Goal: Information Seeking & Learning: Learn about a topic

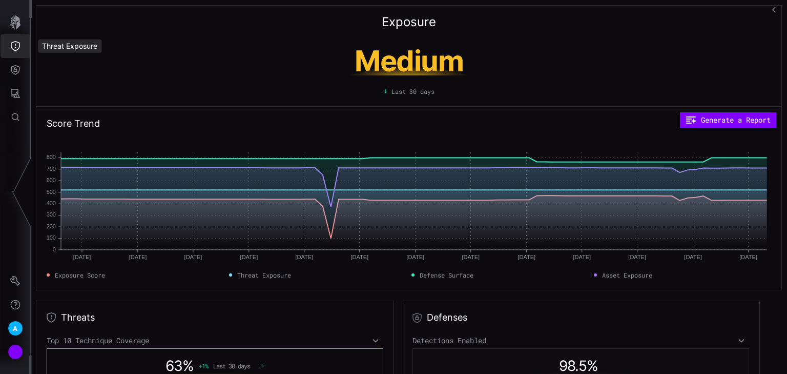
click at [17, 48] on icon "Threat Exposure" at bounding box center [15, 46] width 10 height 10
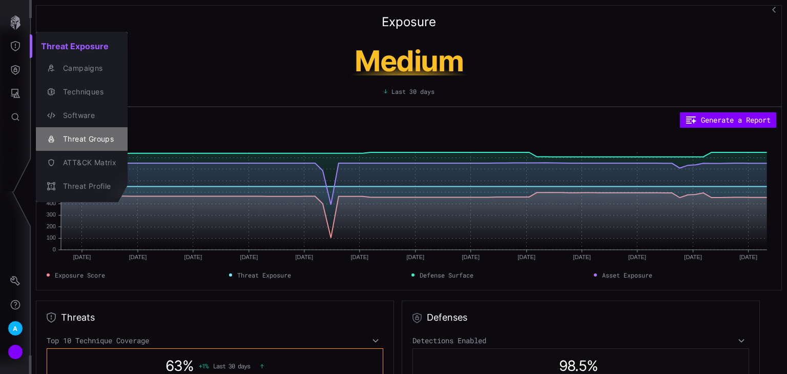
click at [94, 138] on div "Threat Groups" at bounding box center [87, 139] width 58 height 13
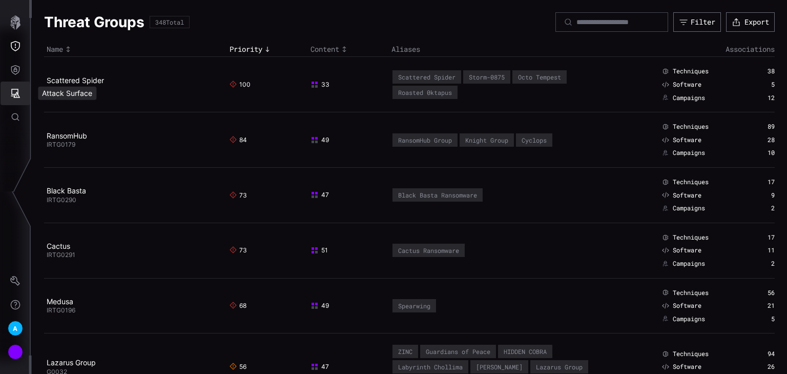
click at [14, 94] on icon "Attack Surface" at bounding box center [15, 93] width 9 height 9
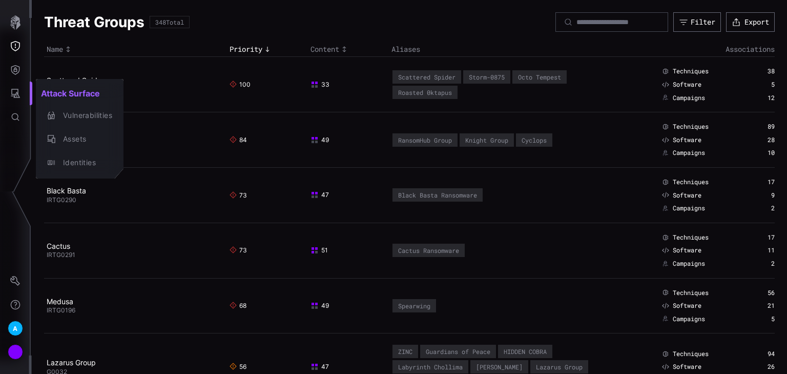
click at [20, 73] on div at bounding box center [393, 187] width 787 height 374
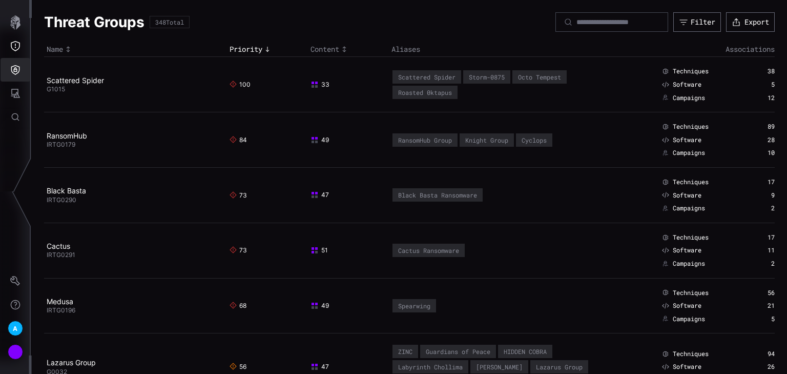
click at [17, 70] on icon "Defense Surface" at bounding box center [15, 70] width 10 height 10
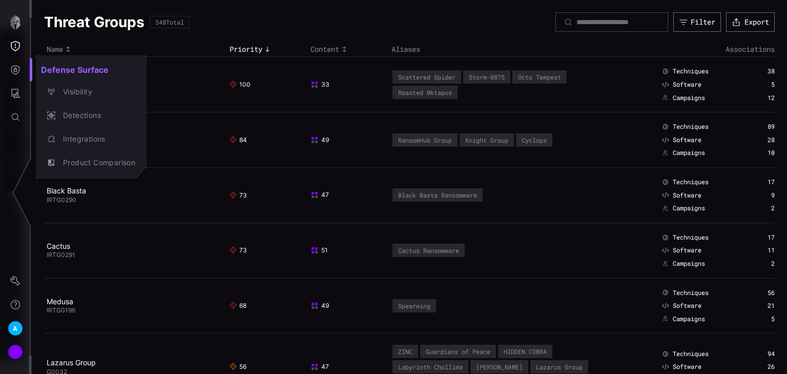
click at [10, 42] on div at bounding box center [393, 187] width 787 height 374
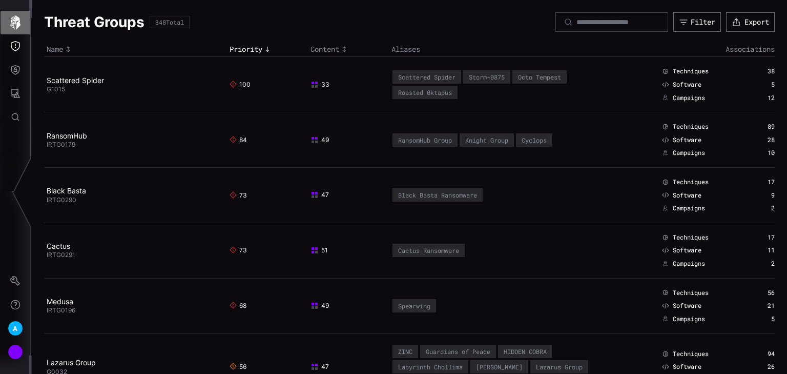
click at [14, 23] on icon "button" at bounding box center [15, 22] width 14 height 14
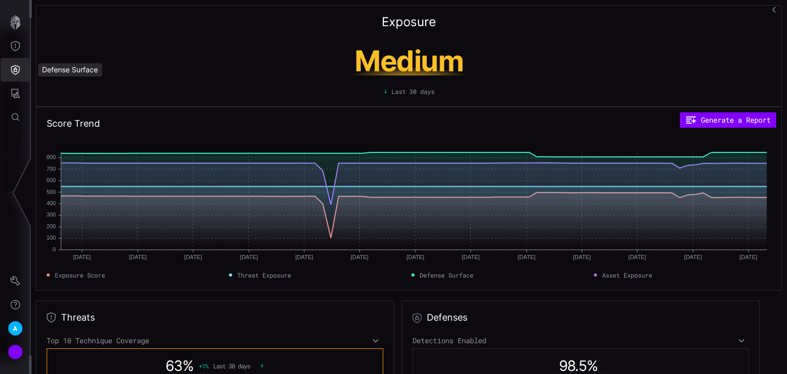
click at [18, 74] on icon "Defense Surface" at bounding box center [15, 70] width 10 height 10
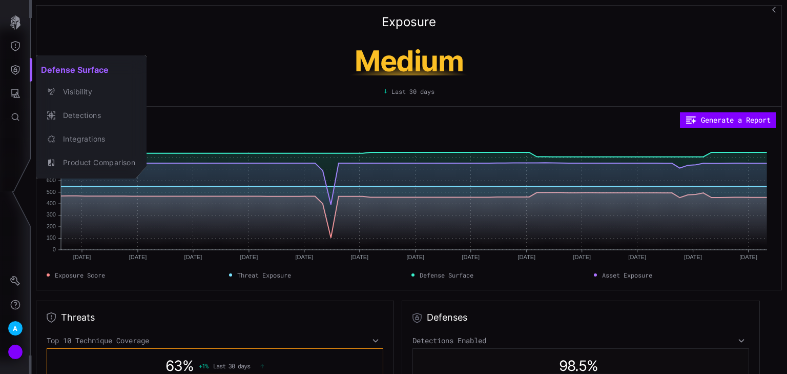
click at [15, 52] on div at bounding box center [393, 187] width 787 height 374
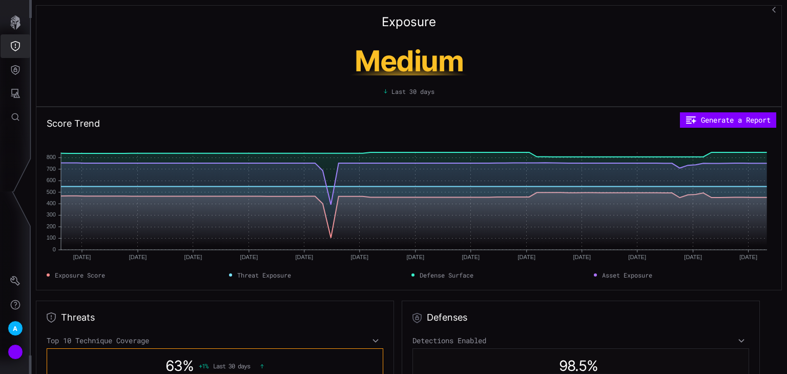
click at [15, 43] on icon "Threat Exposure" at bounding box center [15, 46] width 10 height 10
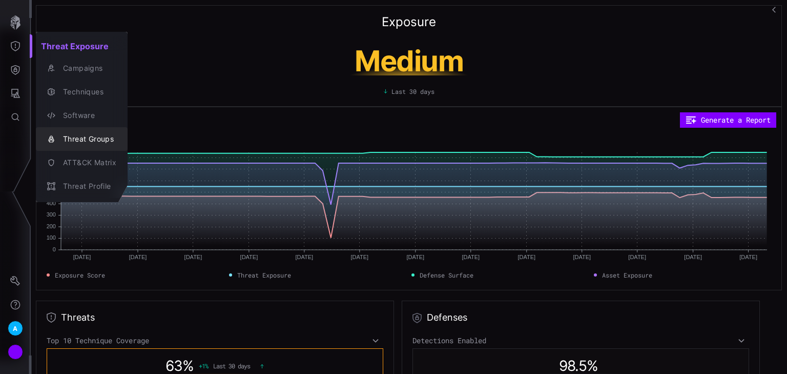
click at [86, 136] on div "Threat Groups" at bounding box center [87, 139] width 58 height 13
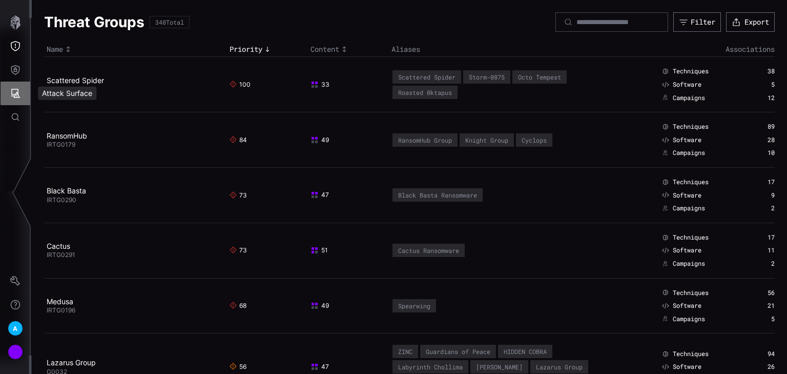
click at [5, 87] on button "Attack Surface" at bounding box center [16, 93] width 30 height 24
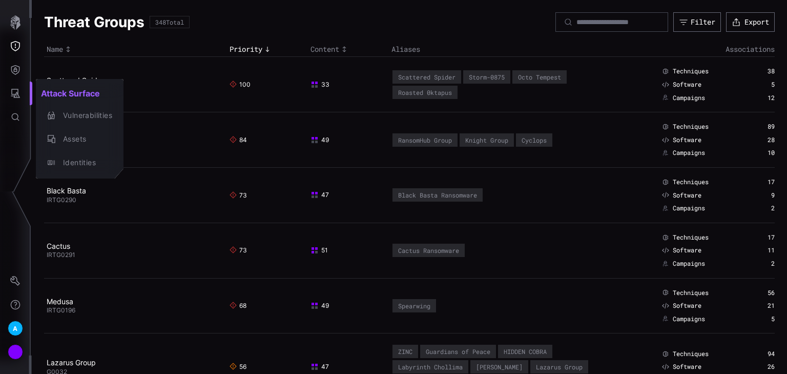
click at [9, 65] on div at bounding box center [393, 187] width 787 height 374
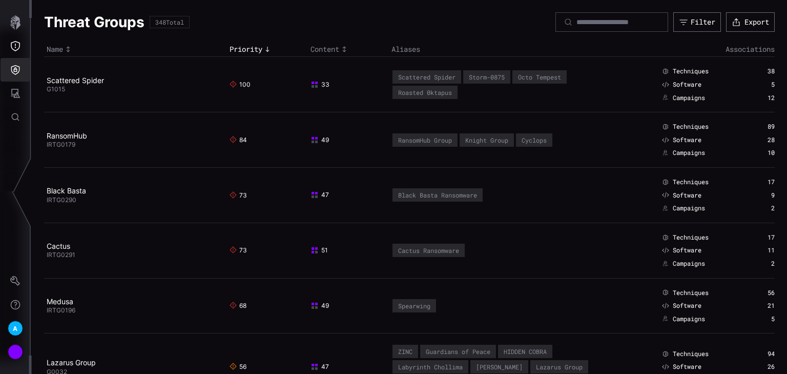
click at [18, 66] on icon "Defense Surface" at bounding box center [15, 70] width 10 height 10
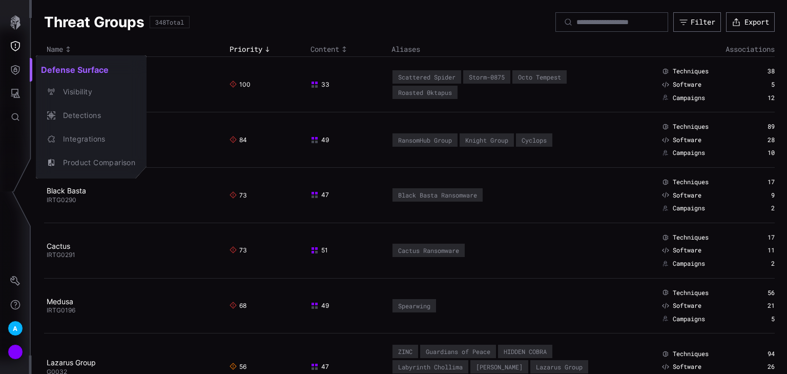
click at [291, 29] on div at bounding box center [393, 187] width 787 height 374
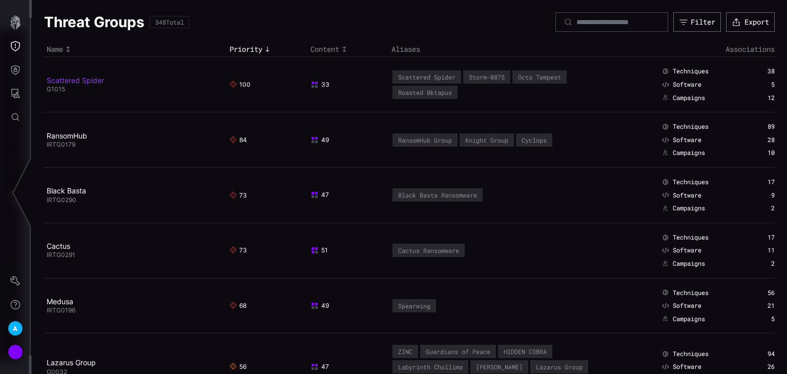
drag, startPoint x: 67, startPoint y: 80, endPoint x: 109, endPoint y: 137, distance: 70.8
click at [67, 80] on link "Scattered Spider" at bounding box center [75, 80] width 57 height 9
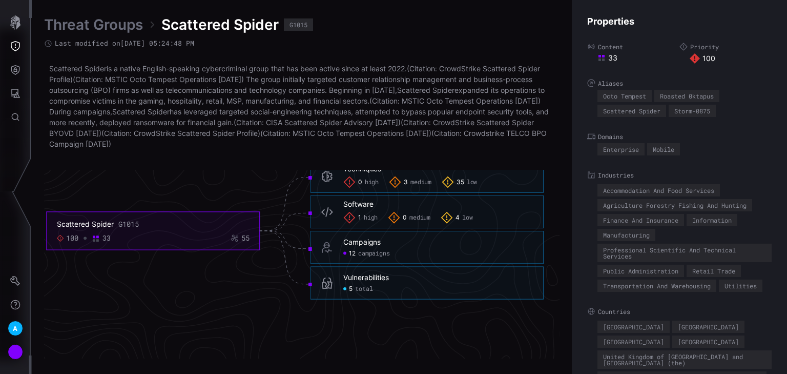
scroll to position [2215, 518]
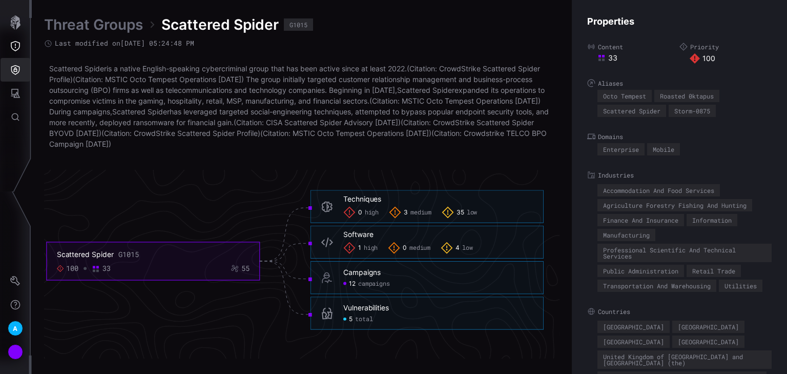
click at [13, 68] on icon "Defense Surface" at bounding box center [15, 70] width 10 height 10
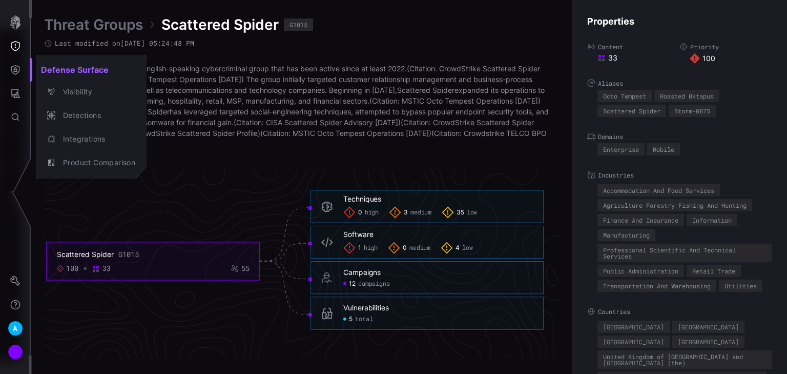
click at [25, 52] on div at bounding box center [393, 187] width 787 height 374
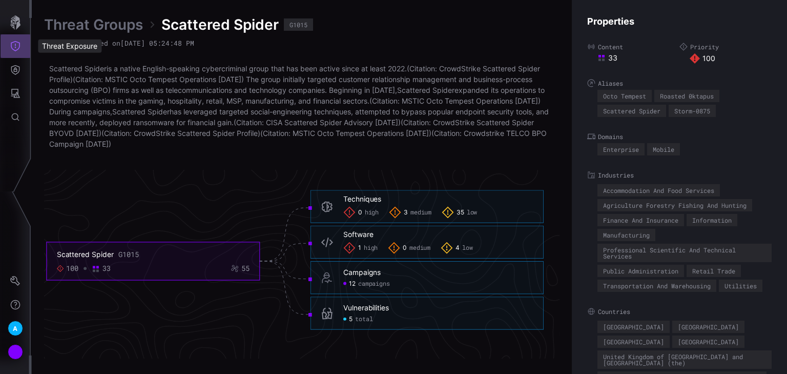
click at [12, 43] on icon "Threat Exposure" at bounding box center [15, 46] width 10 height 10
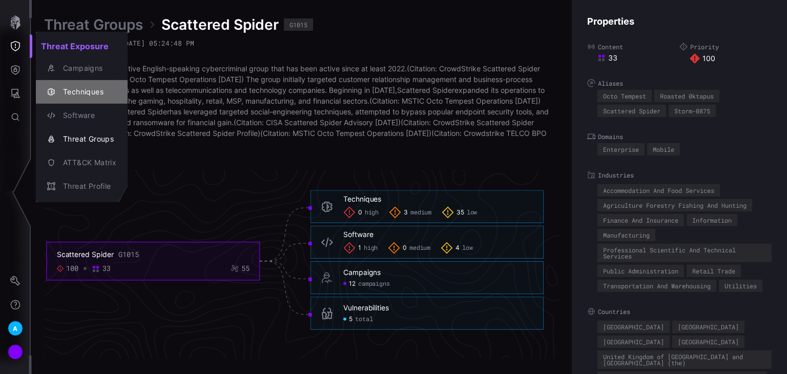
click at [92, 94] on div "Techniques" at bounding box center [87, 92] width 58 height 13
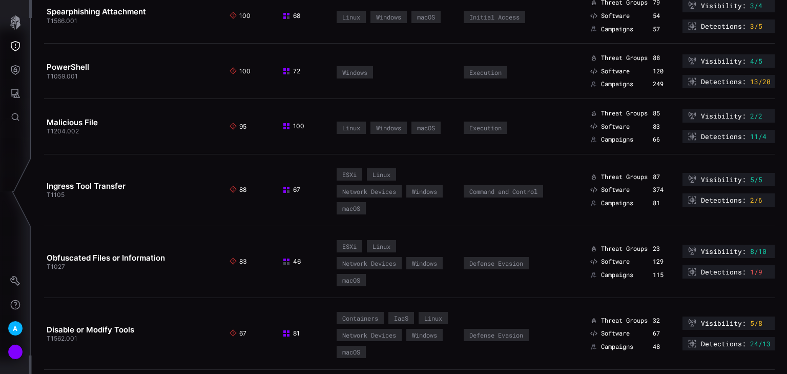
scroll to position [82, 0]
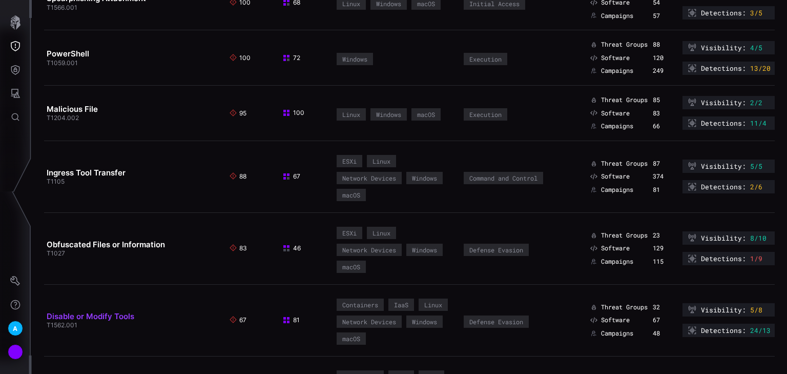
click at [93, 317] on link "Disable or Modify Tools" at bounding box center [91, 316] width 88 height 10
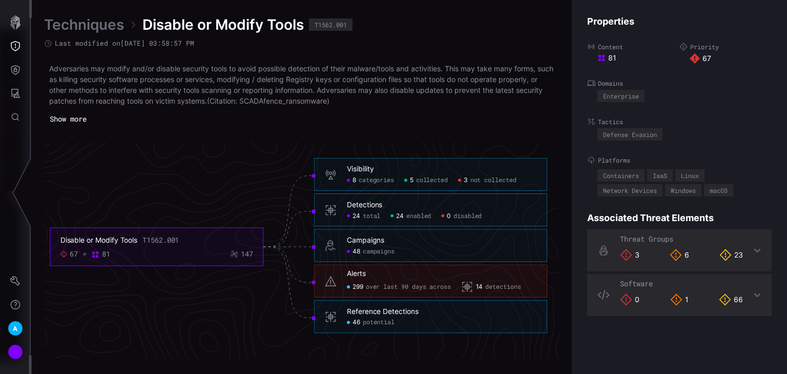
scroll to position [2201, 514]
click at [372, 284] on span "over last 90 days across" at bounding box center [408, 287] width 85 height 8
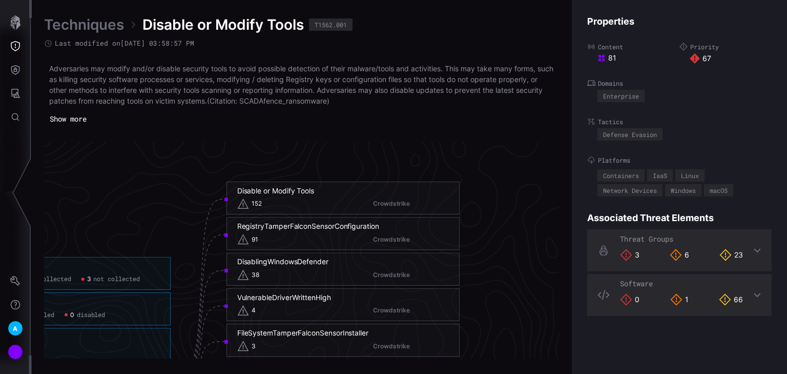
scroll to position [2119, 746]
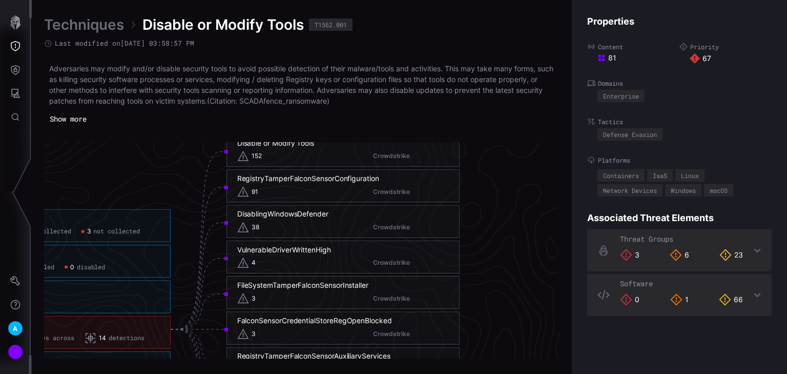
click at [267, 210] on div "DisablingWindowsDefender" at bounding box center [282, 214] width 91 height 9
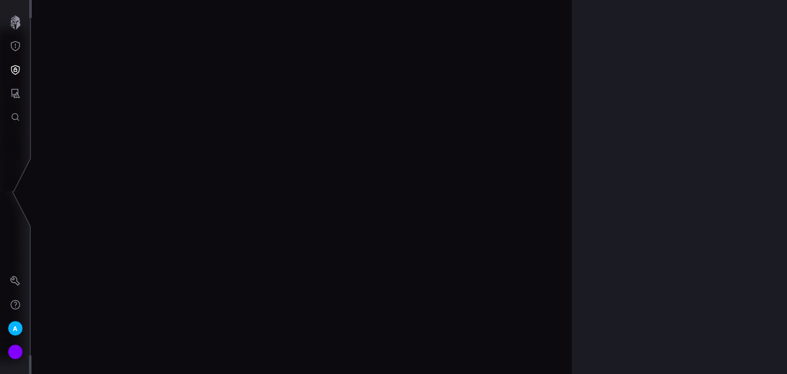
scroll to position [2189, 514]
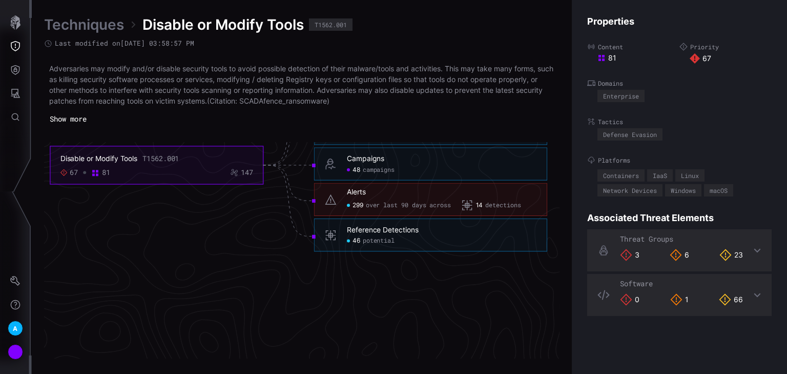
scroll to position [2242, 514]
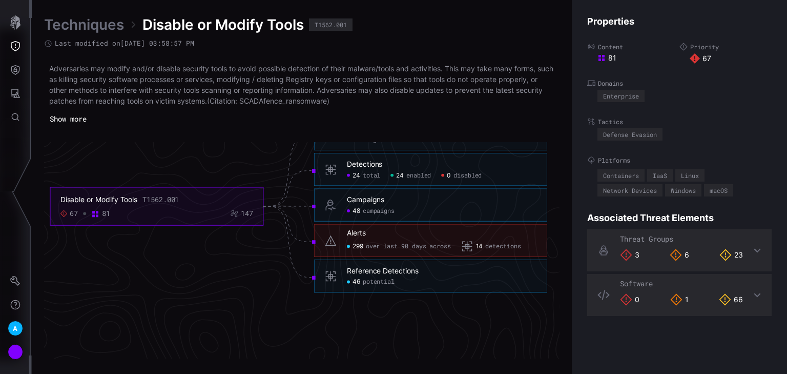
click at [367, 278] on span "potential" at bounding box center [379, 282] width 32 height 8
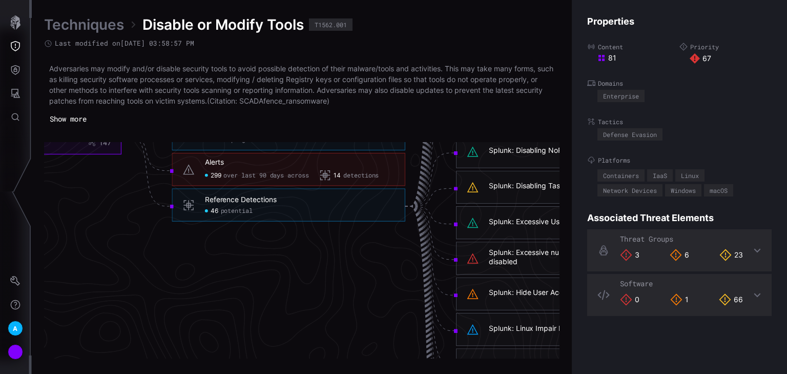
scroll to position [2242, 737]
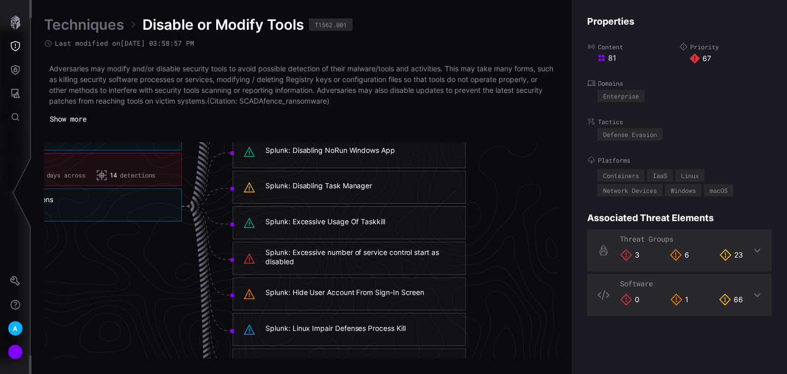
click at [250, 258] on icon at bounding box center [249, 258] width 12 height 12
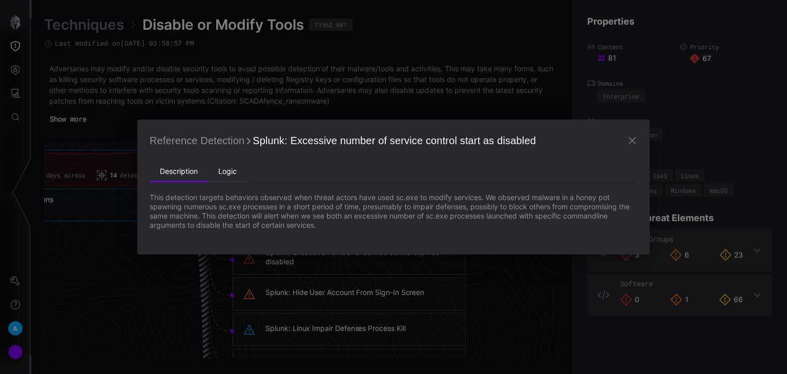
click at [228, 168] on li "Logic" at bounding box center [227, 171] width 39 height 20
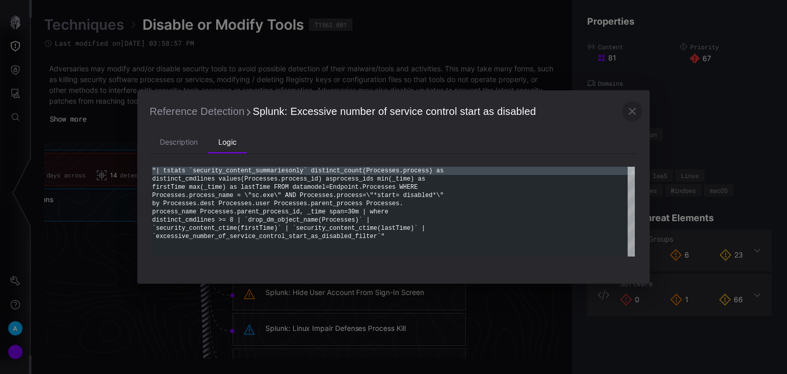
click at [632, 110] on icon "button" at bounding box center [632, 111] width 12 height 12
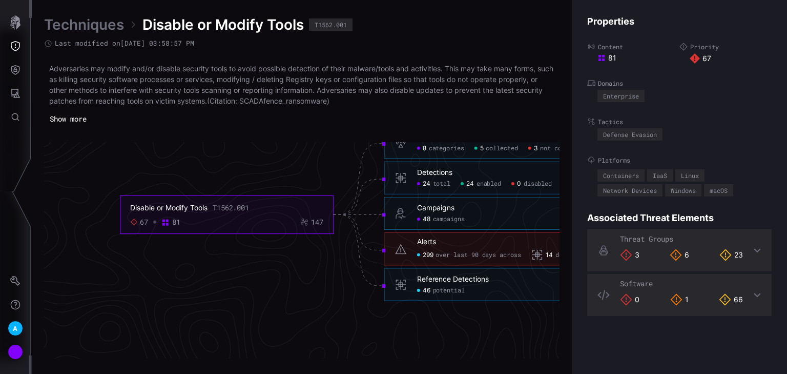
scroll to position [2160, 302]
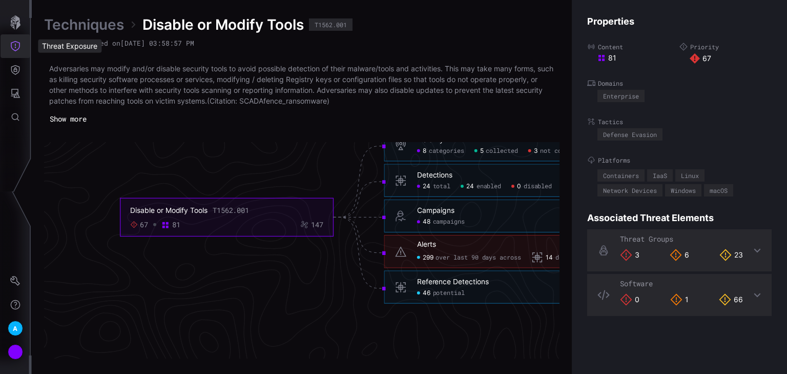
click at [17, 45] on icon "Threat Exposure" at bounding box center [15, 46] width 10 height 10
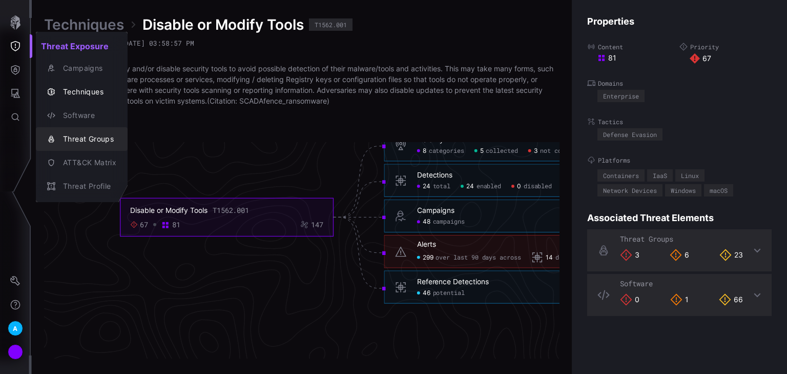
click at [91, 140] on div "Threat Groups" at bounding box center [87, 139] width 58 height 13
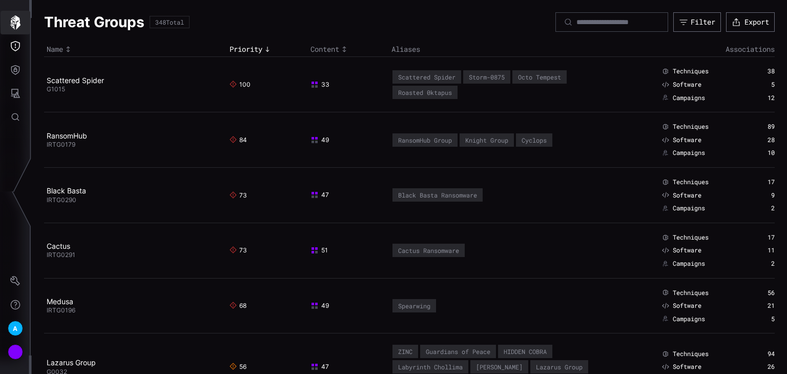
click at [16, 26] on icon "button" at bounding box center [15, 22] width 14 height 14
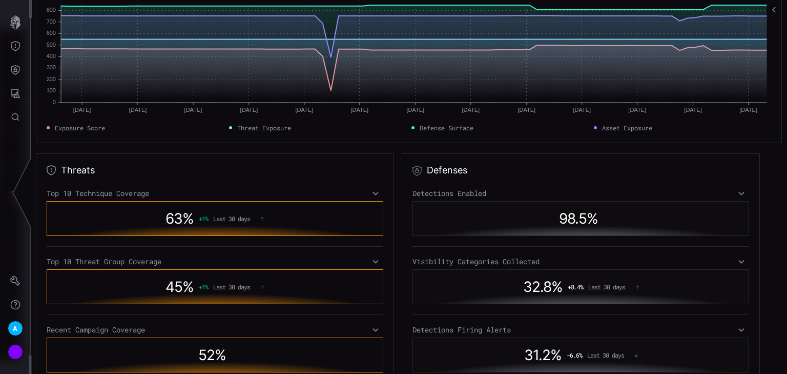
scroll to position [164, 0]
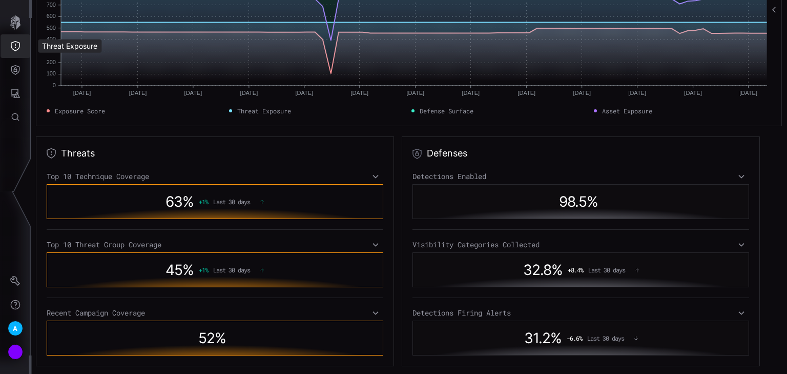
click at [16, 49] on icon "Threat Exposure" at bounding box center [15, 46] width 10 height 10
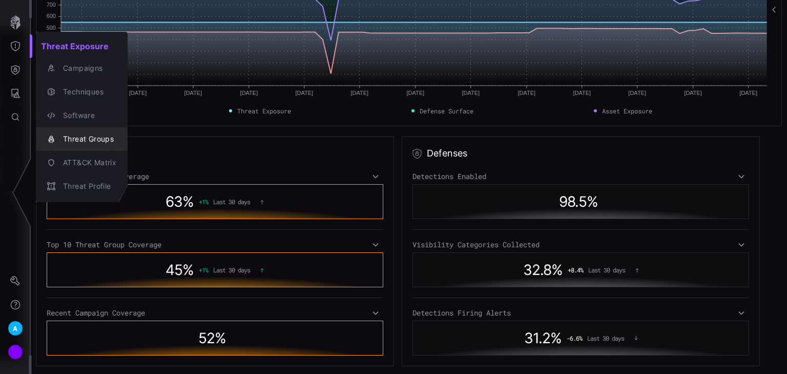
click at [87, 139] on div "Threat Groups" at bounding box center [87, 139] width 58 height 13
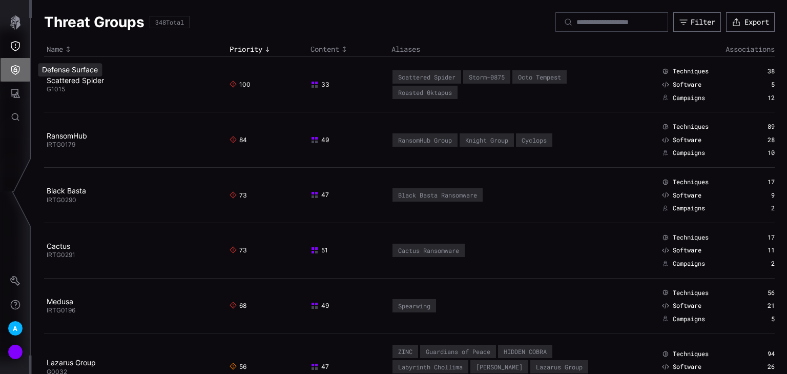
click at [12, 74] on icon "Defense Surface" at bounding box center [15, 70] width 10 height 10
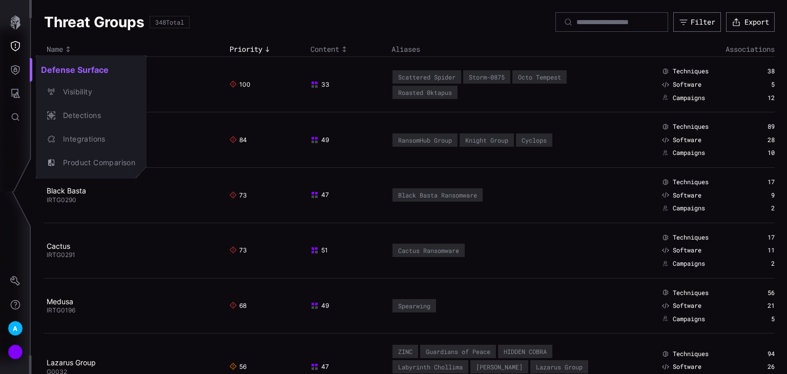
click at [198, 83] on div at bounding box center [393, 187] width 787 height 374
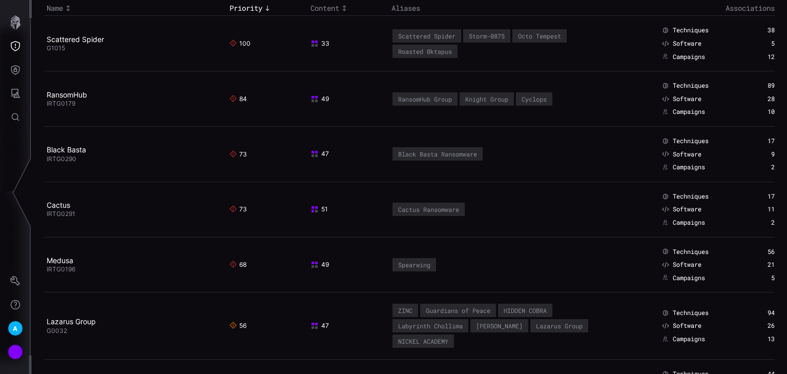
scroll to position [82, 0]
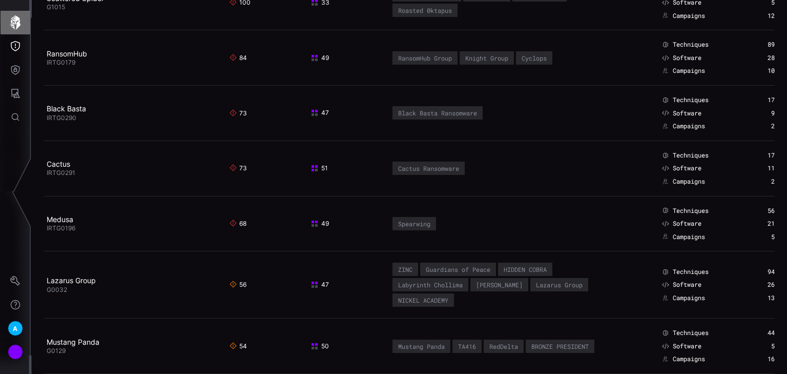
click at [18, 19] on icon "button" at bounding box center [15, 22] width 10 height 14
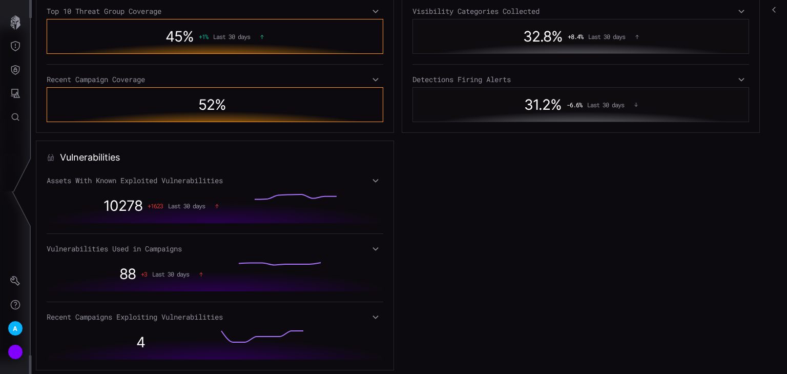
scroll to position [410, 0]
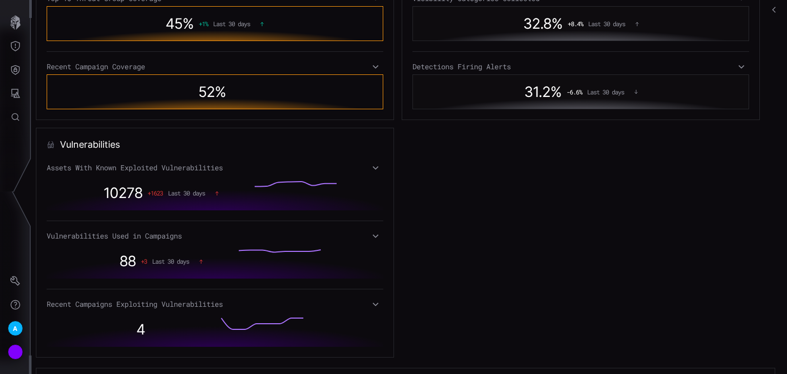
click at [373, 236] on icon at bounding box center [375, 236] width 7 height 8
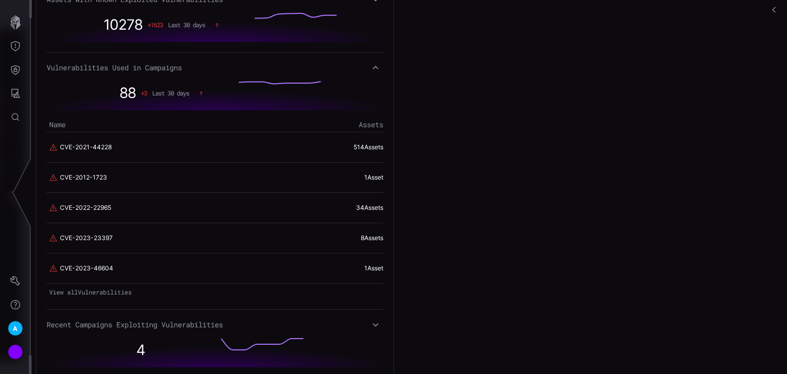
scroll to position [656, 0]
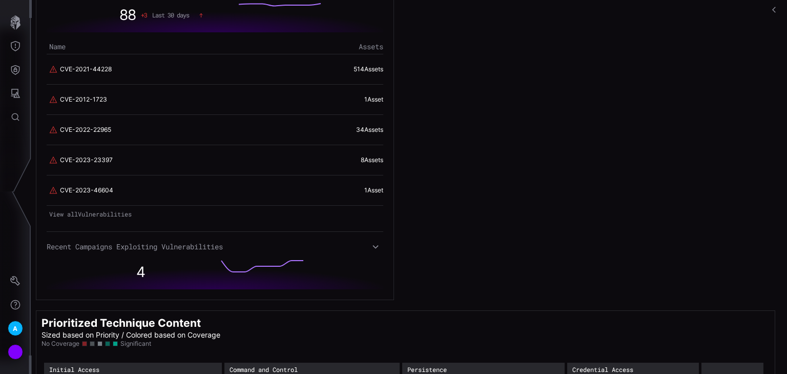
click at [94, 212] on link "View all Vulnerabilities" at bounding box center [215, 214] width 337 height 14
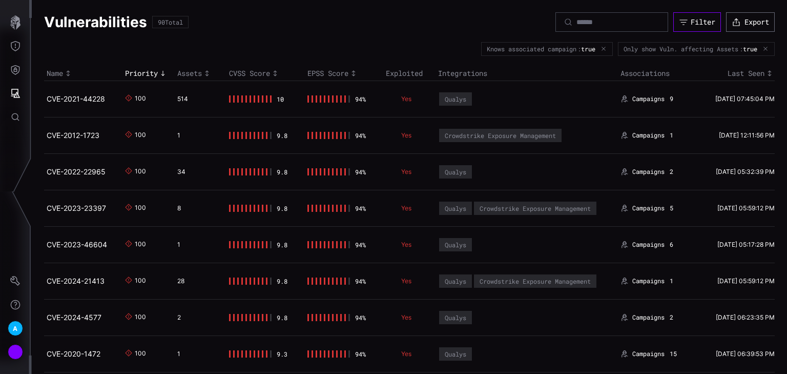
click at [679, 18] on icon "button" at bounding box center [683, 21] width 9 height 9
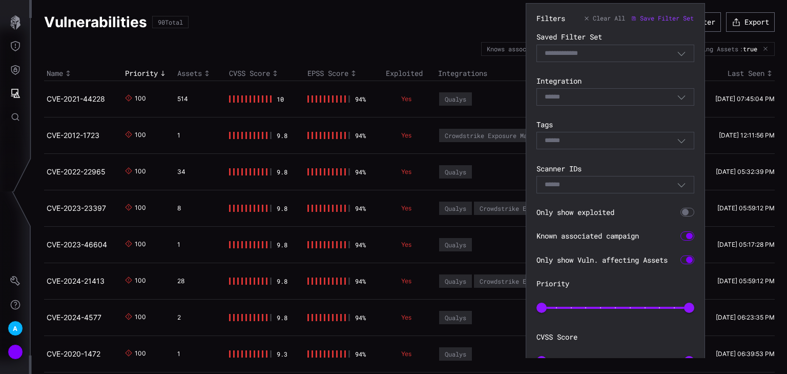
click at [682, 139] on icon "button" at bounding box center [681, 140] width 9 height 9
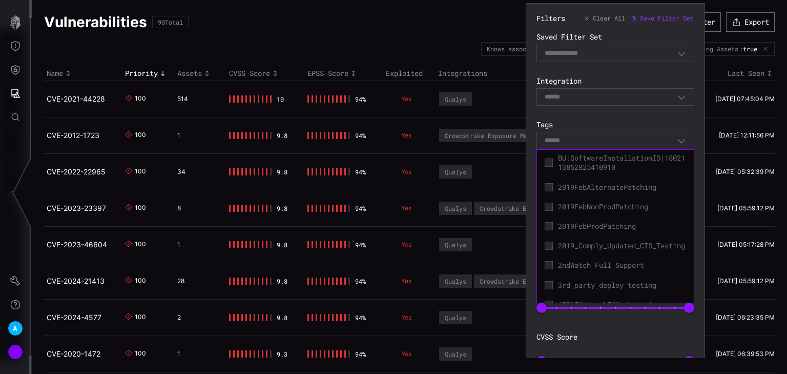
scroll to position [13, 0]
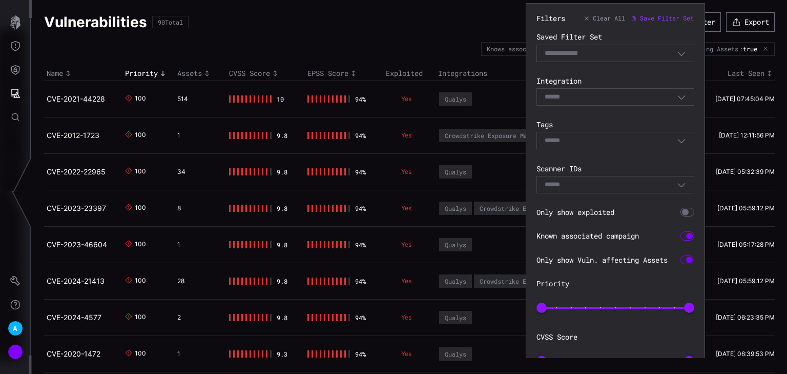
click at [603, 114] on div "Filters Clear All Save Filter Set Saved Filter Set Select Filter Integration Se…" at bounding box center [616, 234] width 158 height 440
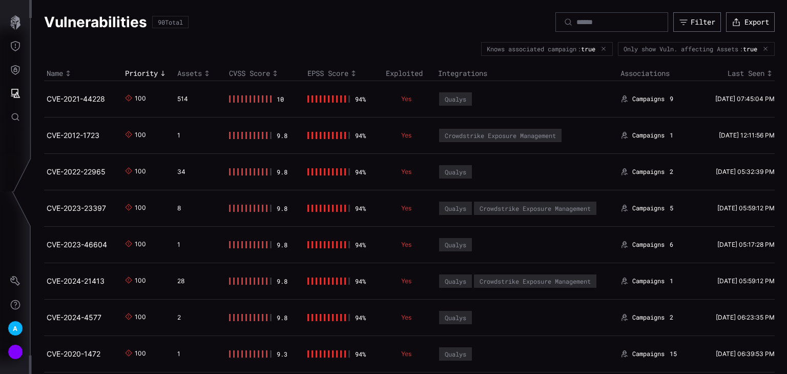
click at [448, 18] on div "Vulnerabilities 90 Total Filter Export" at bounding box center [409, 21] width 731 height 19
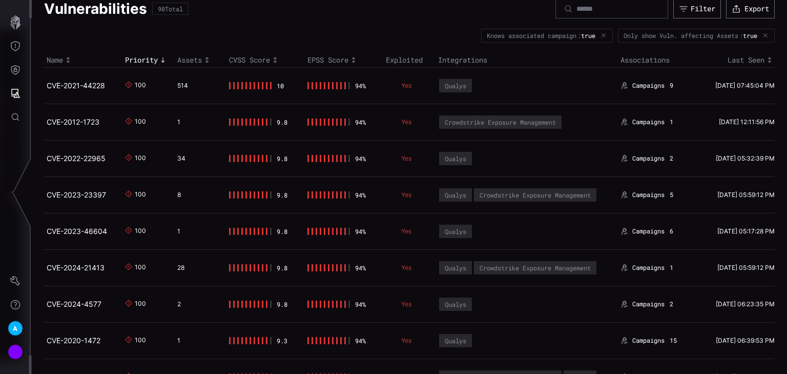
scroll to position [0, 0]
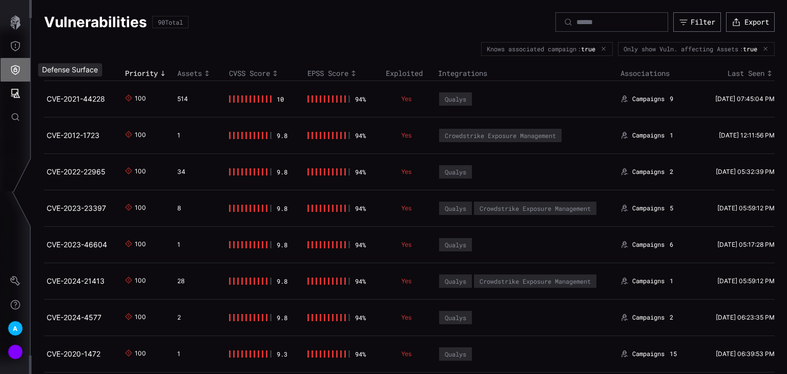
click at [23, 73] on button "Defense Surface" at bounding box center [16, 70] width 30 height 24
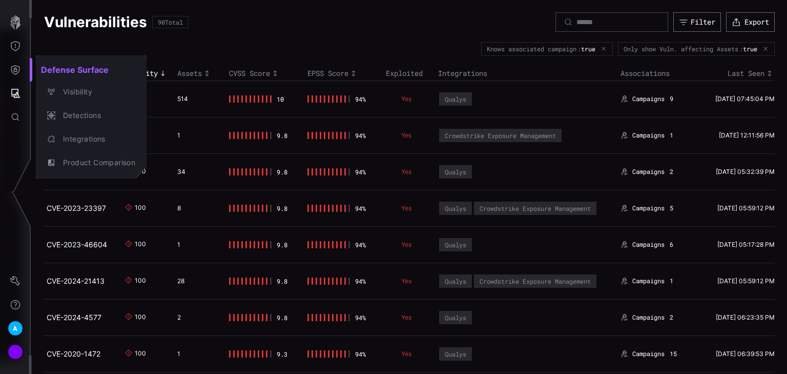
click at [16, 41] on div at bounding box center [393, 187] width 787 height 374
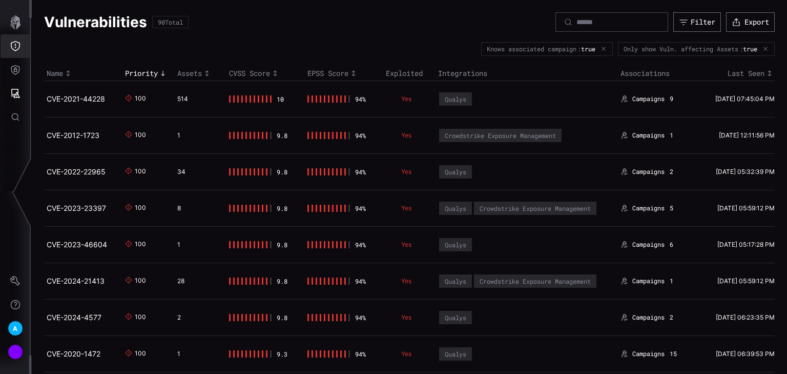
click at [12, 48] on icon "Threat Exposure" at bounding box center [15, 46] width 10 height 10
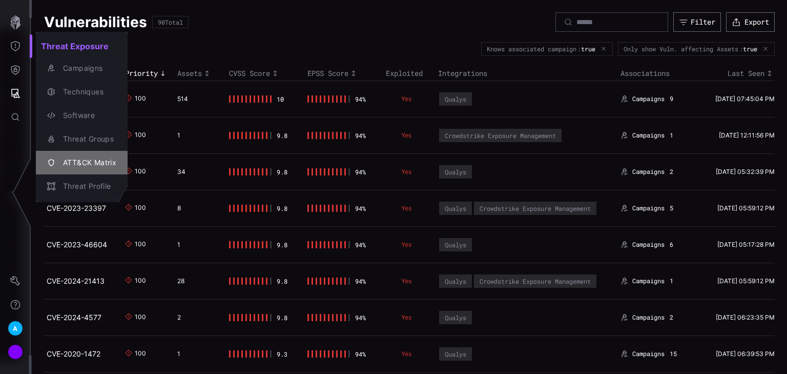
click at [81, 162] on div "ATT&CK Matrix" at bounding box center [87, 162] width 58 height 13
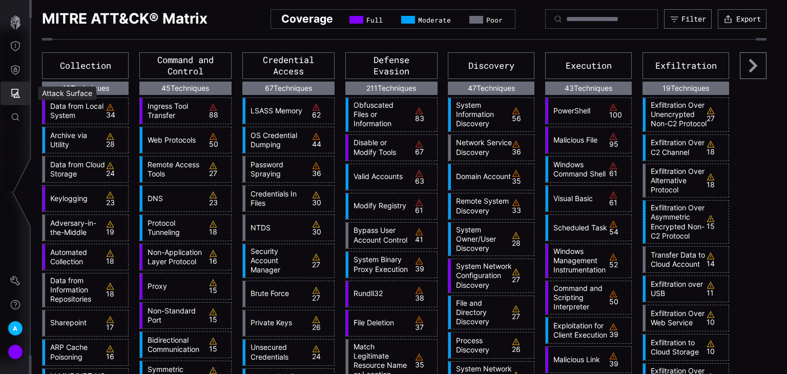
click at [14, 90] on icon "Attack Surface" at bounding box center [15, 93] width 10 height 10
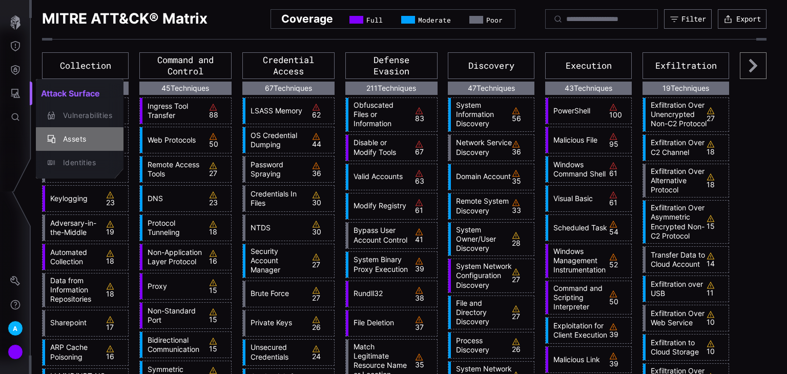
click at [77, 137] on div "Assets" at bounding box center [85, 139] width 54 height 13
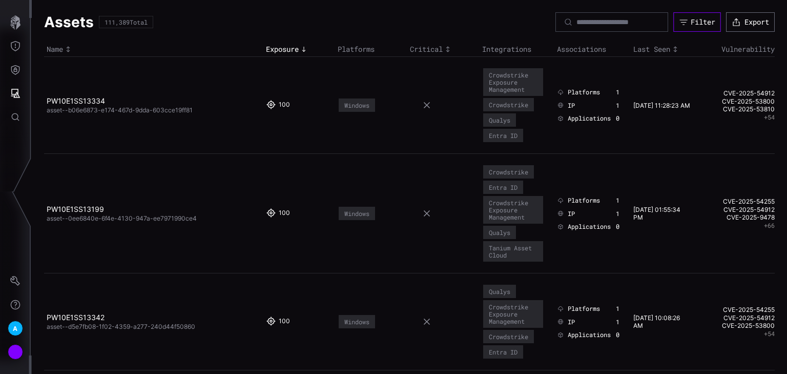
click at [691, 23] on div "Filter" at bounding box center [703, 21] width 25 height 9
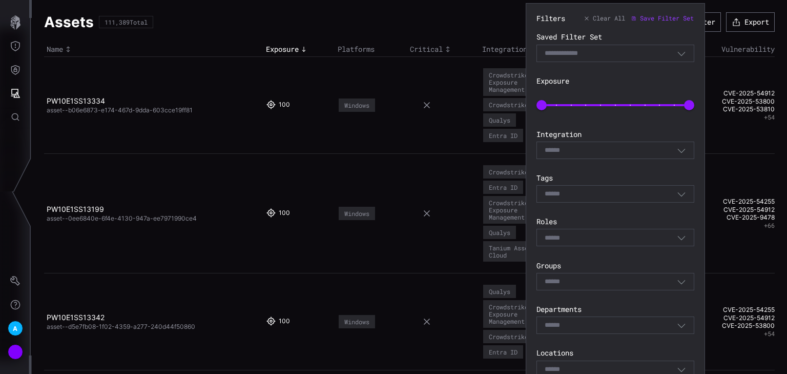
click at [673, 191] on div "Select" at bounding box center [611, 193] width 132 height 9
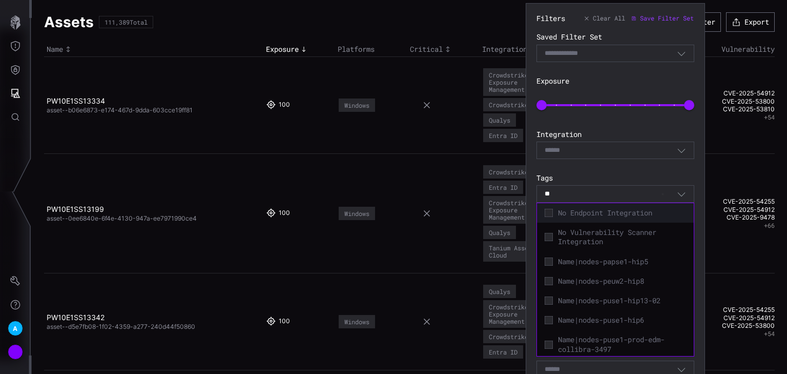
type input "*"
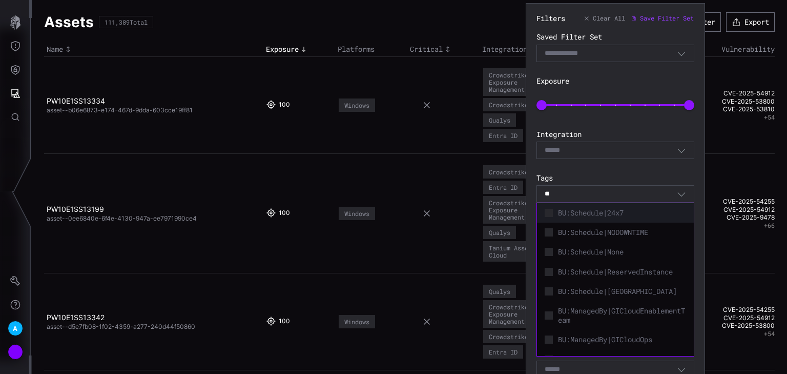
type input "*"
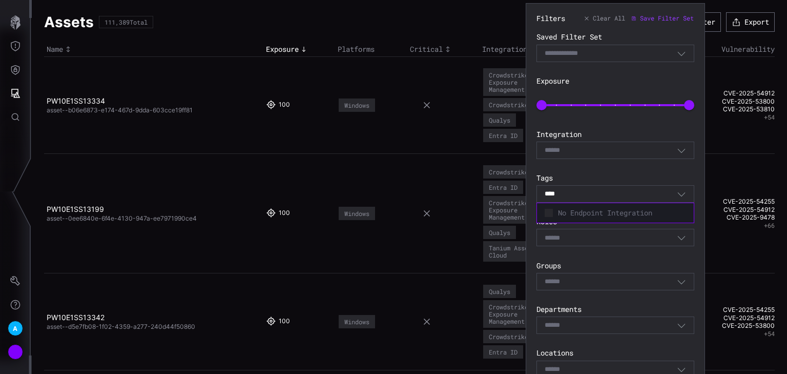
type input "****"
click at [621, 209] on span "No Endpoint Integration" at bounding box center [622, 212] width 128 height 9
click at [647, 165] on div "Filters Clear All Save Filter Set Saved Filter Set Select Filter Exposure 0 100…" at bounding box center [616, 342] width 158 height 657
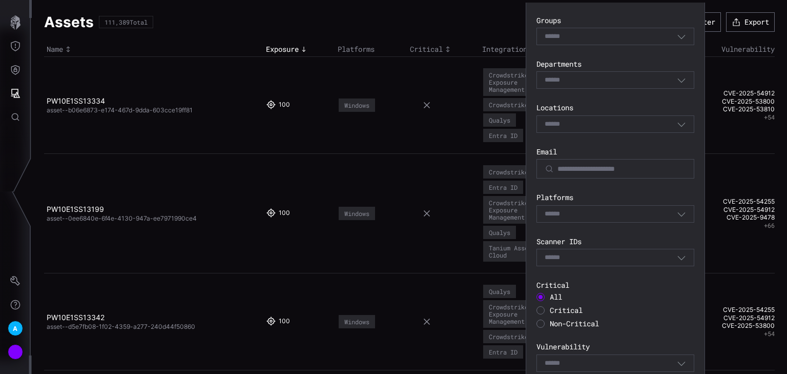
scroll to position [305, 0]
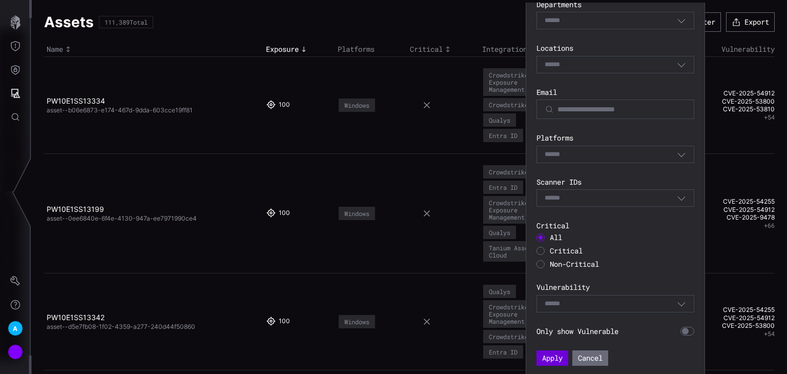
click at [557, 356] on button "Apply" at bounding box center [553, 357] width 32 height 15
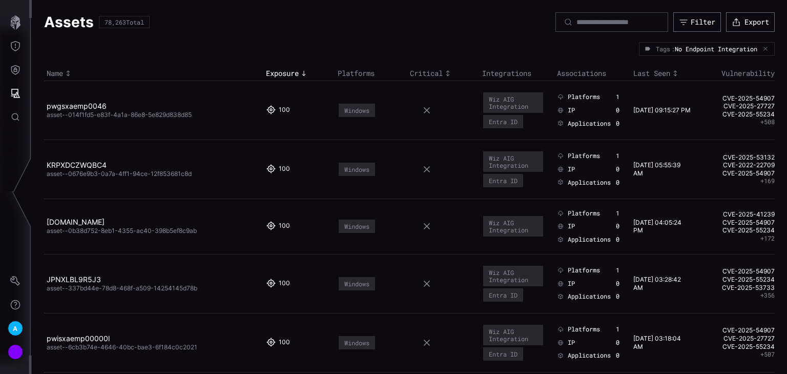
click at [764, 48] on icon "button" at bounding box center [766, 49] width 4 height 4
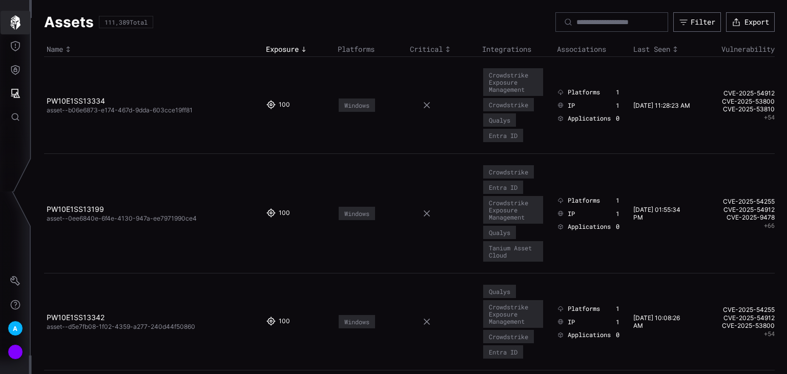
click at [13, 29] on icon "button" at bounding box center [15, 22] width 14 height 14
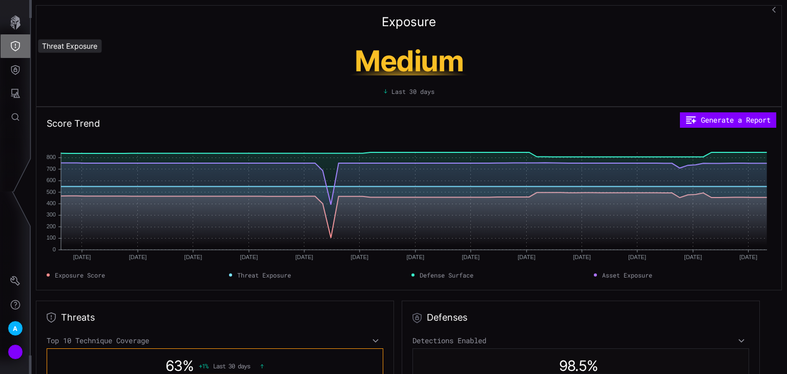
click at [12, 46] on icon "Threat Exposure" at bounding box center [15, 46] width 10 height 10
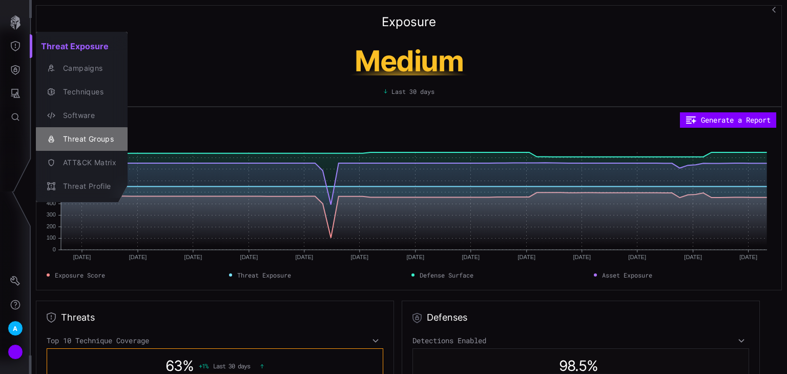
drag, startPoint x: 87, startPoint y: 133, endPoint x: 125, endPoint y: 132, distance: 38.0
click at [87, 133] on div "Threat Groups" at bounding box center [87, 139] width 58 height 13
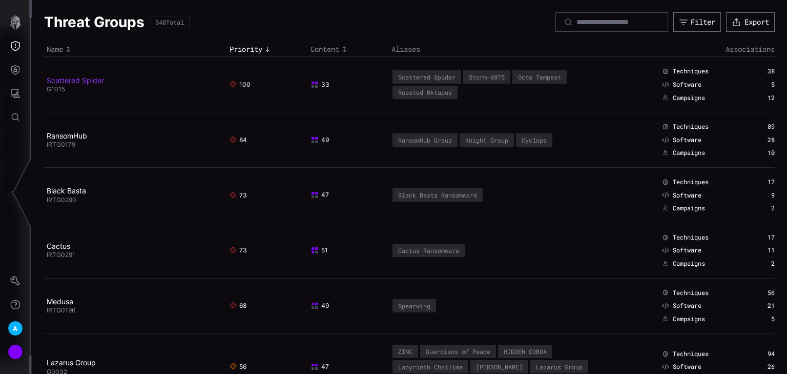
click at [68, 80] on link "Scattered Spider" at bounding box center [75, 80] width 57 height 9
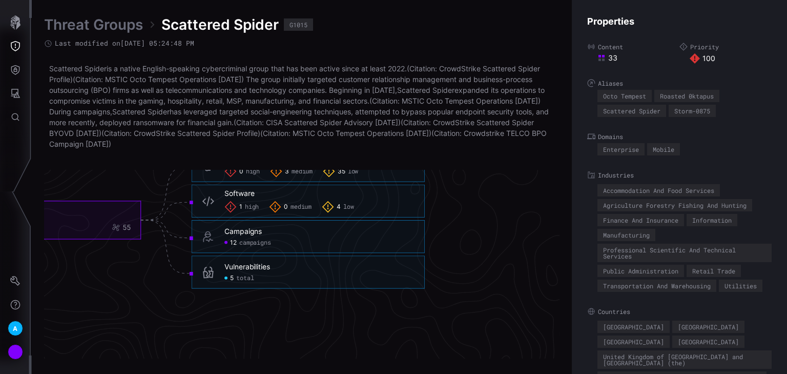
scroll to position [2215, 637]
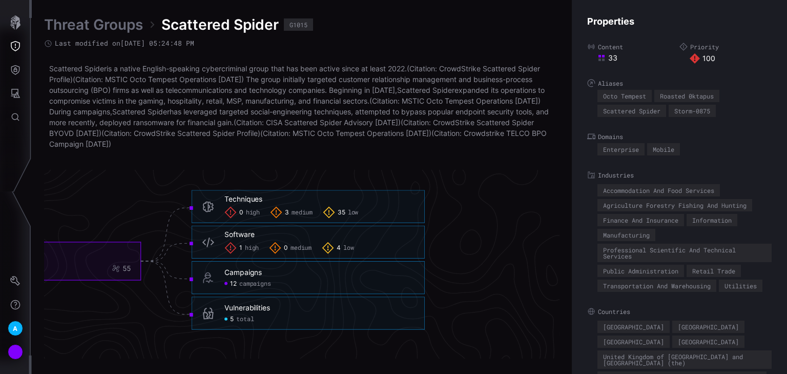
click at [341, 244] on div "4 low" at bounding box center [338, 248] width 32 height 12
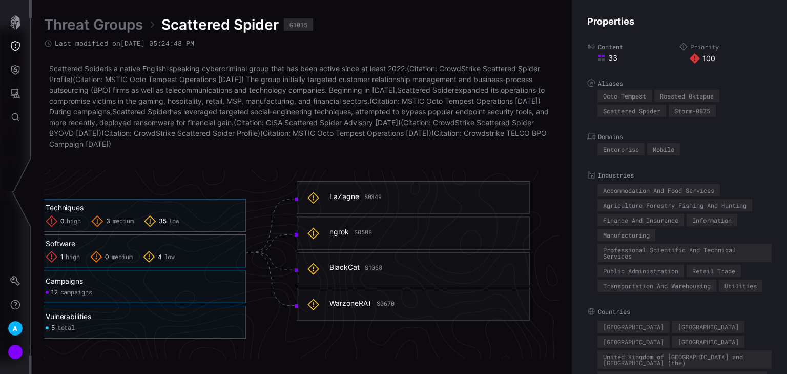
scroll to position [2215, 683]
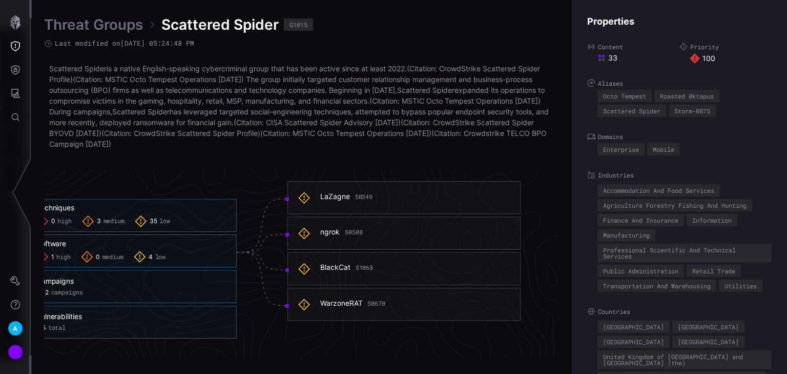
click at [340, 198] on div "LaZagne S0349" at bounding box center [346, 196] width 52 height 9
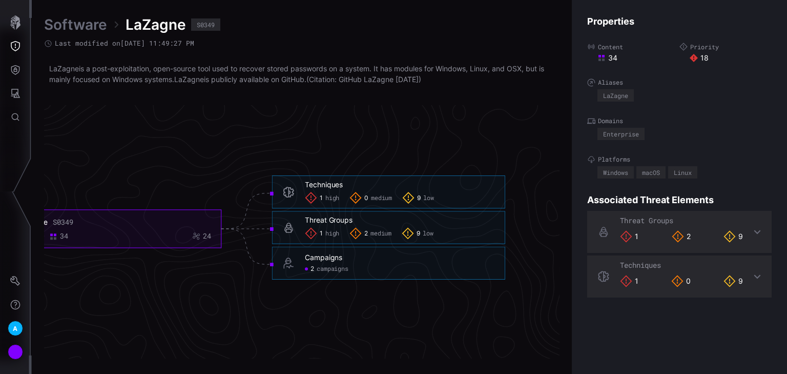
scroll to position [2183, 561]
click at [329, 200] on span "high" at bounding box center [327, 198] width 14 height 8
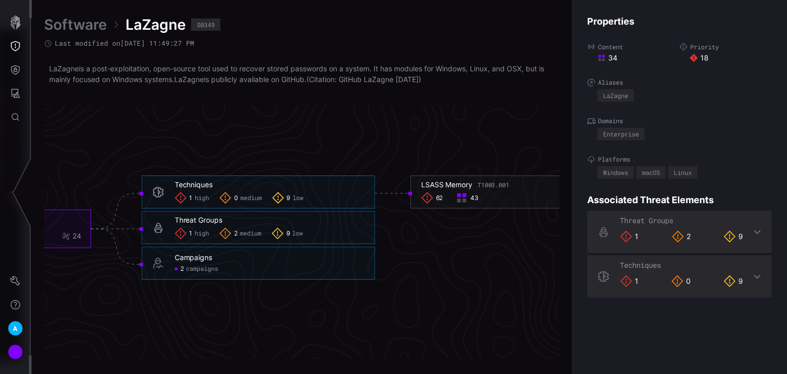
scroll to position [2183, 585]
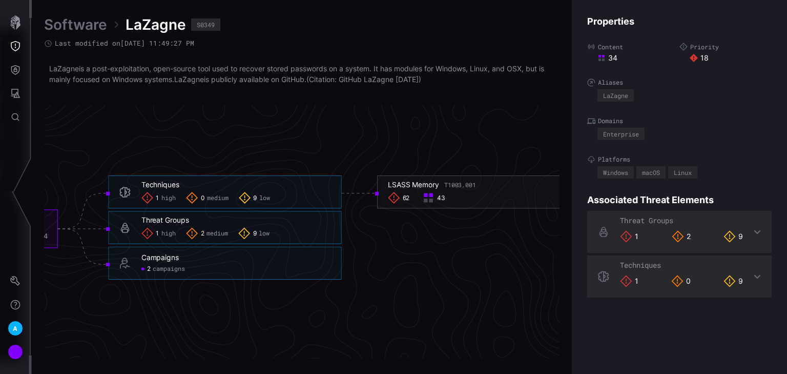
click at [433, 199] on icon at bounding box center [428, 198] width 12 height 12
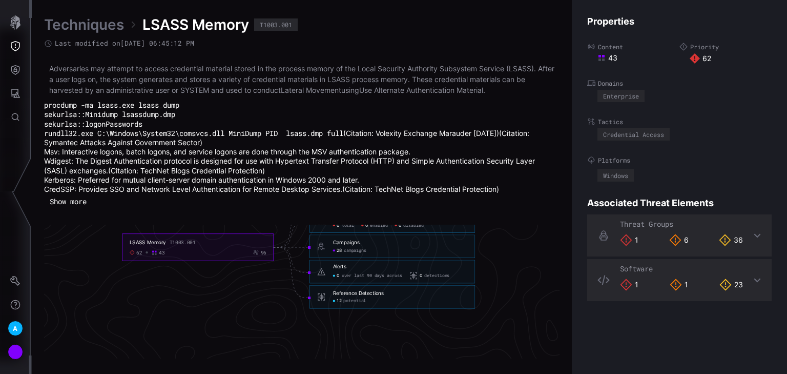
scroll to position [2243, 514]
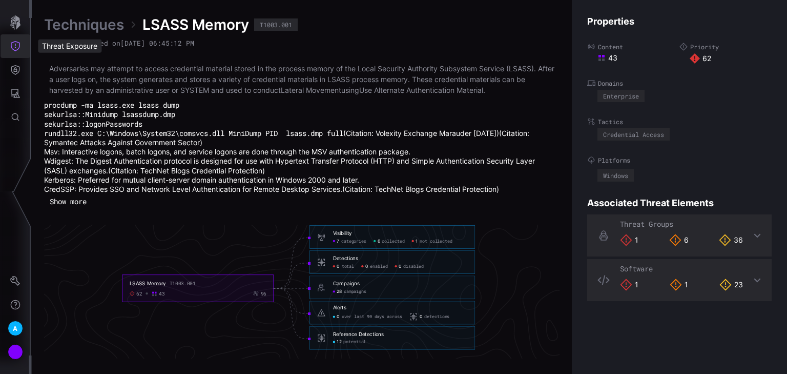
click at [22, 48] on button "Threat Exposure" at bounding box center [16, 46] width 30 height 24
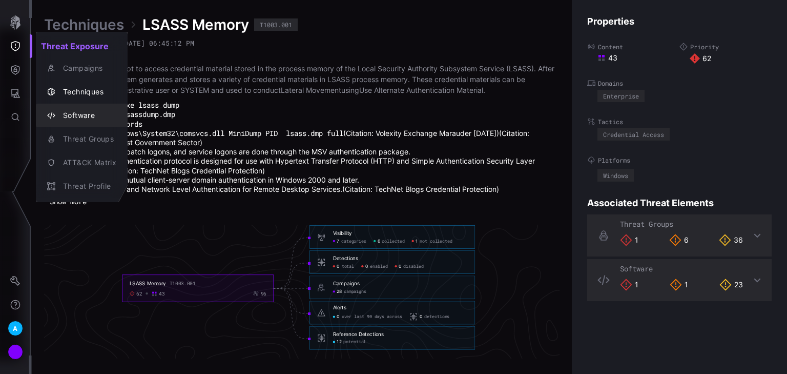
click at [87, 120] on div "Software" at bounding box center [87, 115] width 58 height 13
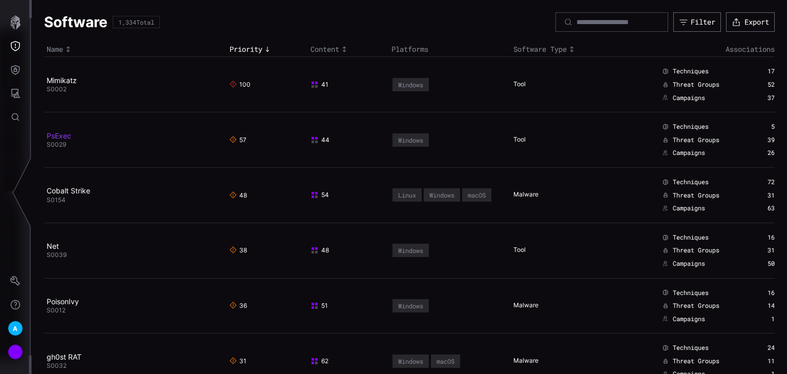
click at [67, 135] on link "PsExec" at bounding box center [59, 135] width 25 height 9
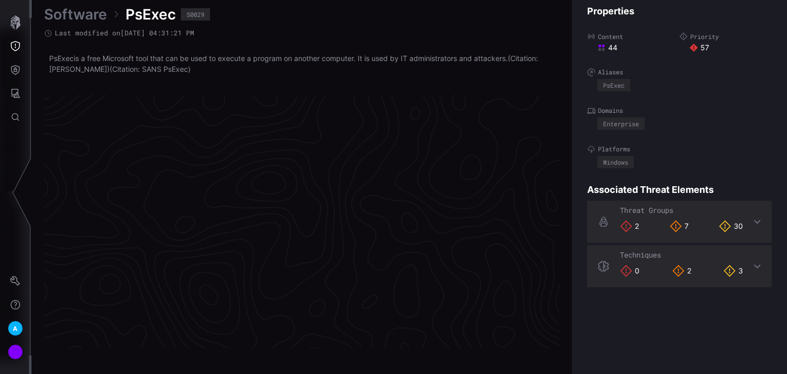
scroll to position [2183, 514]
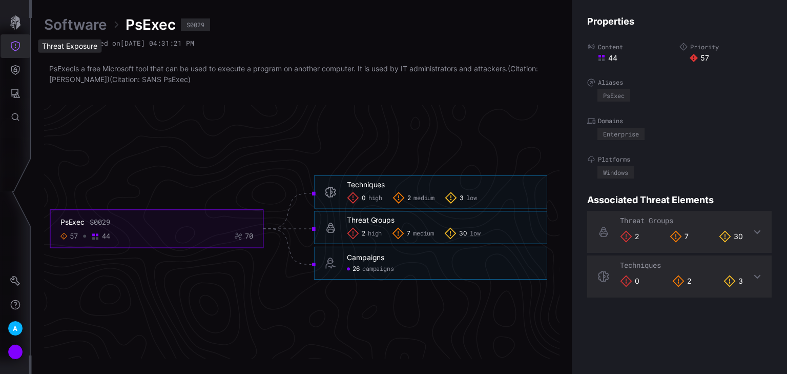
click at [15, 45] on icon "Threat Exposure" at bounding box center [15, 46] width 9 height 10
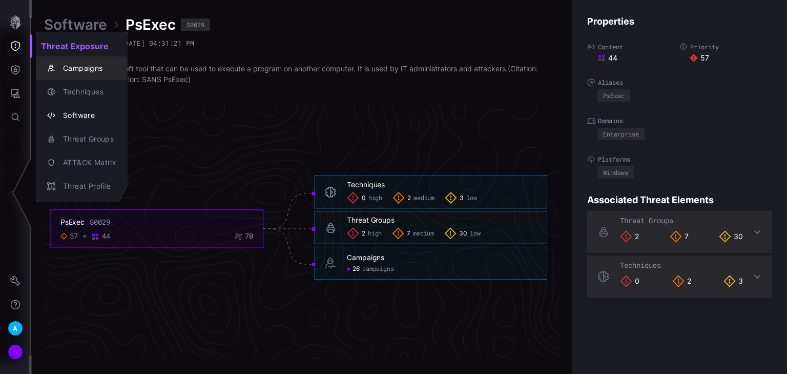
click at [79, 67] on div "Campaigns" at bounding box center [87, 68] width 58 height 13
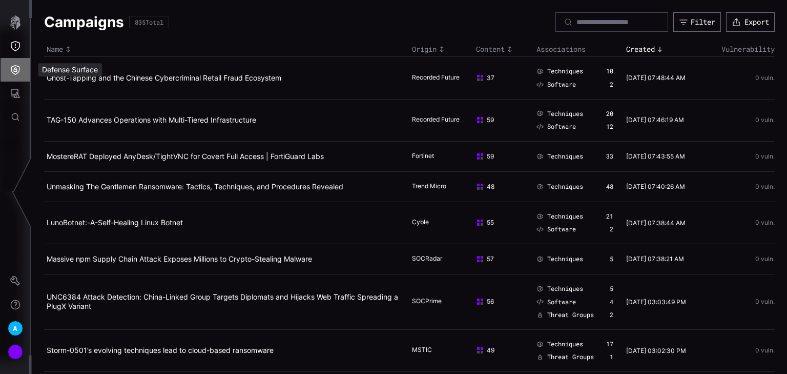
click at [16, 71] on icon "Defense Surface" at bounding box center [15, 70] width 10 height 10
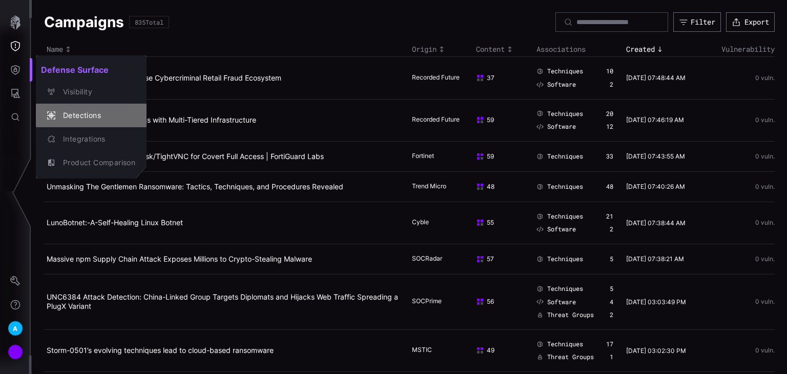
click at [78, 117] on div "Detections" at bounding box center [96, 115] width 77 height 13
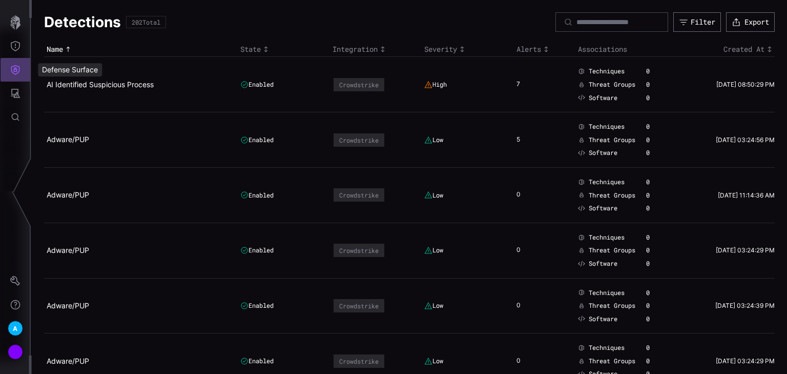
click at [12, 71] on icon "Defense Surface" at bounding box center [15, 70] width 10 height 10
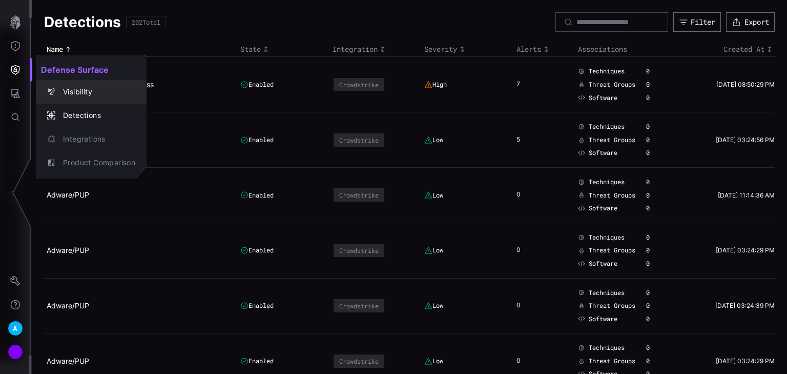
click at [81, 88] on div "Visibility" at bounding box center [96, 92] width 77 height 13
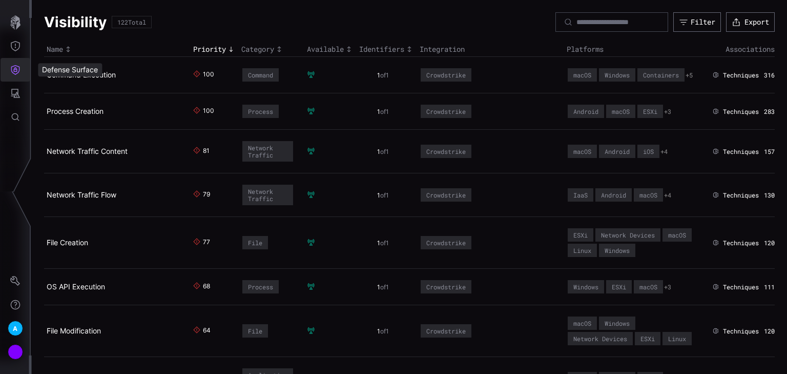
click at [11, 69] on icon "Defense Surface" at bounding box center [15, 70] width 10 height 10
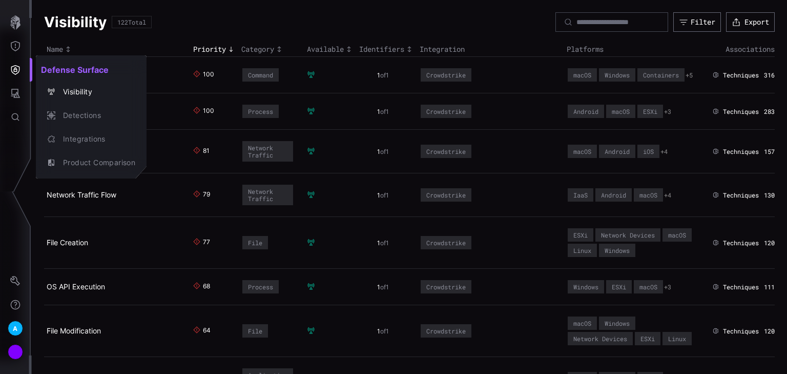
click at [21, 43] on div at bounding box center [393, 187] width 787 height 374
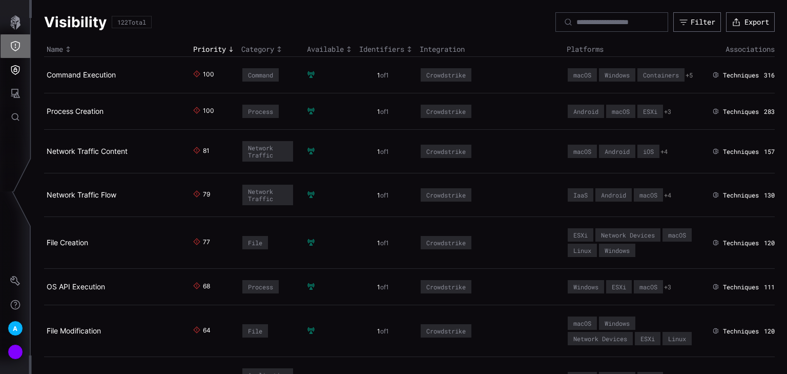
click at [16, 44] on icon "Threat Exposure" at bounding box center [15, 46] width 10 height 10
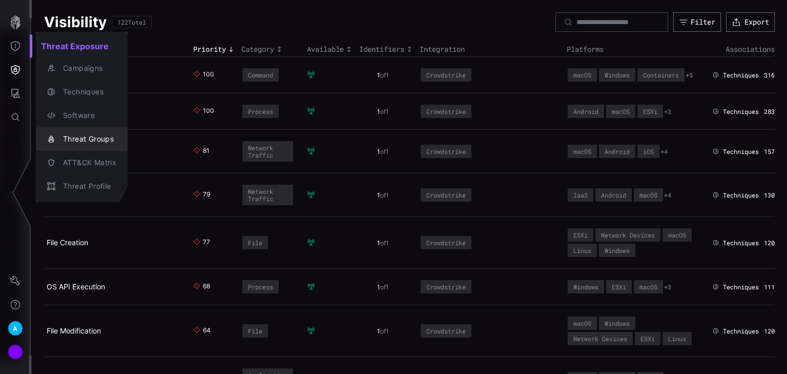
click at [79, 139] on div "Threat Groups" at bounding box center [87, 139] width 58 height 13
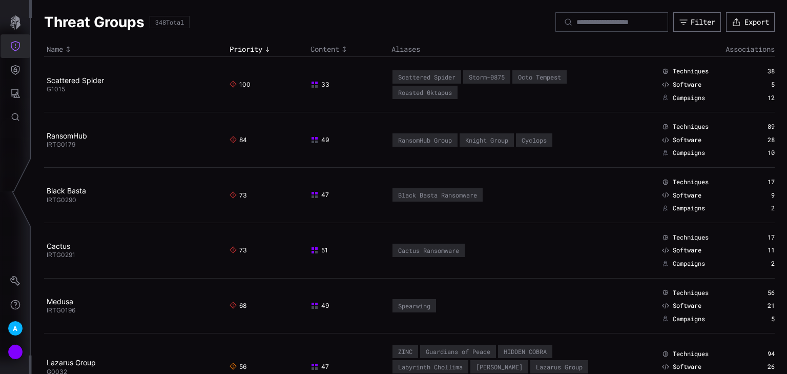
click at [15, 39] on button "Threat Exposure" at bounding box center [16, 46] width 30 height 24
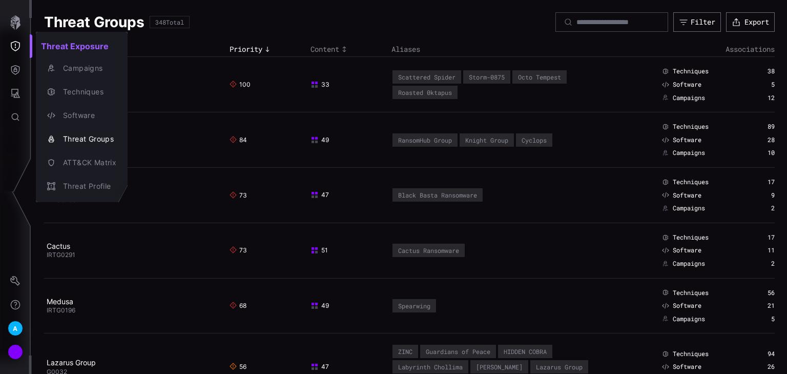
click at [25, 60] on div at bounding box center [393, 187] width 787 height 374
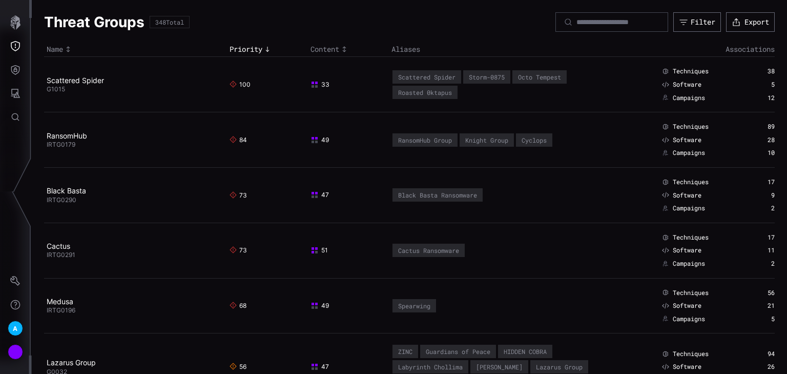
click at [18, 67] on icon "Defense Surface" at bounding box center [15, 70] width 10 height 10
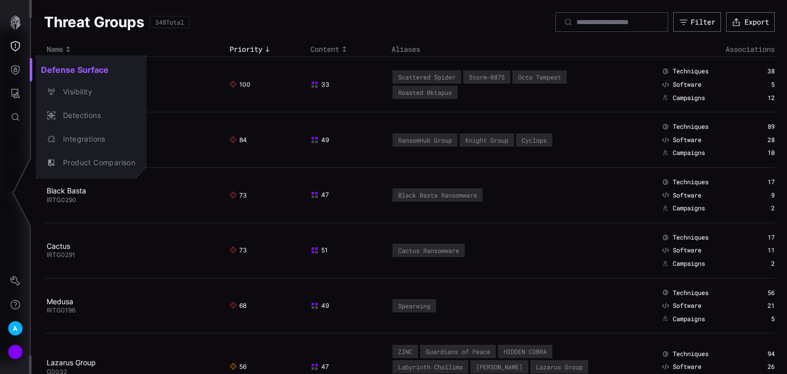
click at [16, 78] on div at bounding box center [393, 187] width 787 height 374
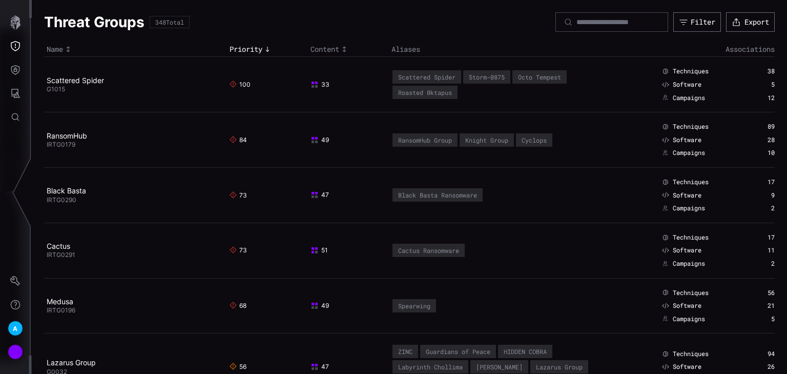
click at [16, 97] on icon "Attack Surface" at bounding box center [15, 93] width 9 height 9
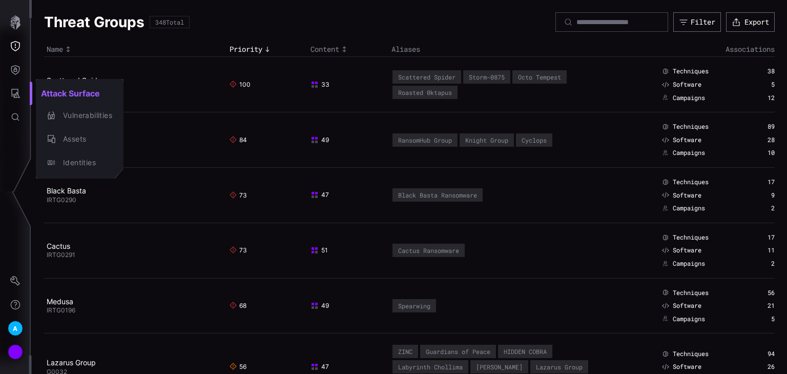
click at [20, 76] on div at bounding box center [393, 187] width 787 height 374
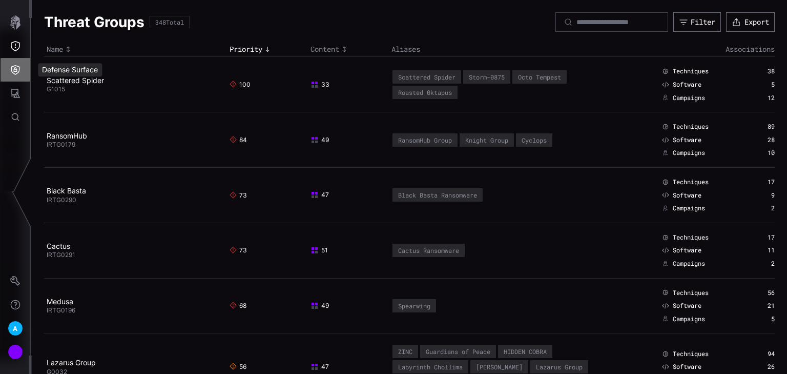
click at [16, 70] on icon "Defense Surface" at bounding box center [15, 70] width 10 height 10
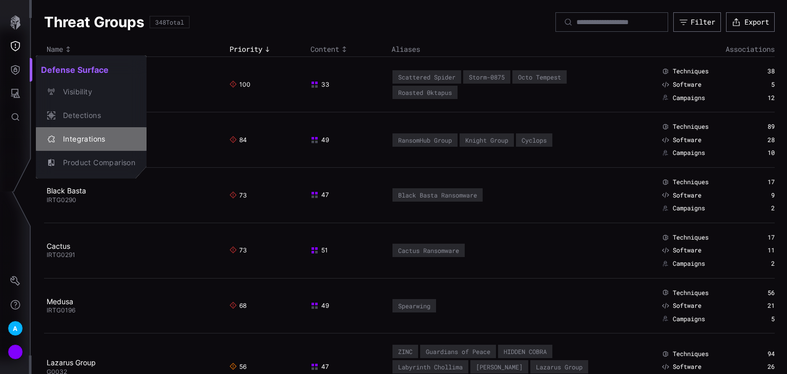
click at [86, 143] on div "Integrations" at bounding box center [96, 139] width 77 height 13
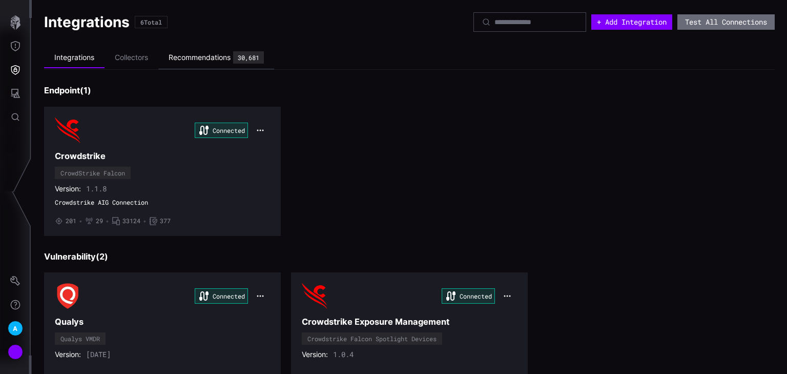
click at [220, 57] on div "Recommendations" at bounding box center [200, 57] width 62 height 9
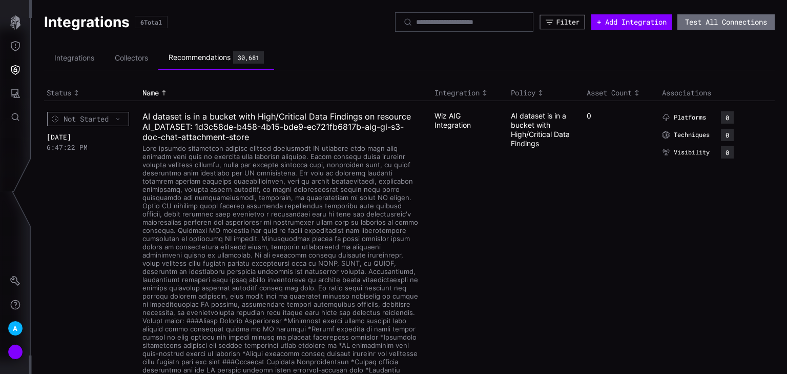
click at [545, 21] on icon "button" at bounding box center [549, 22] width 9 height 9
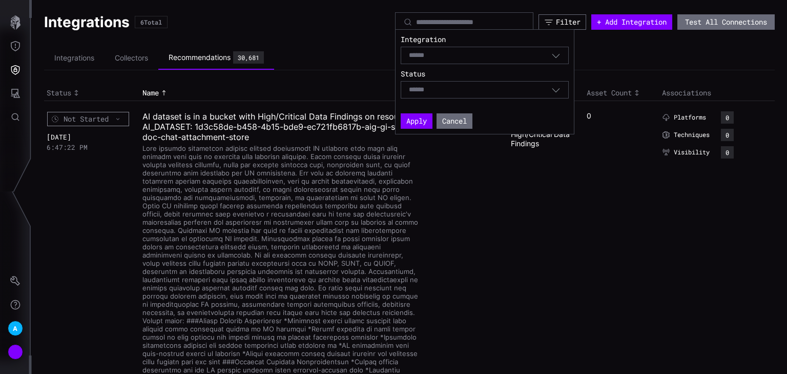
click at [498, 59] on div "Select" at bounding box center [480, 55] width 142 height 9
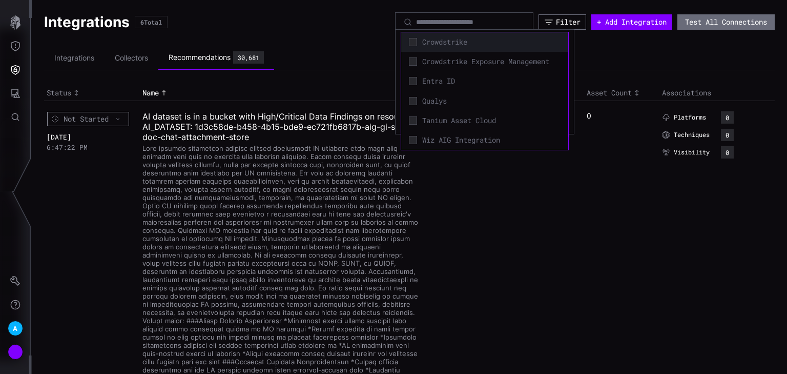
click at [453, 43] on span "Crowdstrike" at bounding box center [491, 41] width 138 height 9
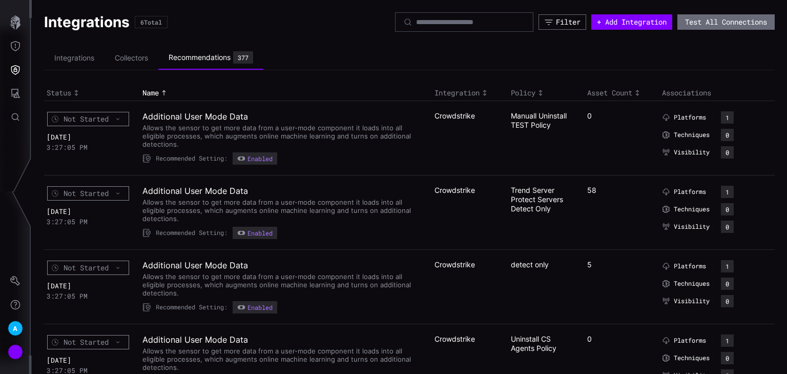
click at [623, 61] on ul "Integrations Collectors Recommendations 377" at bounding box center [409, 58] width 731 height 24
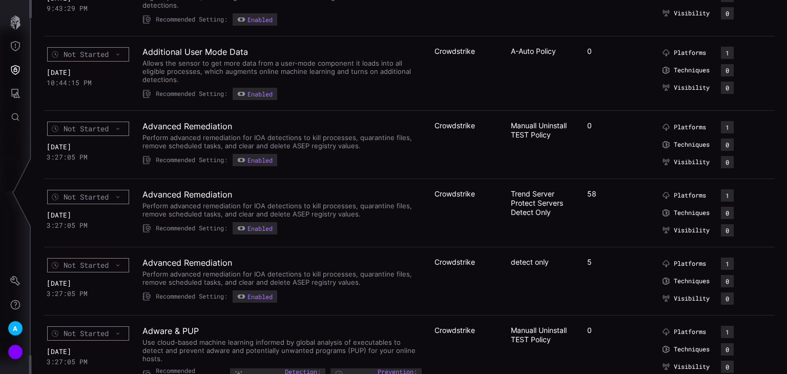
scroll to position [451, 0]
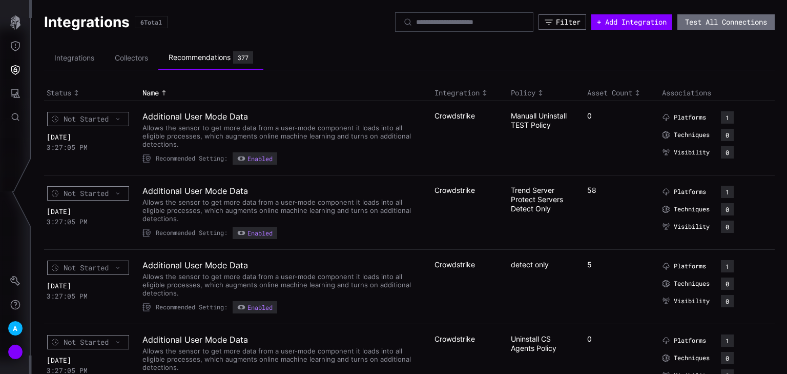
scroll to position [41, 0]
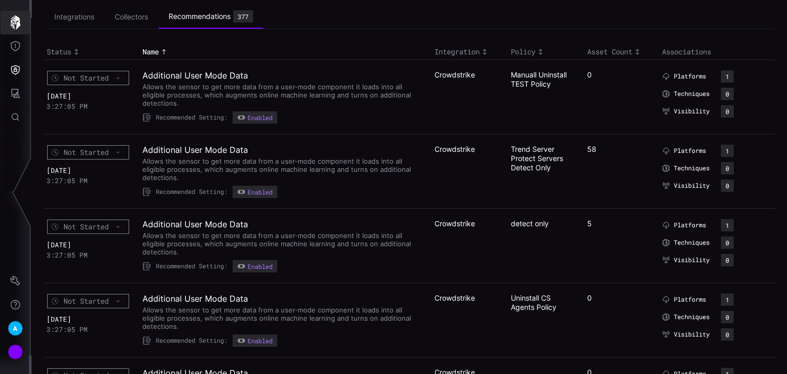
drag, startPoint x: 10, startPoint y: 24, endPoint x: 17, endPoint y: 59, distance: 35.7
click at [10, 24] on icon "button" at bounding box center [15, 22] width 14 height 14
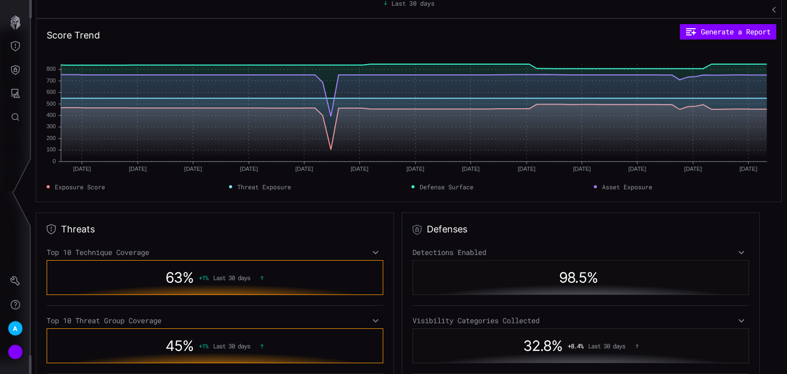
scroll to position [82, 0]
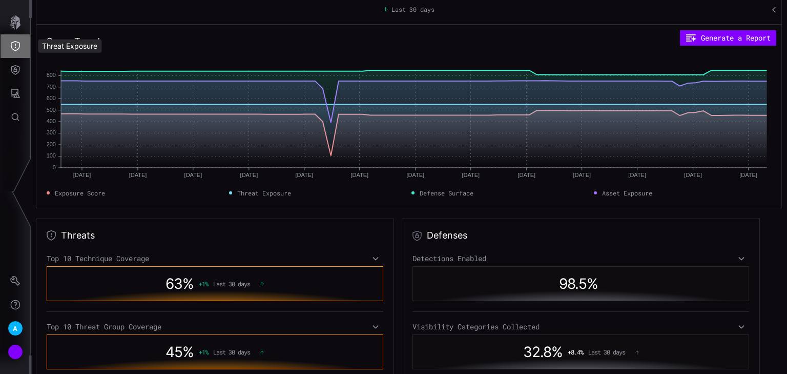
click at [16, 43] on icon "Threat Exposure" at bounding box center [15, 46] width 10 height 10
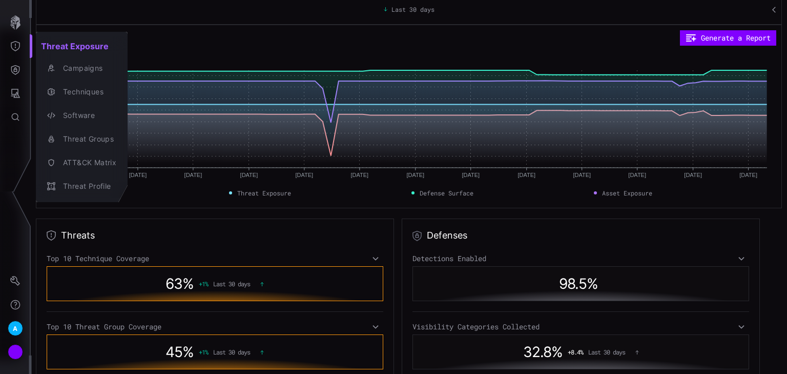
click at [13, 70] on div at bounding box center [393, 187] width 787 height 374
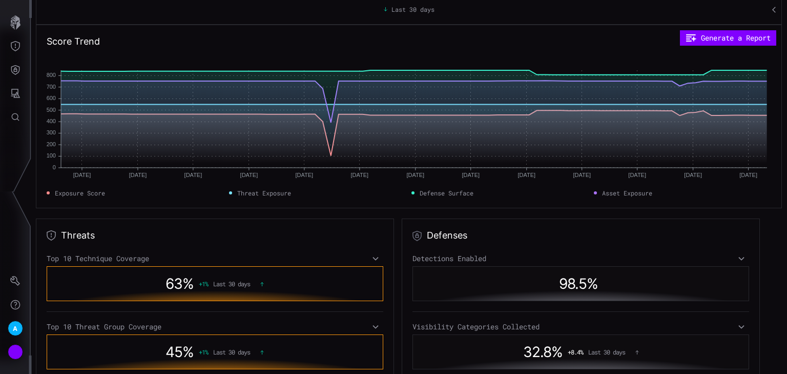
click at [16, 68] on icon "Defense Surface" at bounding box center [15, 70] width 9 height 10
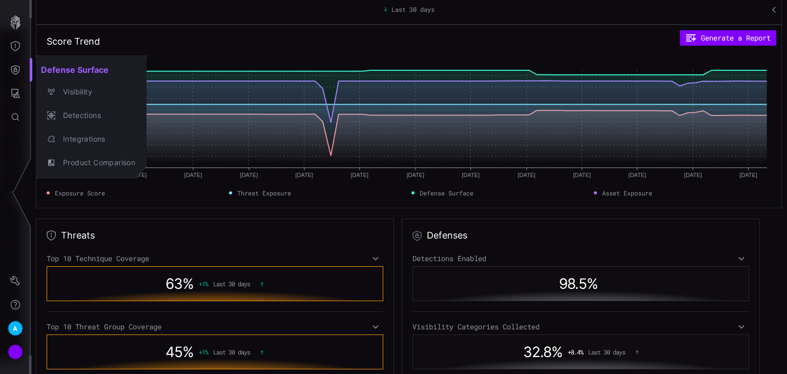
click at [237, 45] on div at bounding box center [393, 187] width 787 height 374
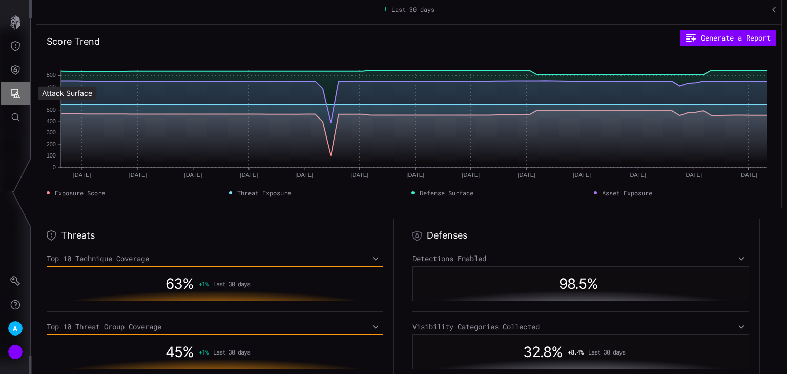
click at [8, 92] on button "Attack Surface" at bounding box center [16, 93] width 30 height 24
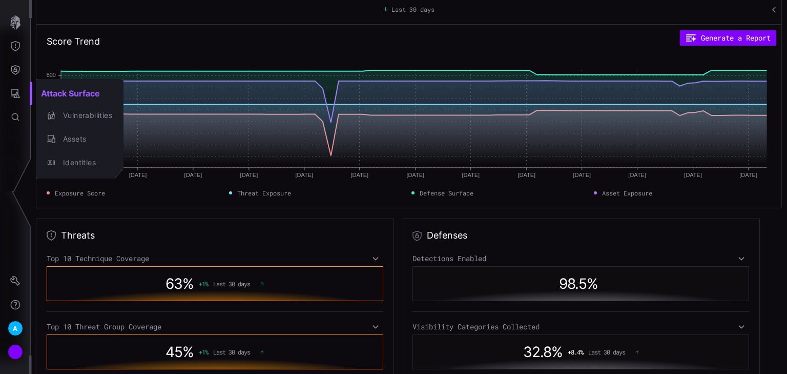
click at [2, 66] on div at bounding box center [393, 187] width 787 height 374
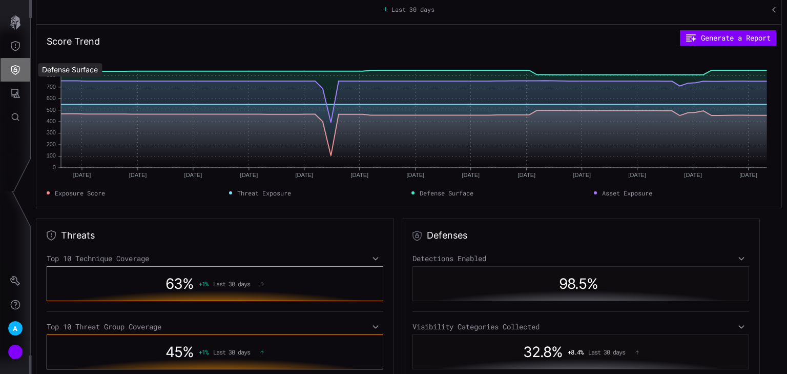
click at [16, 71] on icon "Defense Surface" at bounding box center [15, 70] width 9 height 10
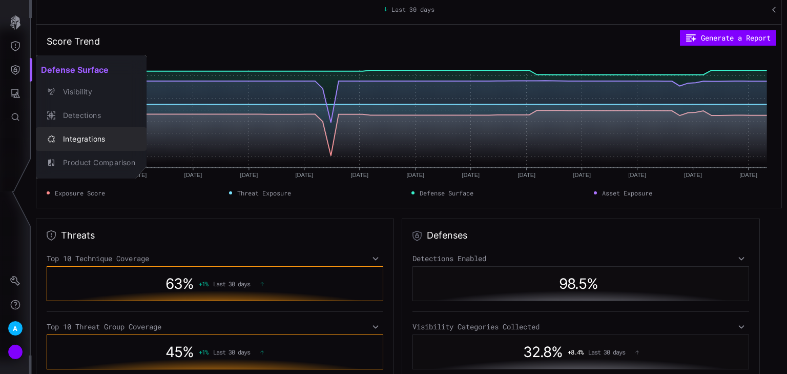
click at [83, 135] on div "Integrations" at bounding box center [96, 139] width 77 height 13
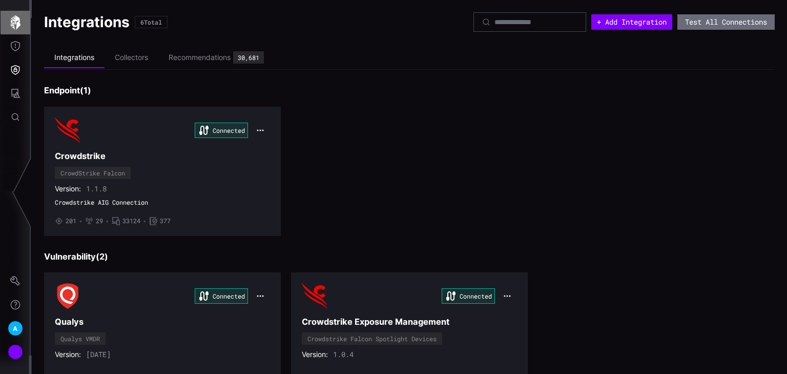
click at [14, 27] on icon "button" at bounding box center [15, 22] width 10 height 14
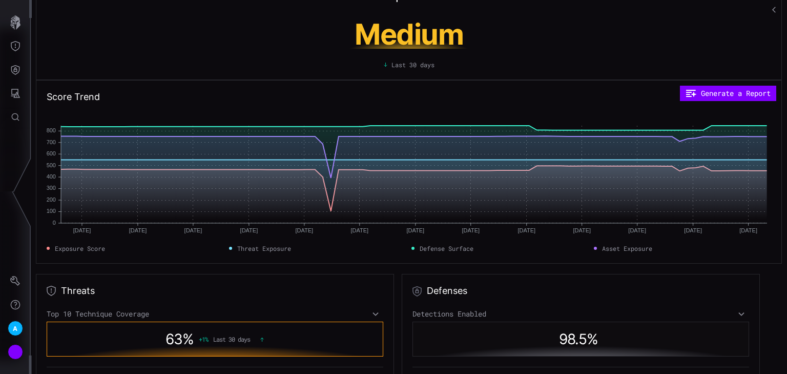
scroll to position [41, 0]
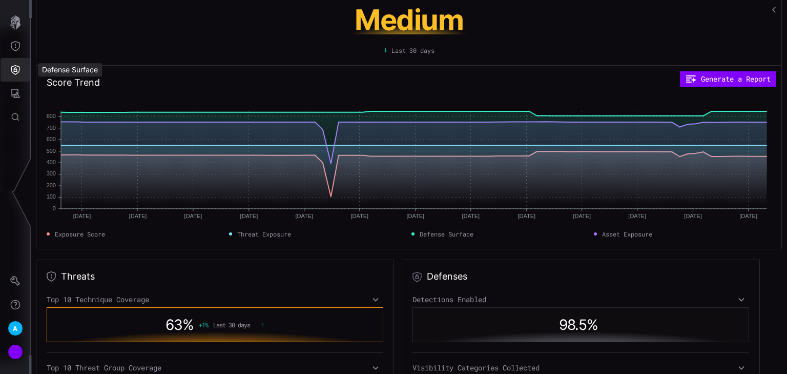
click at [16, 71] on icon "Defense Surface" at bounding box center [15, 70] width 9 height 10
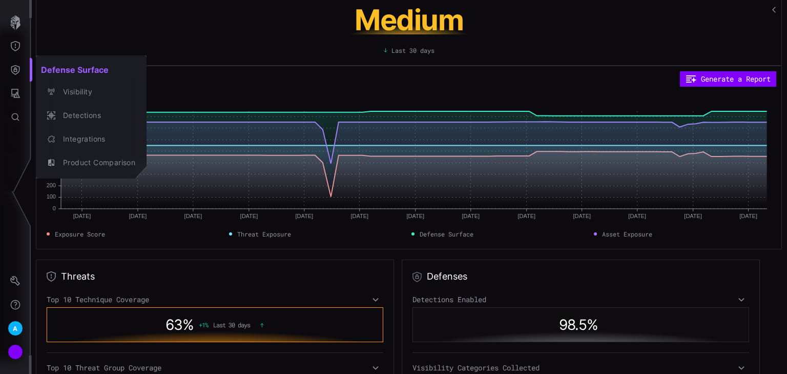
click at [16, 42] on div at bounding box center [393, 187] width 787 height 374
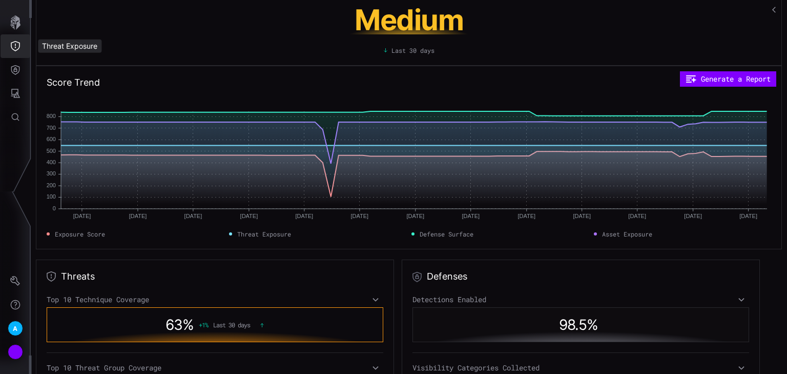
click at [14, 47] on icon "Threat Exposure" at bounding box center [15, 46] width 10 height 10
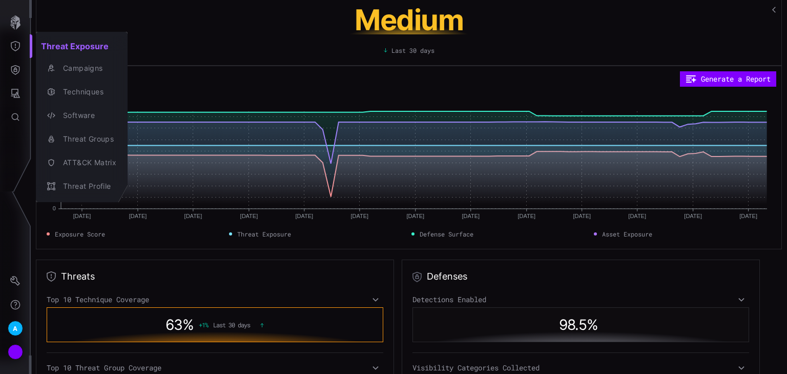
click at [209, 45] on div at bounding box center [393, 187] width 787 height 374
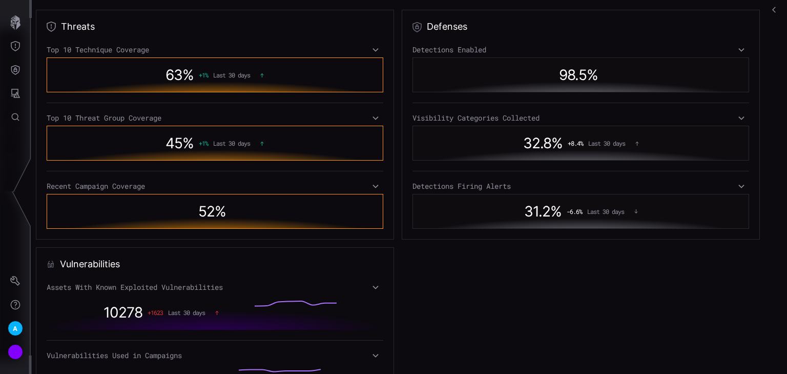
scroll to position [277, 0]
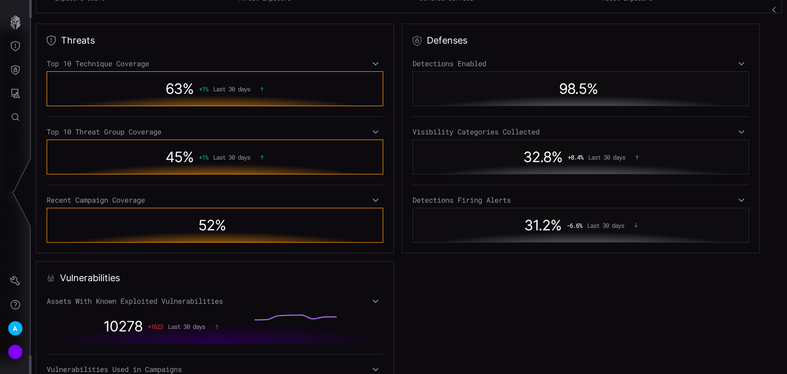
click at [372, 132] on icon at bounding box center [375, 132] width 7 height 8
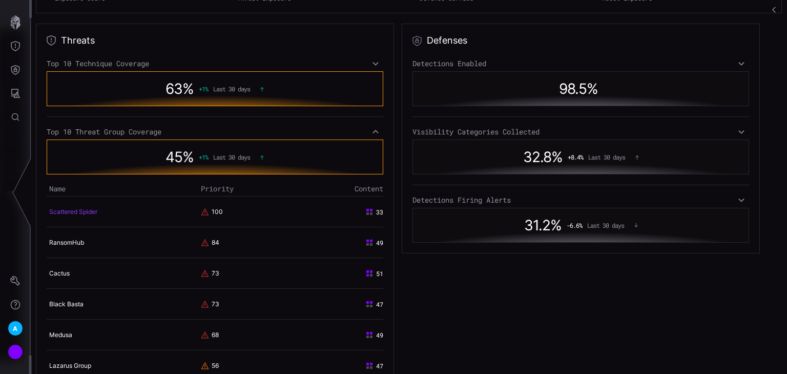
click at [87, 209] on link "Scattered Spider" at bounding box center [73, 212] width 48 height 8
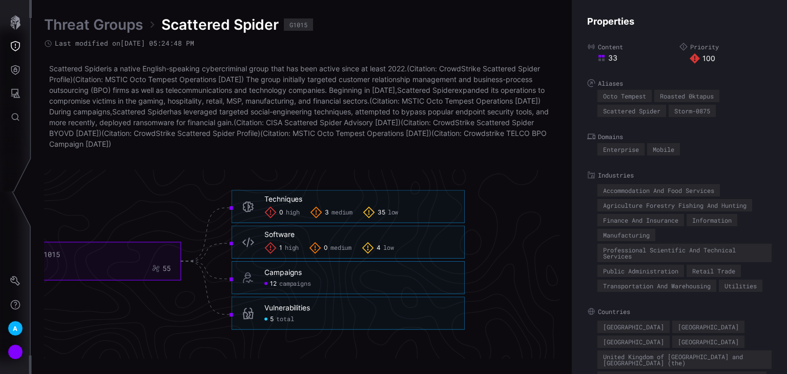
scroll to position [2215, 616]
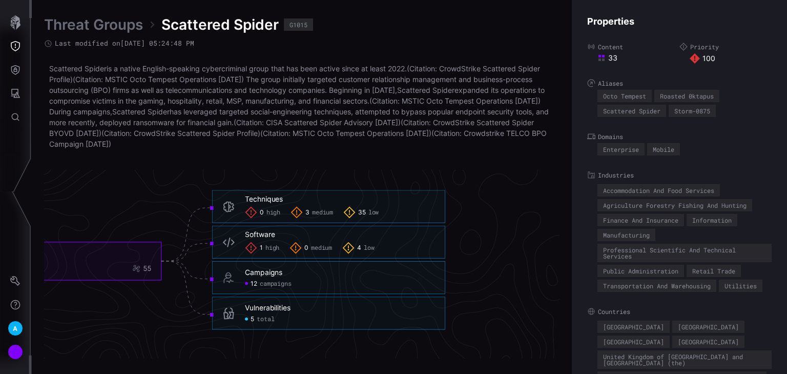
click at [604, 57] on rect at bounding box center [603, 56] width 3 height 3
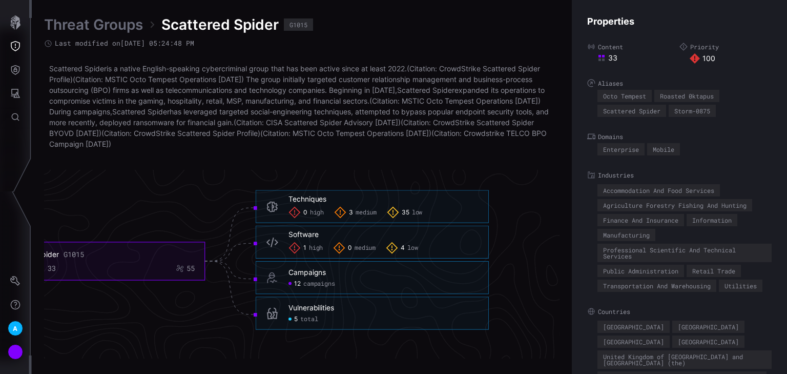
scroll to position [2215, 569]
click at [137, 29] on link "Threat Groups" at bounding box center [93, 24] width 99 height 18
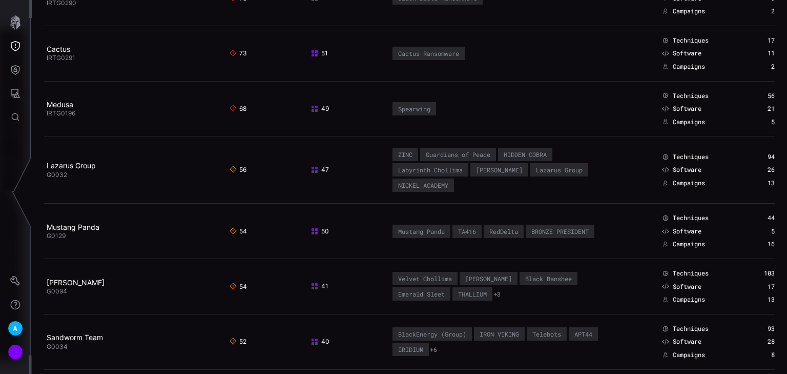
scroll to position [205, 0]
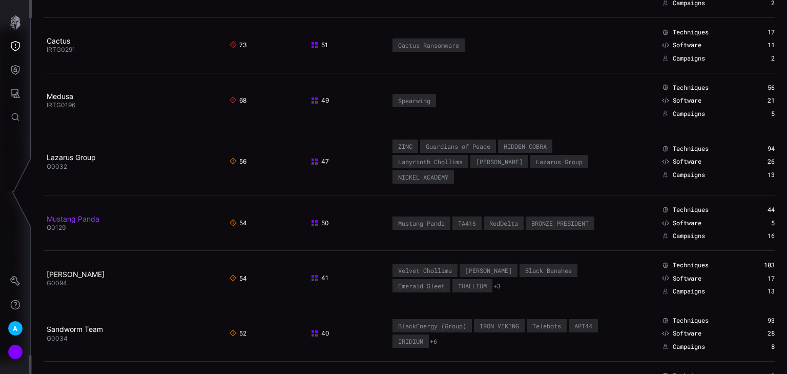
click at [75, 215] on link "Mustang Panda" at bounding box center [73, 218] width 53 height 9
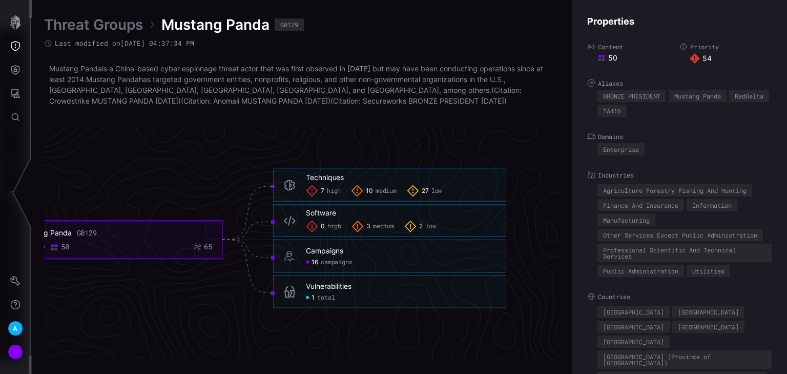
scroll to position [2193, 559]
click at [323, 190] on span "high" at bounding box center [330, 191] width 14 height 8
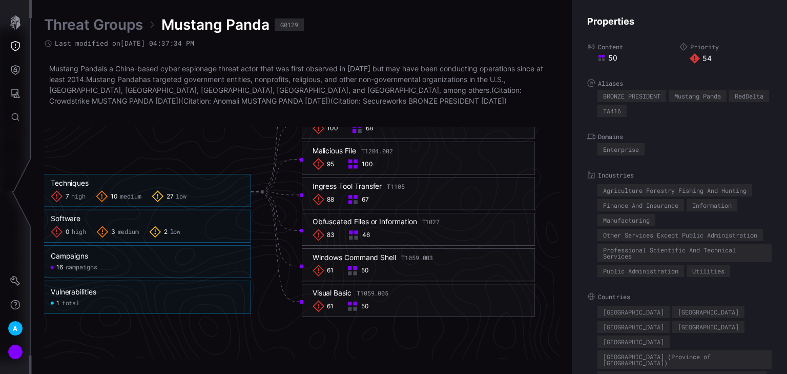
scroll to position [2234, 668]
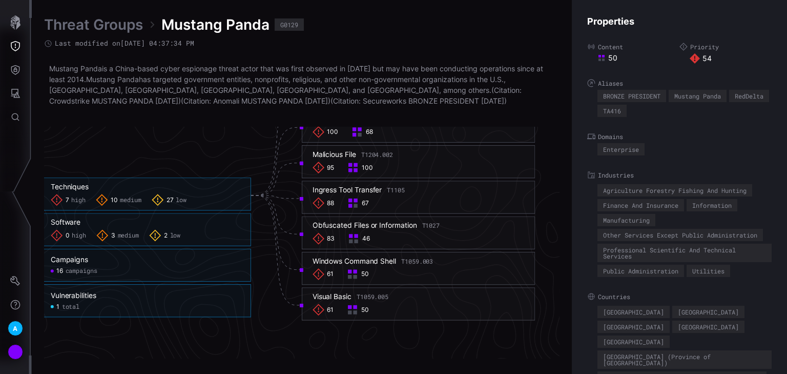
click at [127, 196] on span "medium" at bounding box center [131, 200] width 22 height 8
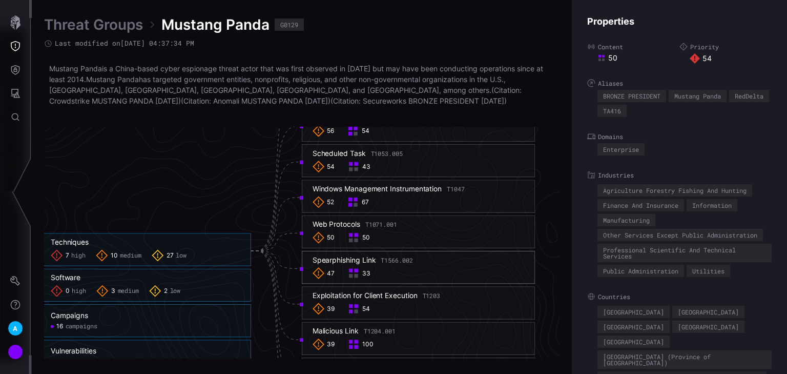
scroll to position [2193, 668]
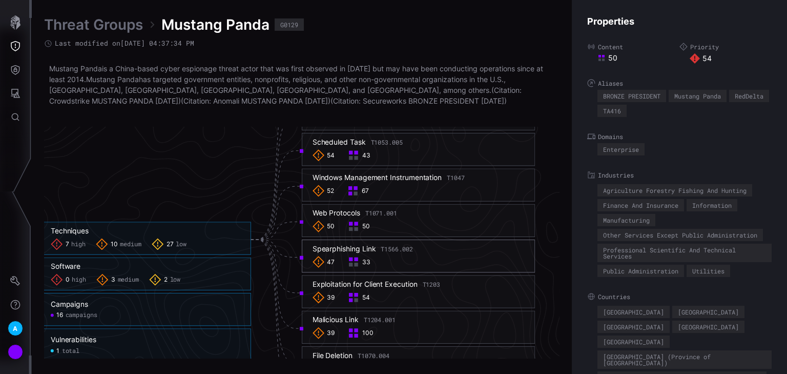
click at [178, 245] on span "low" at bounding box center [181, 244] width 11 height 8
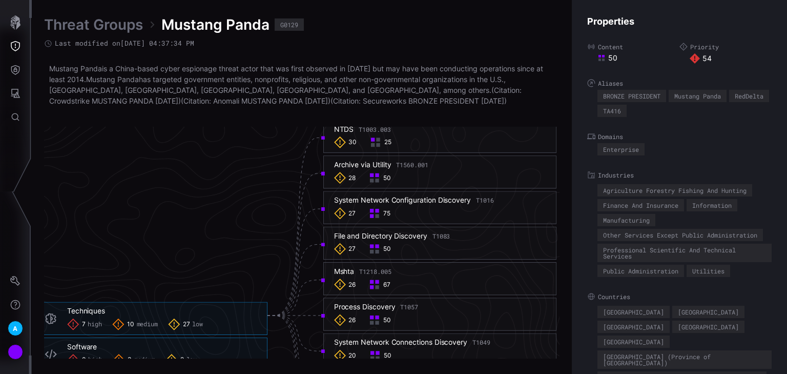
scroll to position [2111, 649]
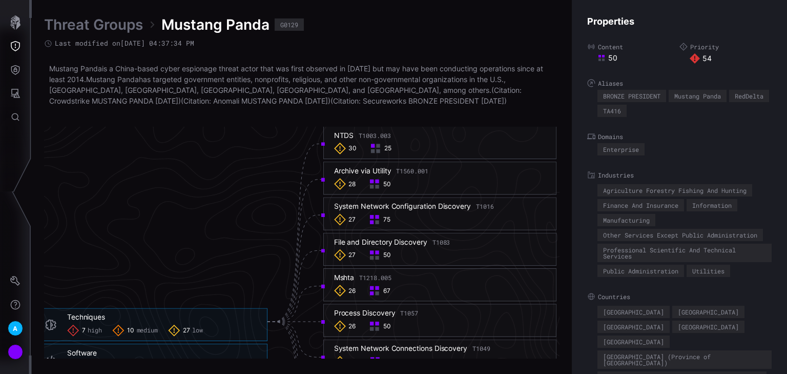
click at [102, 25] on link "Threat Groups" at bounding box center [93, 24] width 99 height 18
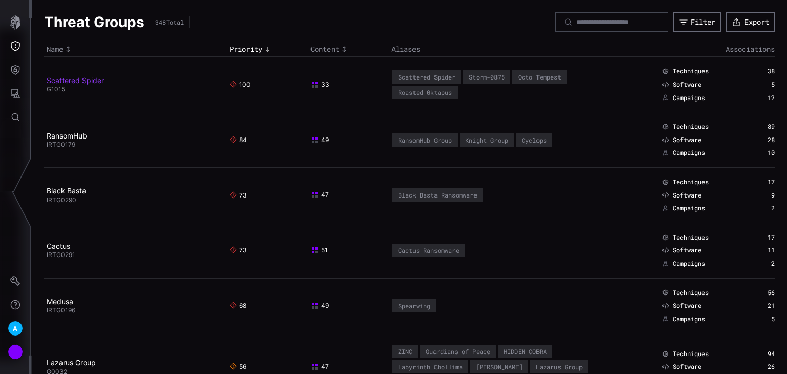
click at [82, 79] on link "Scattered Spider" at bounding box center [75, 80] width 57 height 9
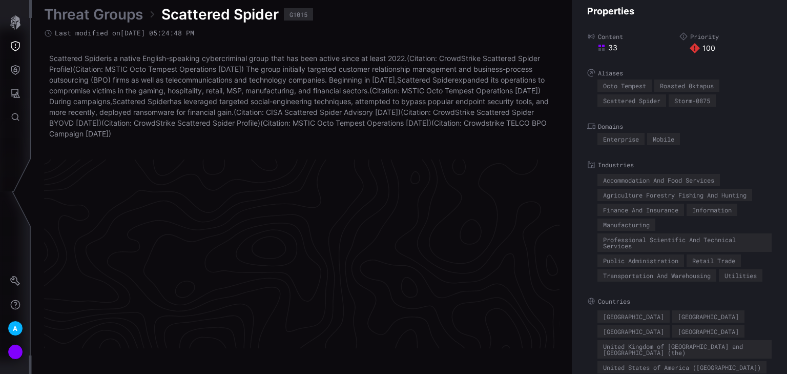
scroll to position [2215, 514]
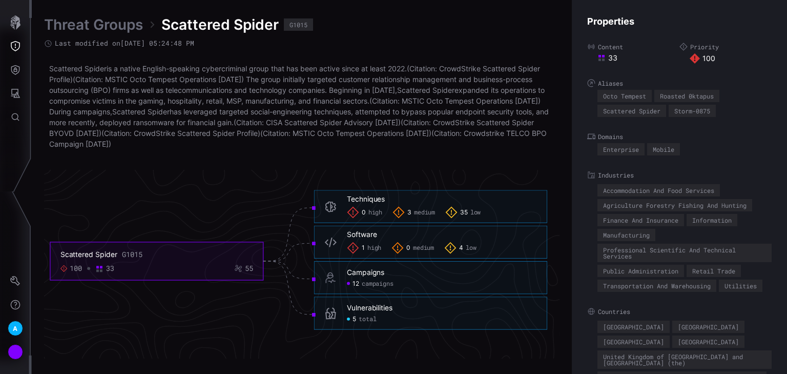
click at [419, 212] on span "medium" at bounding box center [425, 213] width 22 height 8
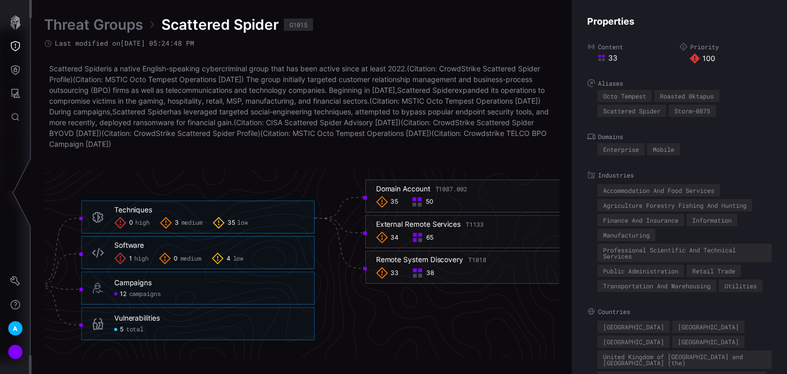
scroll to position [2215, 683]
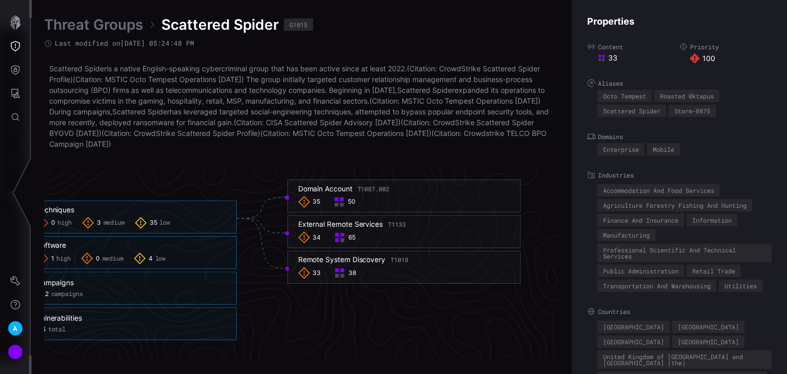
click at [351, 200] on span "50" at bounding box center [352, 202] width 8 height 8
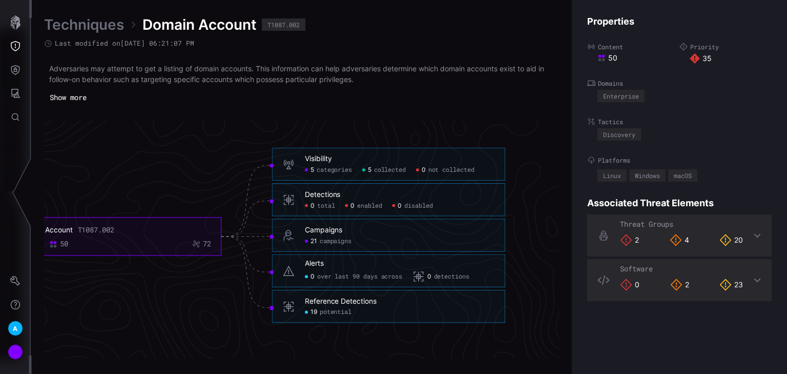
scroll to position [2190, 559]
click at [337, 170] on span "categories" at bounding box center [331, 170] width 35 height 8
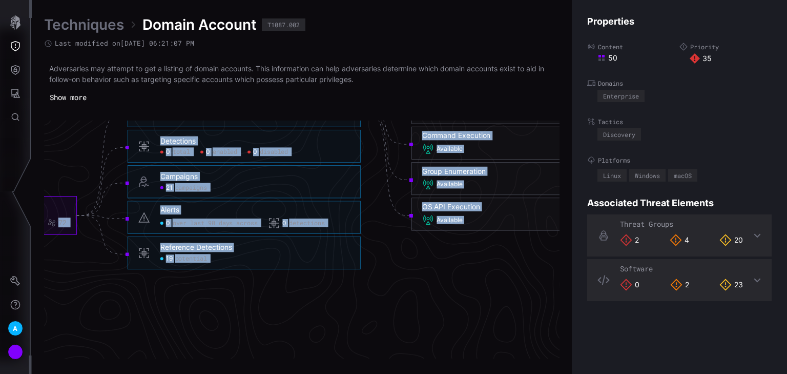
scroll to position [2329, 559]
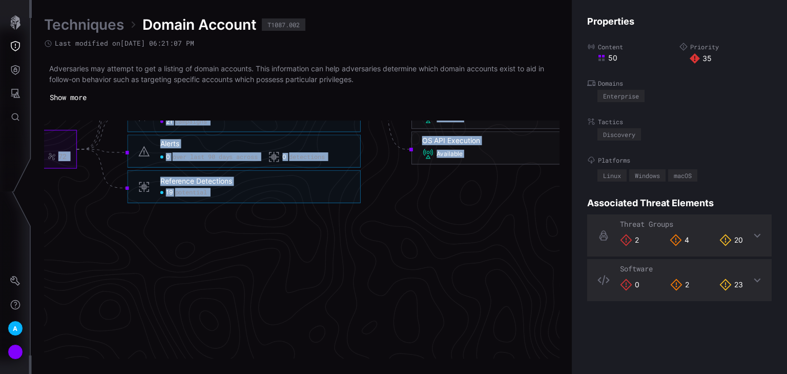
drag, startPoint x: 373, startPoint y: 352, endPoint x: 419, endPoint y: 353, distance: 45.6
click at [419, 353] on div "Domain Account T1087.002 35 50 72 Visibility 5 categories 5 collected 0 not col…" at bounding box center [302, 239] width 516 height 238
click at [405, 298] on icon "Domain Account T1087.002 35 50 72 Visibility 5 categories 5 collected 0 not col…" at bounding box center [253, 97] width 1537 height 4612
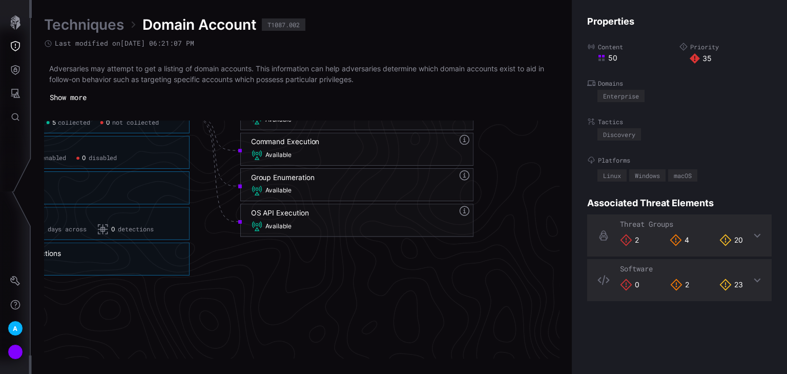
scroll to position [2206, 730]
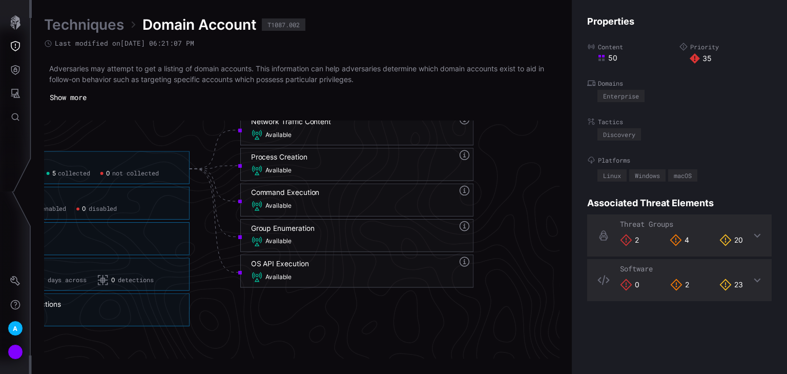
click at [461, 150] on icon at bounding box center [465, 155] width 12 height 12
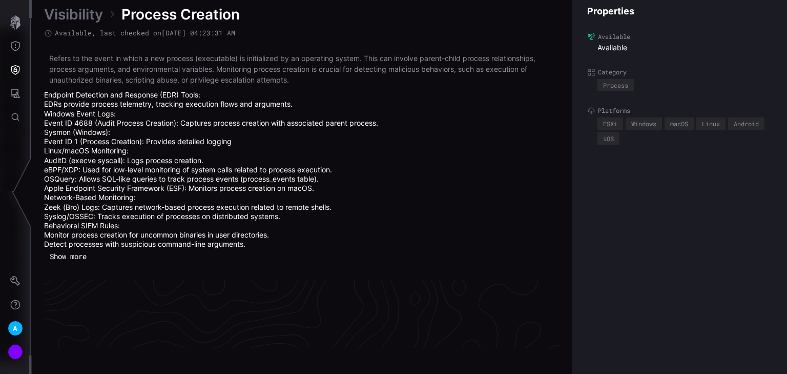
scroll to position [2275, 514]
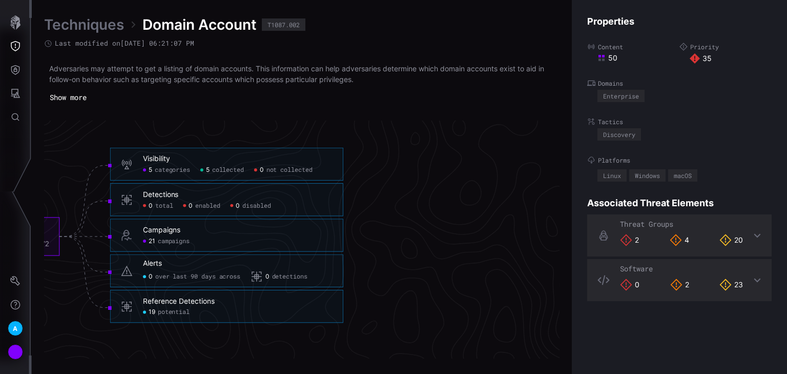
scroll to position [2190, 721]
click at [161, 166] on span "categories" at bounding box center [169, 170] width 35 height 8
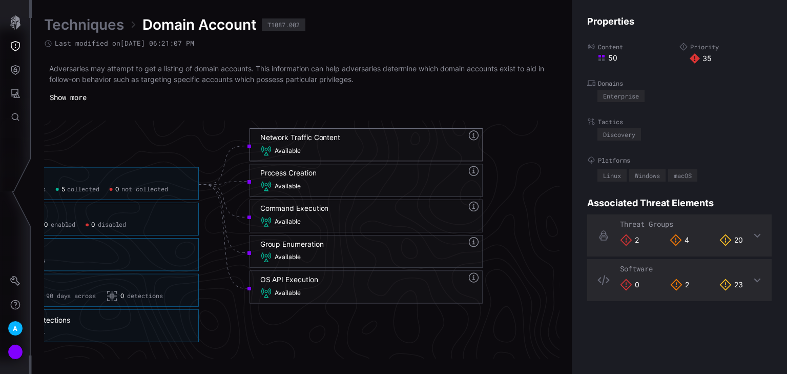
click at [307, 137] on div "Network Traffic Content" at bounding box center [300, 137] width 80 height 9
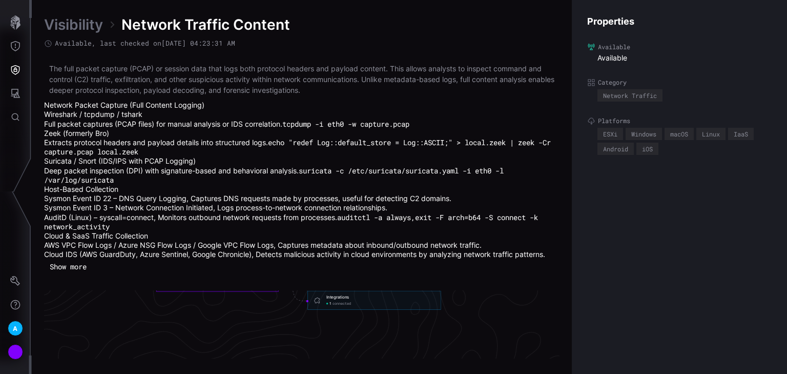
scroll to position [2275, 514]
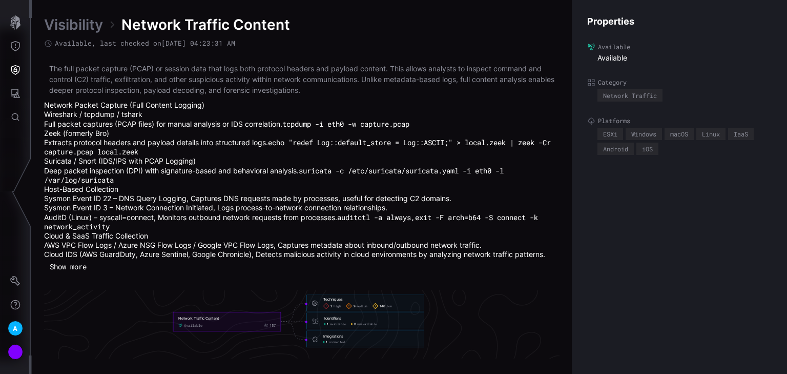
click at [342, 322] on span "available" at bounding box center [338, 323] width 16 height 4
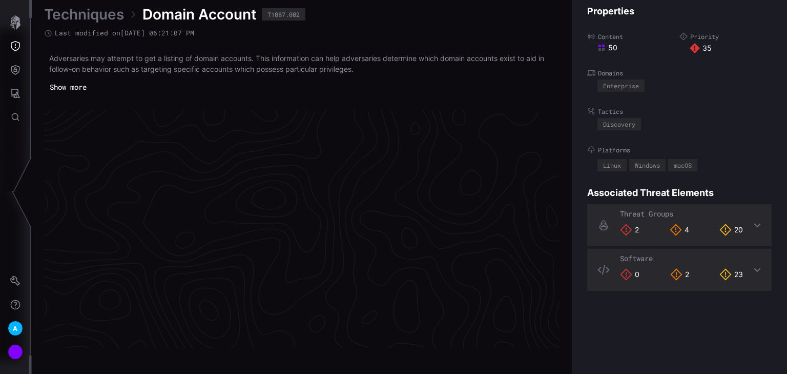
scroll to position [2190, 514]
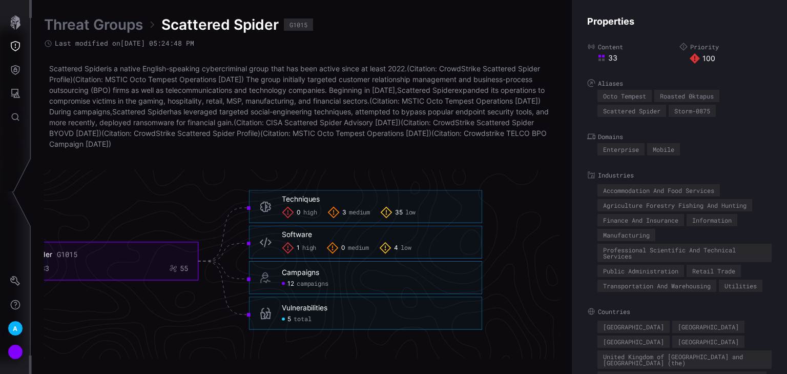
scroll to position [2215, 598]
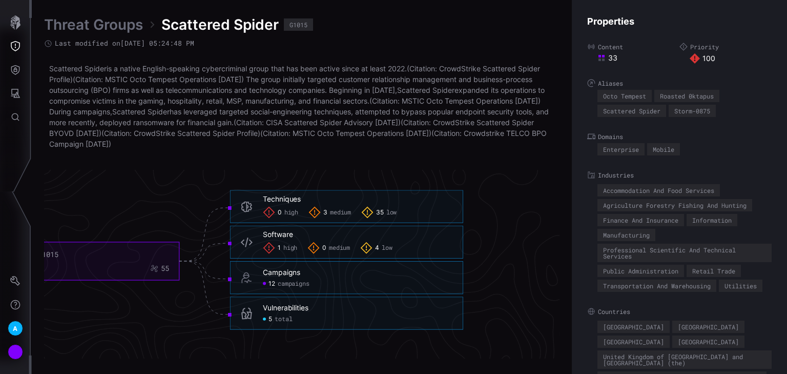
click at [330, 211] on span "medium" at bounding box center [341, 213] width 22 height 8
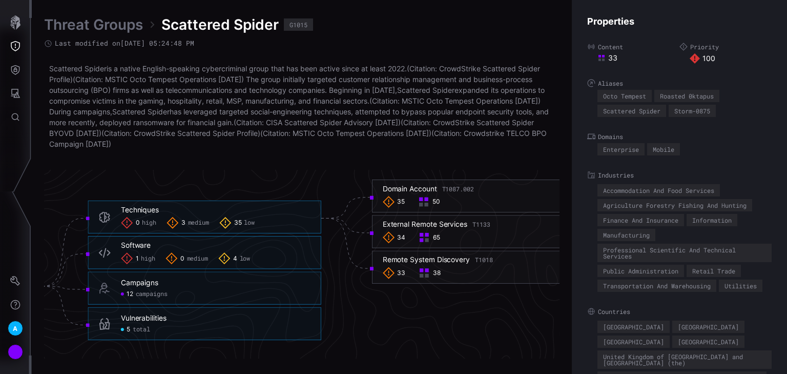
click at [248, 222] on span "low" at bounding box center [249, 223] width 11 height 8
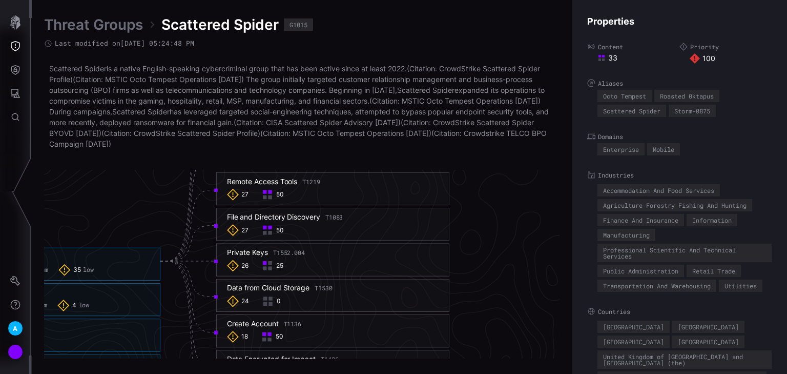
scroll to position [2215, 758]
click at [296, 289] on div "Data from Cloud Storage T1530" at bounding box center [278, 287] width 106 height 9
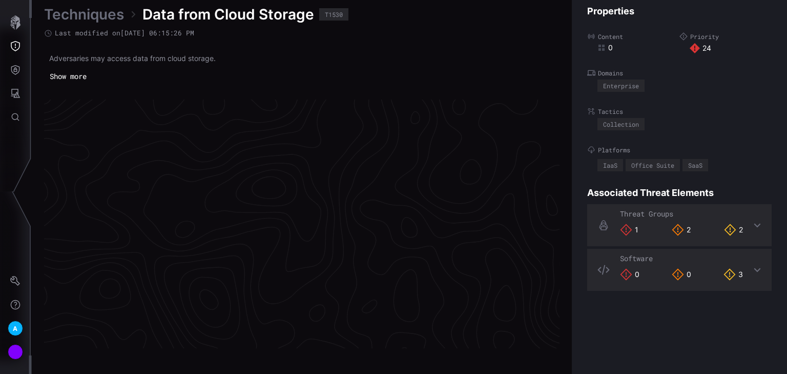
scroll to position [2185, 514]
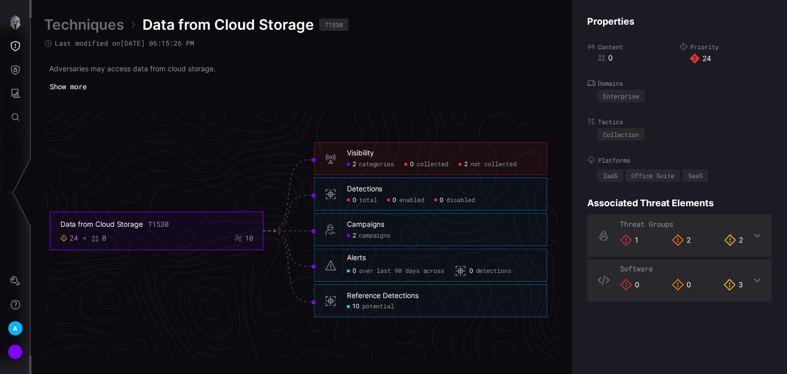
click at [483, 164] on span "not collected" at bounding box center [493, 164] width 46 height 8
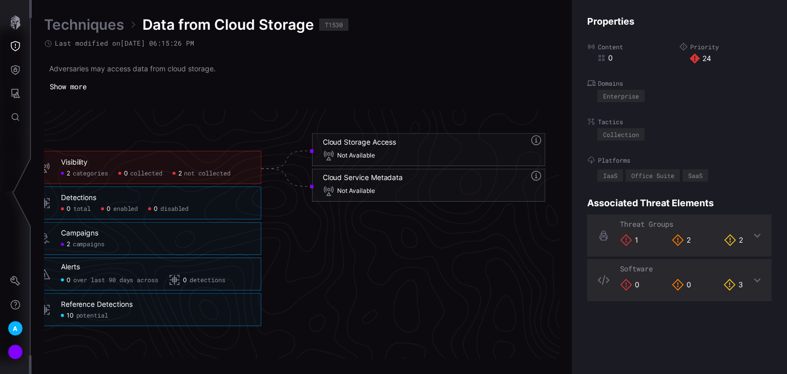
scroll to position [2185, 664]
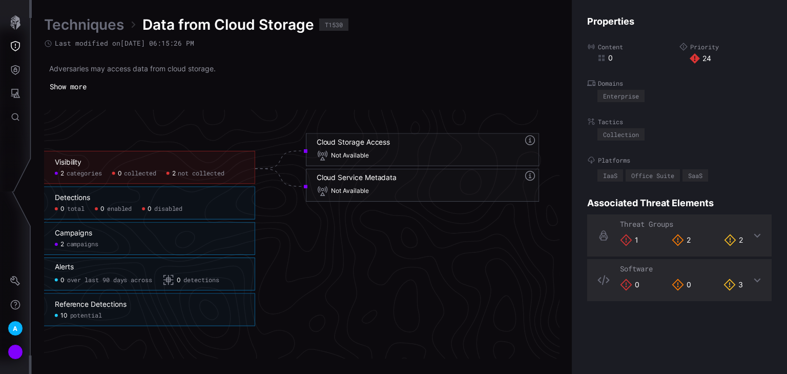
click at [361, 190] on span "Not Available" at bounding box center [349, 191] width 37 height 8
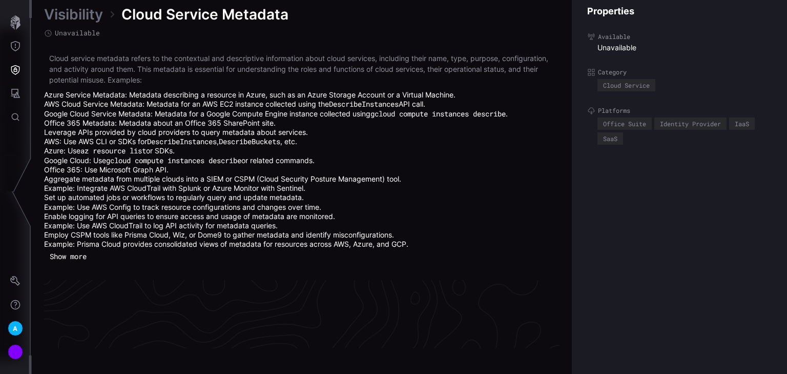
scroll to position [2275, 514]
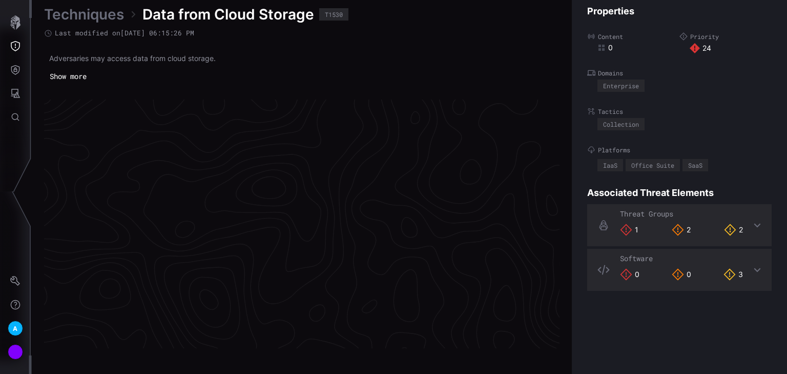
scroll to position [2185, 514]
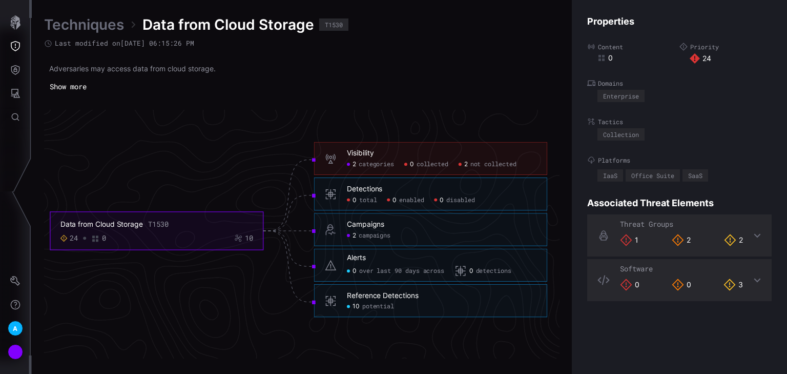
click at [376, 307] on span "potential" at bounding box center [378, 306] width 32 height 8
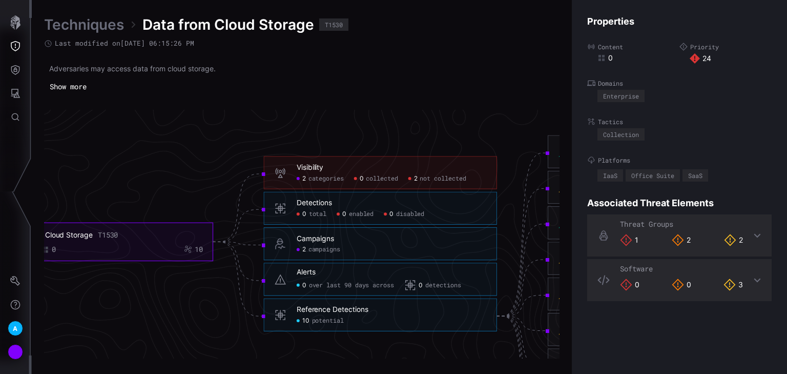
scroll to position [2103, 377]
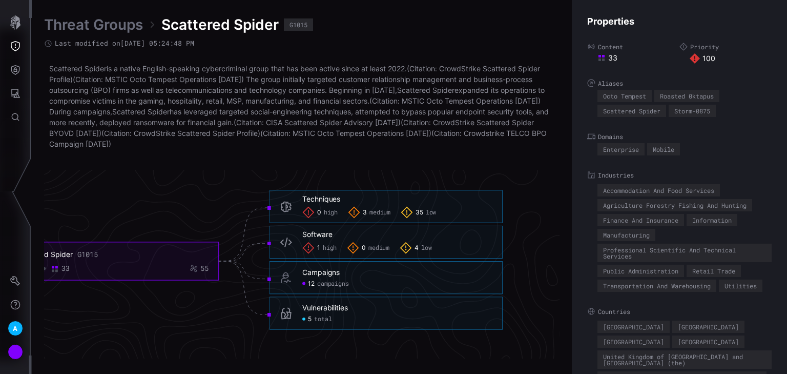
scroll to position [2215, 569]
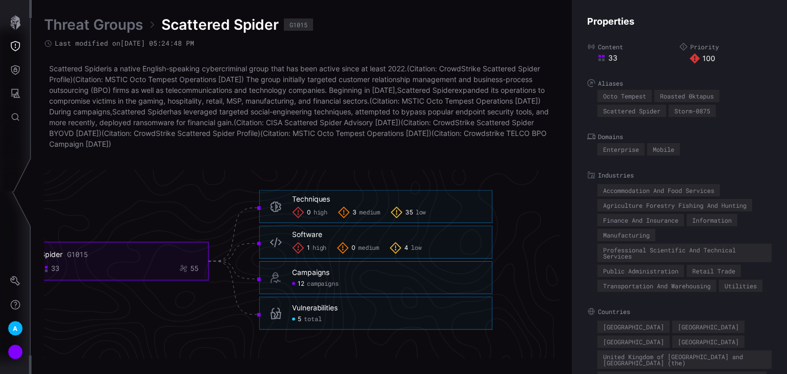
click at [116, 23] on link "Threat Groups" at bounding box center [93, 24] width 99 height 18
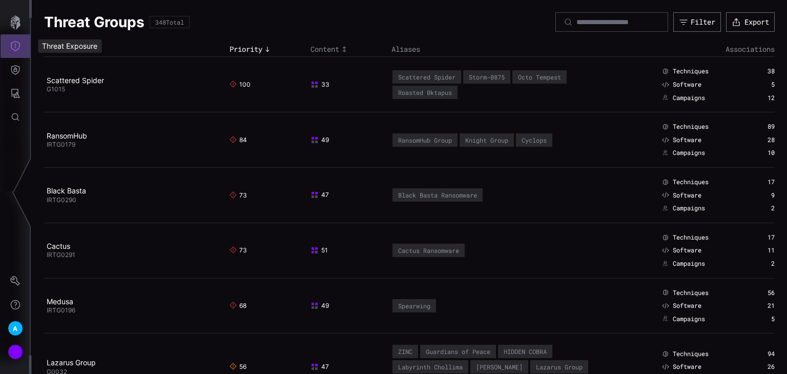
click at [15, 47] on icon "Threat Exposure" at bounding box center [15, 46] width 9 height 10
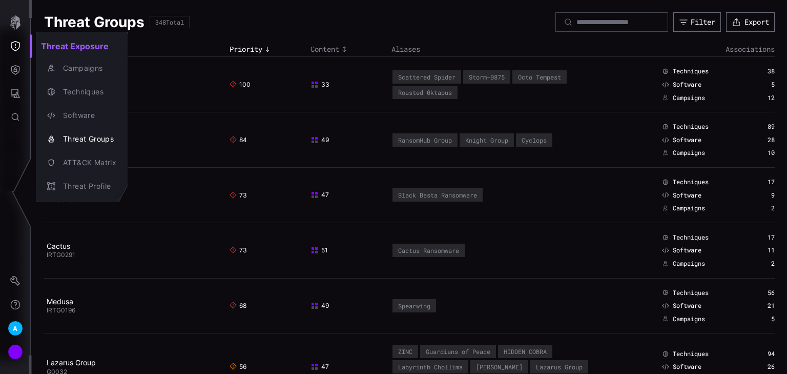
click at [19, 31] on div at bounding box center [393, 187] width 787 height 374
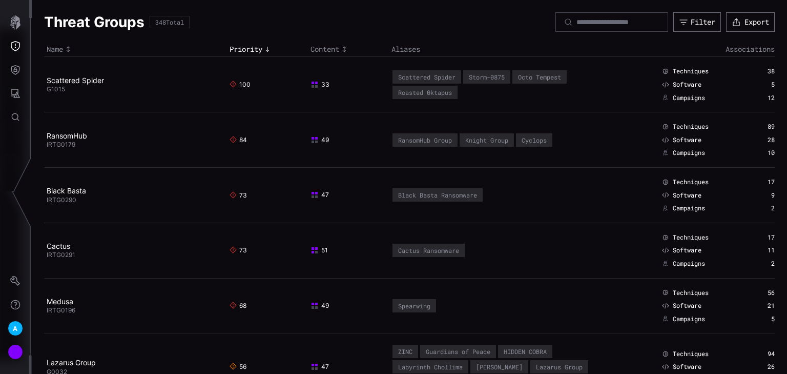
click at [13, 20] on icon "button" at bounding box center [15, 22] width 10 height 14
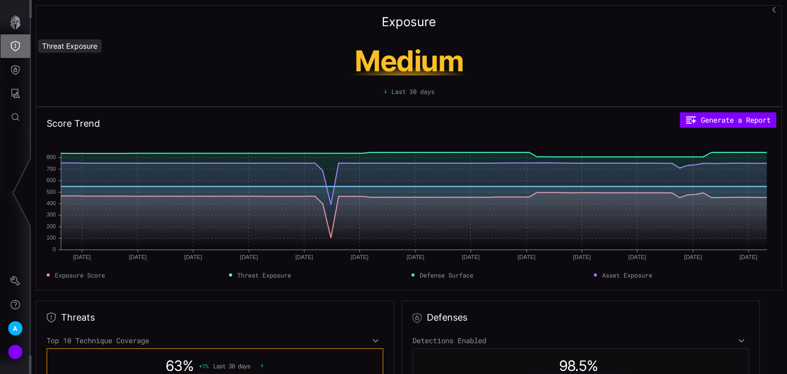
click at [15, 52] on button "Threat Exposure" at bounding box center [16, 46] width 30 height 24
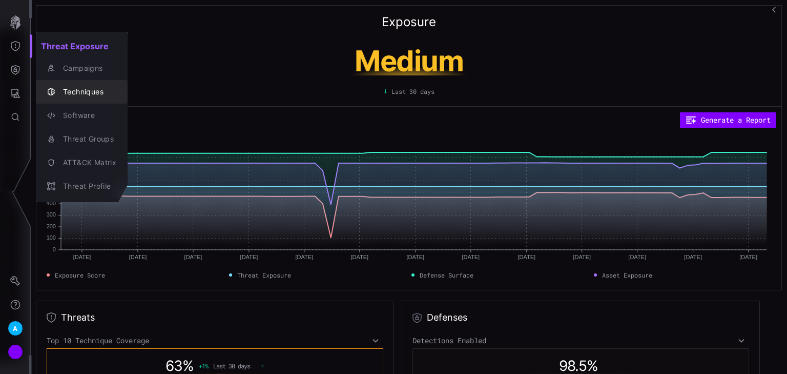
click at [90, 90] on div "Techniques" at bounding box center [87, 92] width 58 height 13
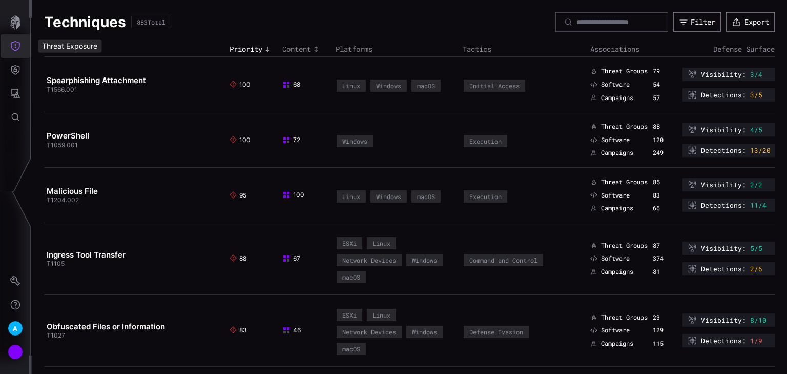
click at [11, 46] on icon "Threat Exposure" at bounding box center [15, 46] width 9 height 10
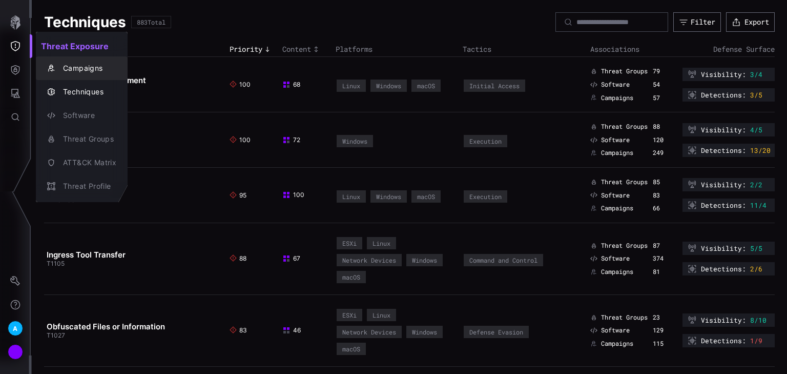
click at [79, 67] on div "Campaigns" at bounding box center [87, 68] width 58 height 13
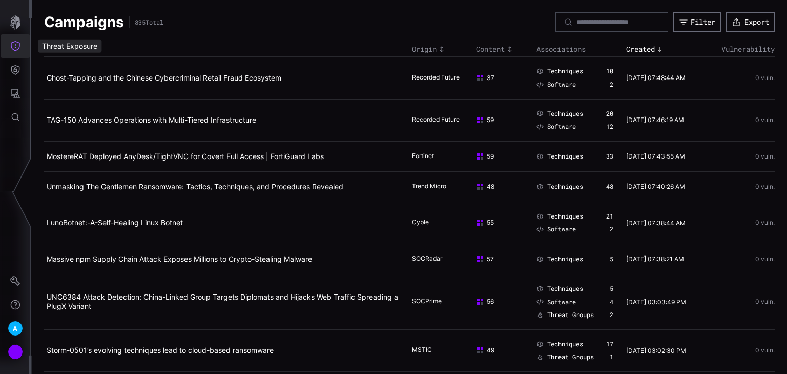
click at [8, 47] on button "Threat Exposure" at bounding box center [16, 46] width 30 height 24
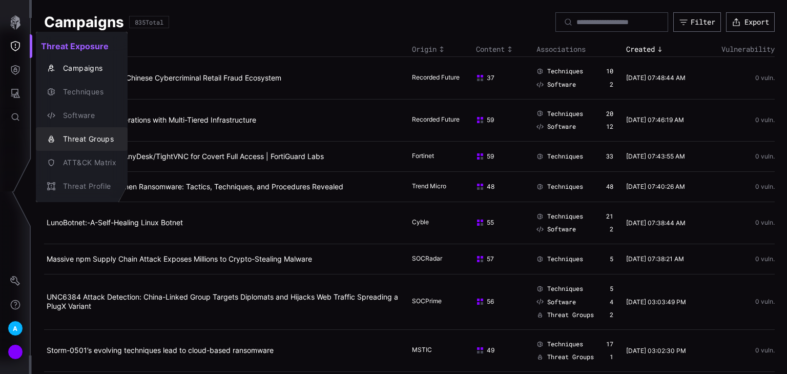
click at [91, 141] on div "Threat Groups" at bounding box center [87, 139] width 58 height 13
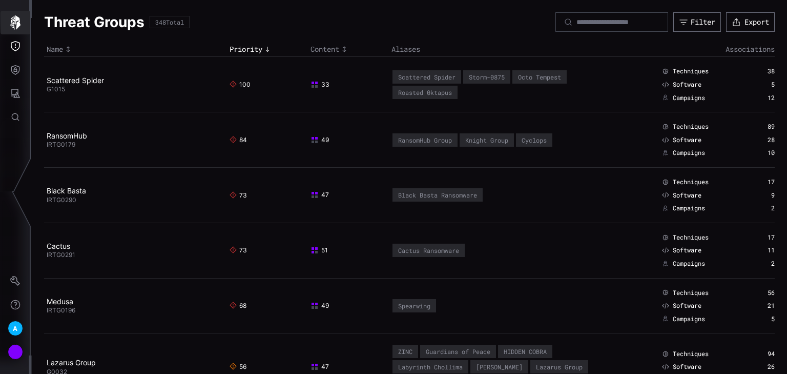
click at [7, 20] on button "button" at bounding box center [16, 23] width 30 height 24
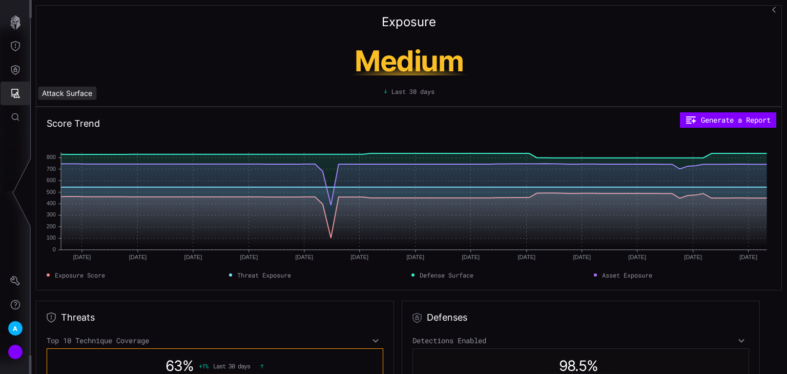
click at [9, 93] on button "Attack Surface" at bounding box center [16, 93] width 30 height 24
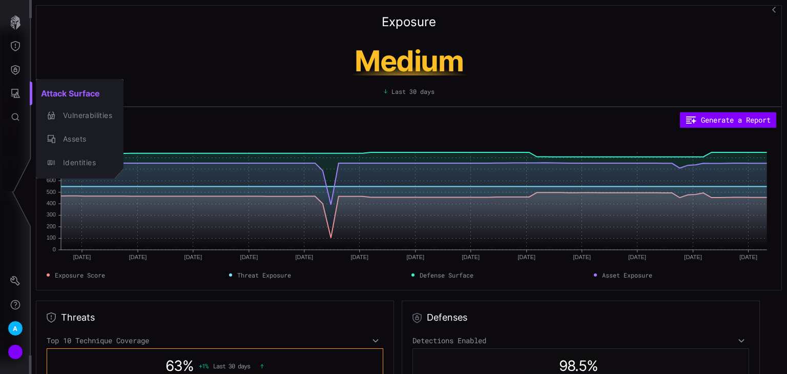
click at [26, 63] on div at bounding box center [393, 187] width 787 height 374
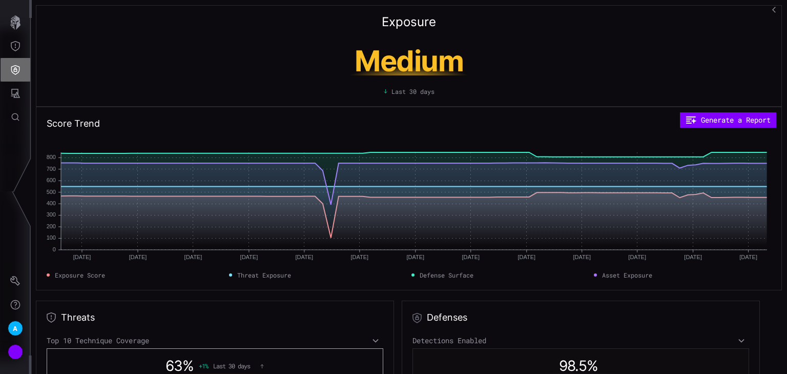
click at [23, 69] on button "Defense Surface" at bounding box center [16, 70] width 30 height 24
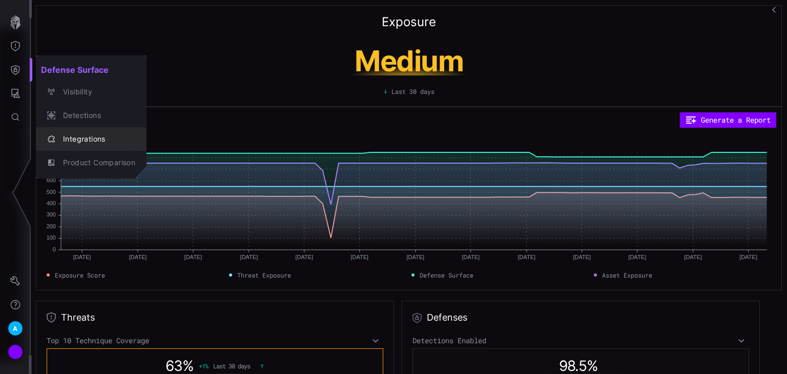
click at [83, 140] on div "Integrations" at bounding box center [96, 139] width 77 height 13
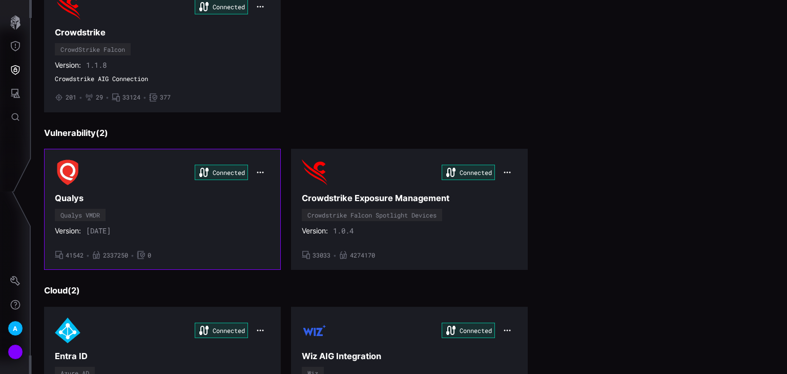
scroll to position [123, 0]
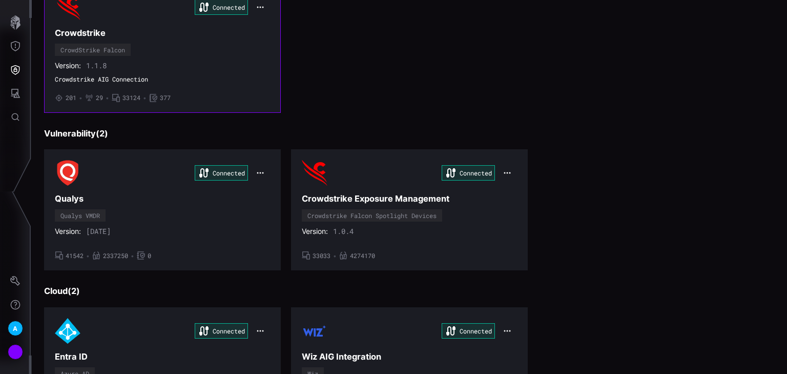
click at [229, 71] on div "Connected Crowdstrike CrowdStrike Falcon Version: 1.1.8 Crowdstrike AIG Connect…" at bounding box center [162, 48] width 215 height 108
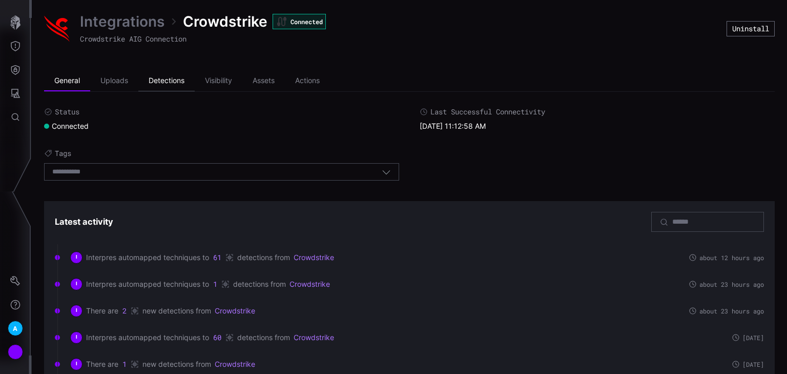
click at [158, 83] on li "Detections" at bounding box center [166, 81] width 56 height 20
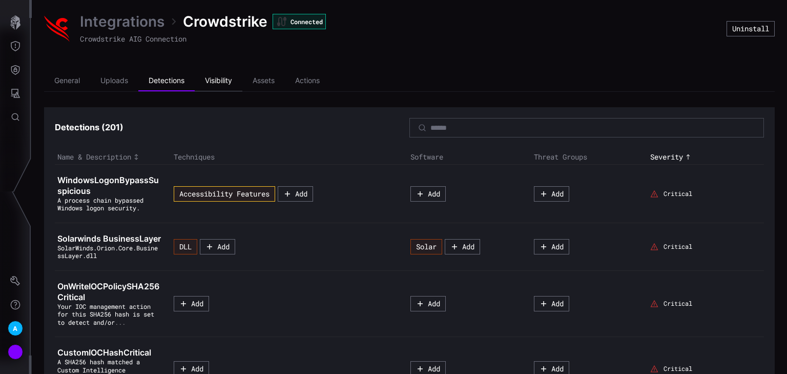
click at [222, 80] on li "Visibility" at bounding box center [219, 81] width 48 height 20
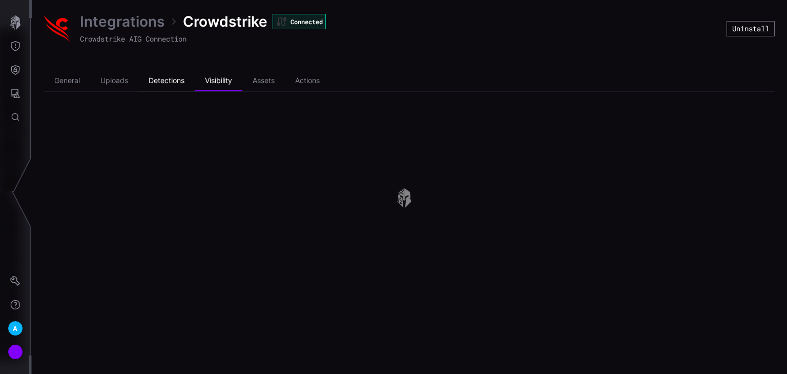
click at [170, 80] on li "Detections" at bounding box center [166, 81] width 56 height 20
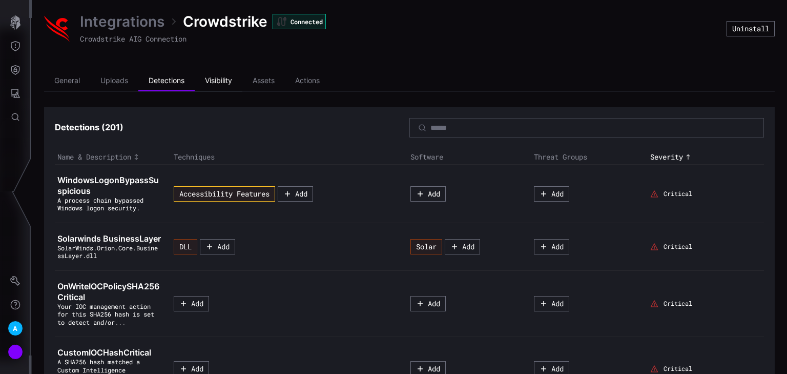
click at [209, 78] on li "Visibility" at bounding box center [219, 81] width 48 height 20
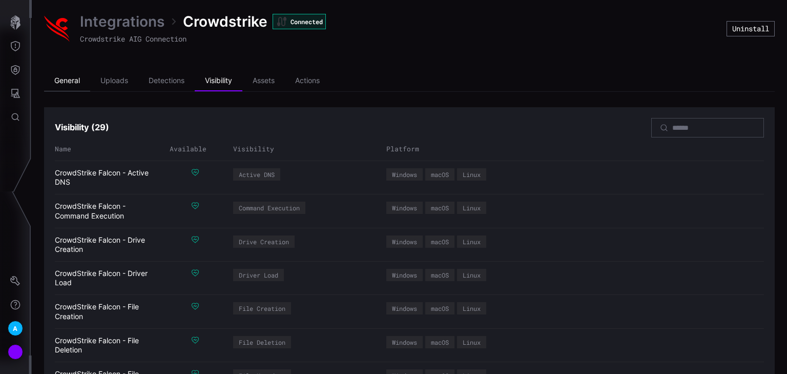
click at [73, 78] on li "General" at bounding box center [67, 81] width 46 height 20
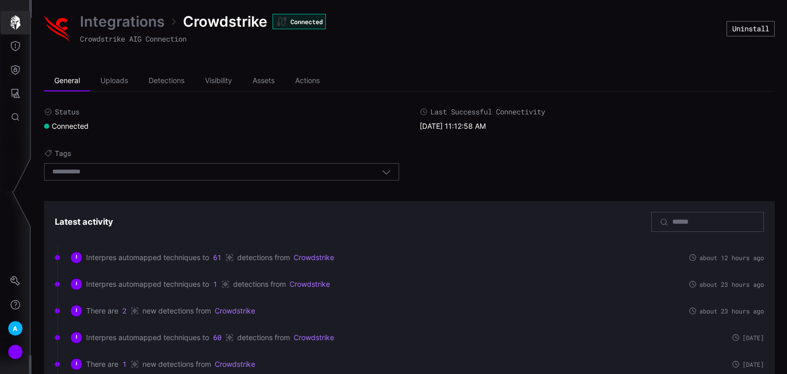
click at [15, 22] on icon "button" at bounding box center [15, 22] width 10 height 14
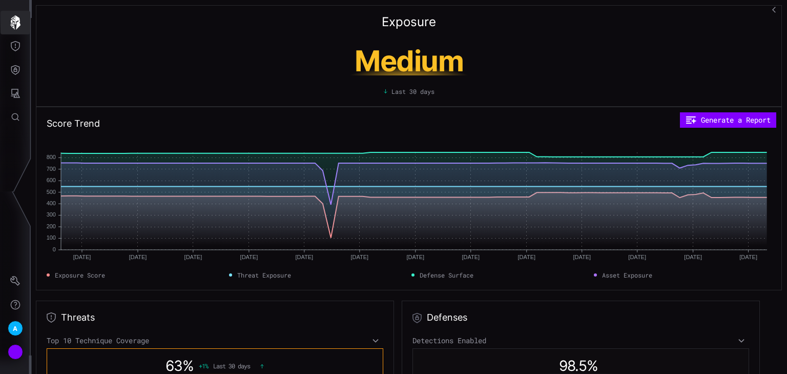
click at [4, 23] on button "button" at bounding box center [16, 23] width 30 height 24
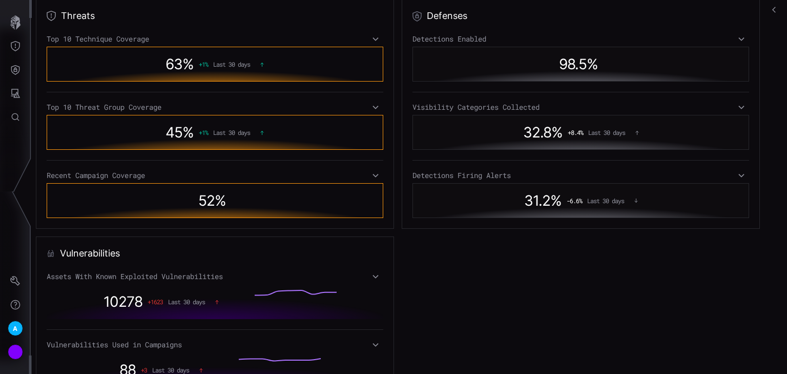
scroll to position [287, 0]
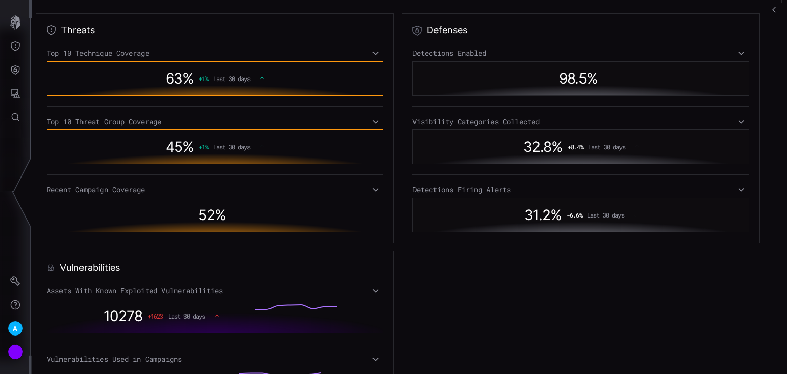
click at [373, 52] on icon at bounding box center [375, 53] width 7 height 8
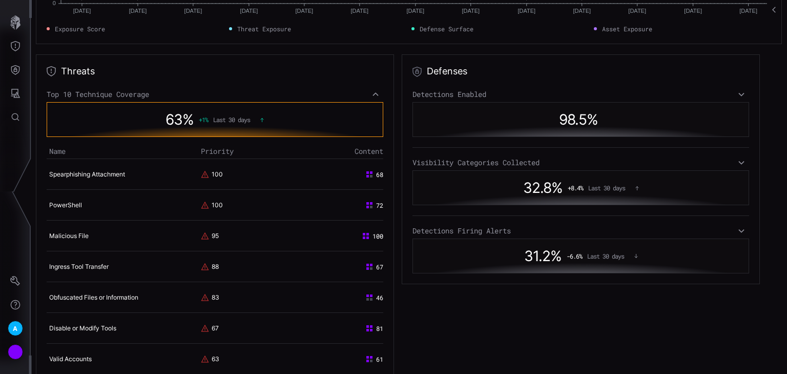
scroll to position [246, 0]
click at [373, 95] on icon at bounding box center [375, 94] width 7 height 8
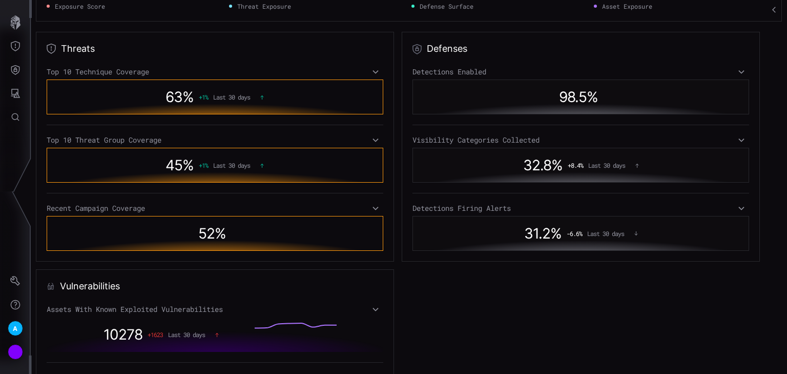
scroll to position [287, 0]
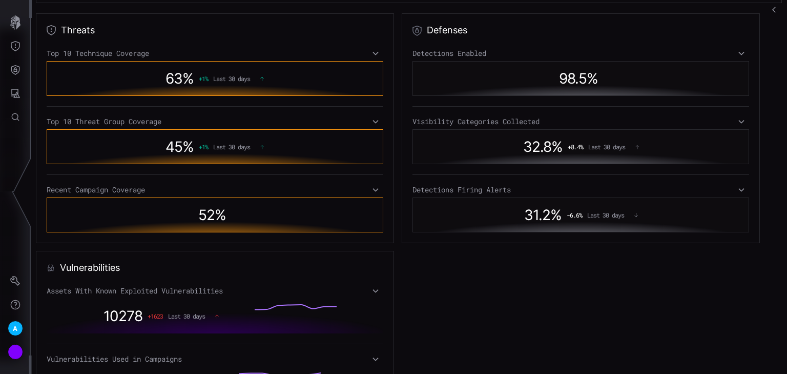
click at [373, 189] on icon at bounding box center [375, 190] width 7 height 8
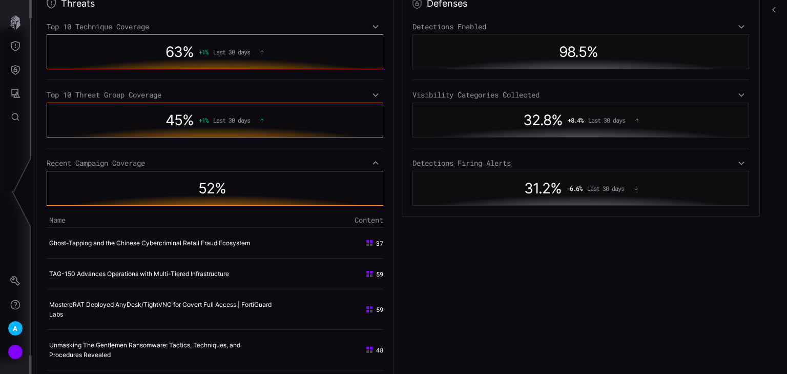
scroll to position [369, 0]
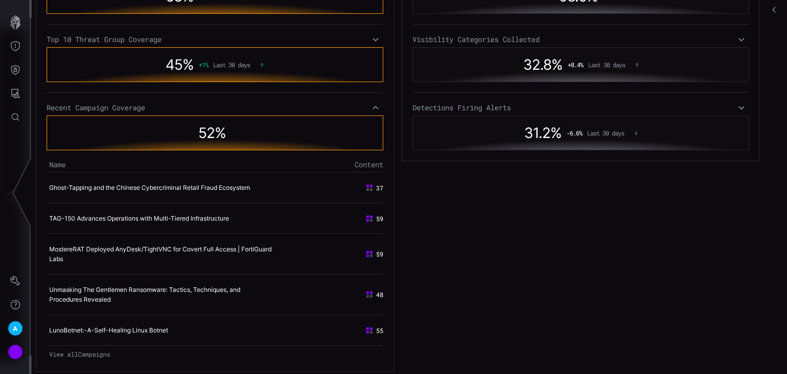
click at [372, 107] on icon at bounding box center [375, 108] width 7 height 8
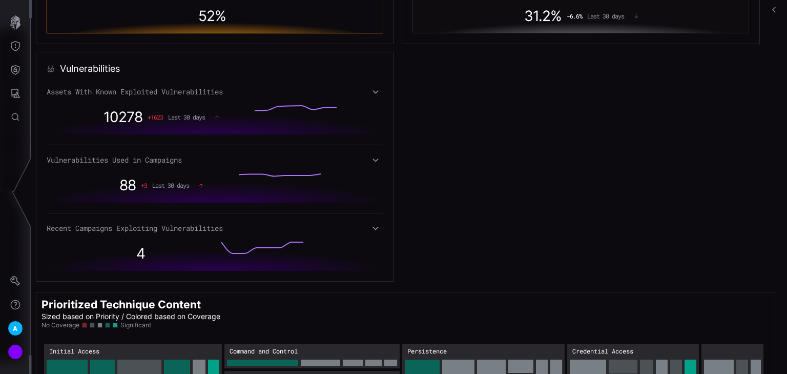
scroll to position [482, 0]
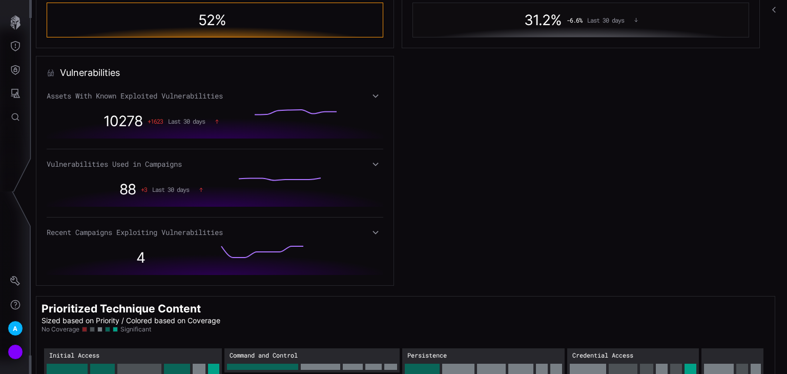
click at [375, 163] on icon at bounding box center [376, 164] width 6 height 4
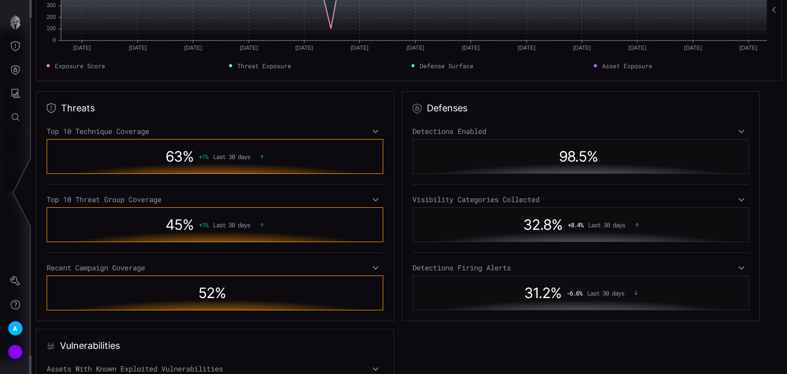
scroll to position [195, 0]
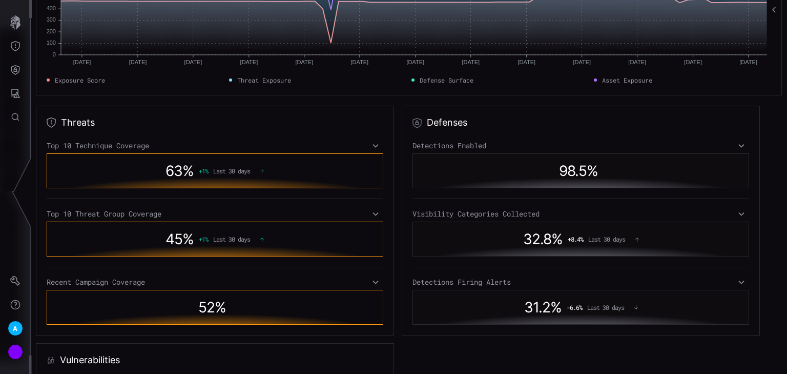
click at [738, 146] on icon at bounding box center [741, 145] width 7 height 8
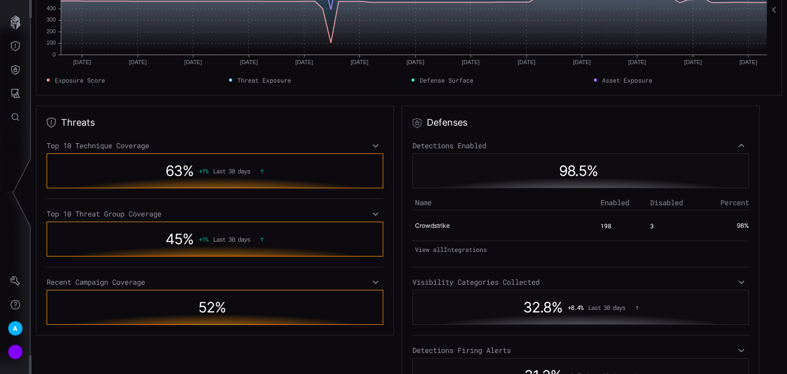
click at [650, 224] on span "3" at bounding box center [652, 225] width 4 height 8
click at [484, 247] on link "View all Integrations" at bounding box center [581, 249] width 337 height 14
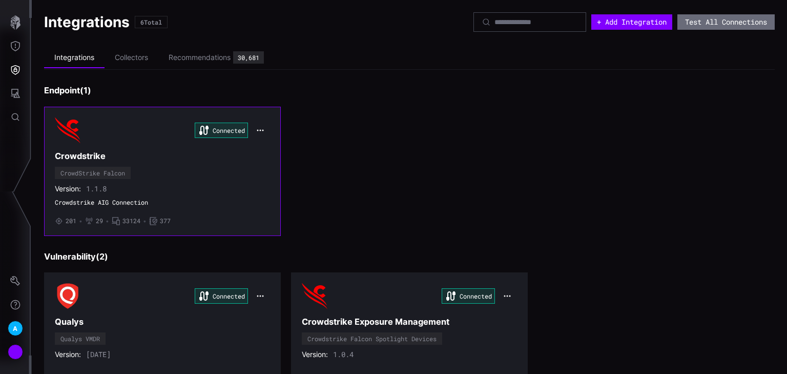
click at [220, 152] on h3 "Crowdstrike" at bounding box center [162, 156] width 215 height 11
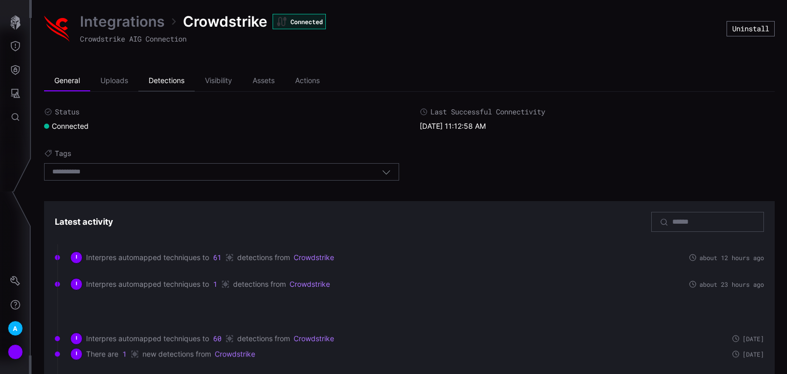
click at [175, 83] on li "Detections" at bounding box center [166, 81] width 56 height 20
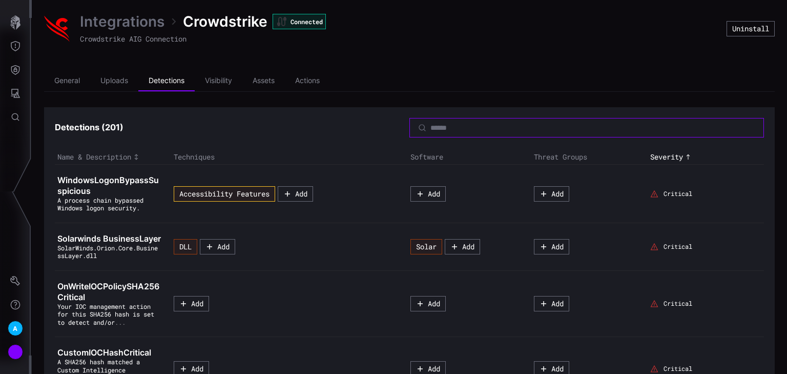
click at [476, 128] on input at bounding box center [587, 127] width 314 height 9
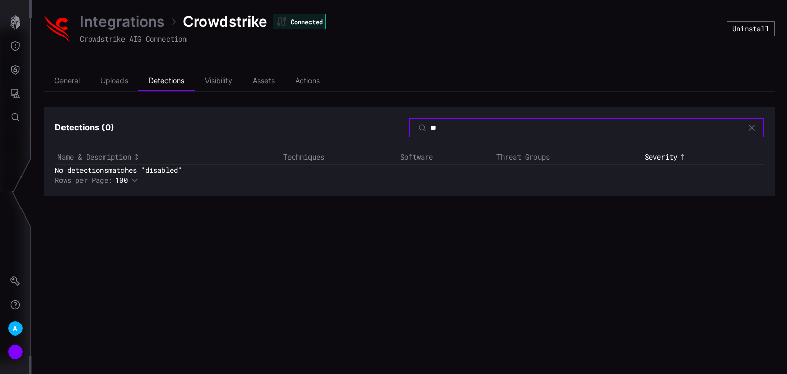
type input "*"
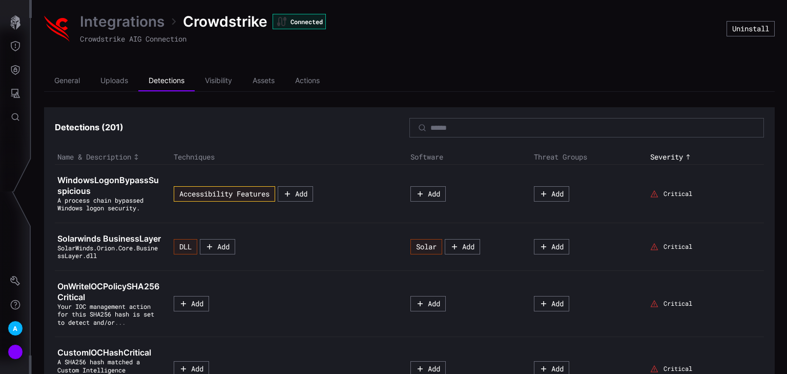
click at [529, 78] on ul "General Uploads Detections Visibility Assets Actions" at bounding box center [409, 81] width 731 height 21
click at [75, 78] on li "General" at bounding box center [67, 81] width 46 height 20
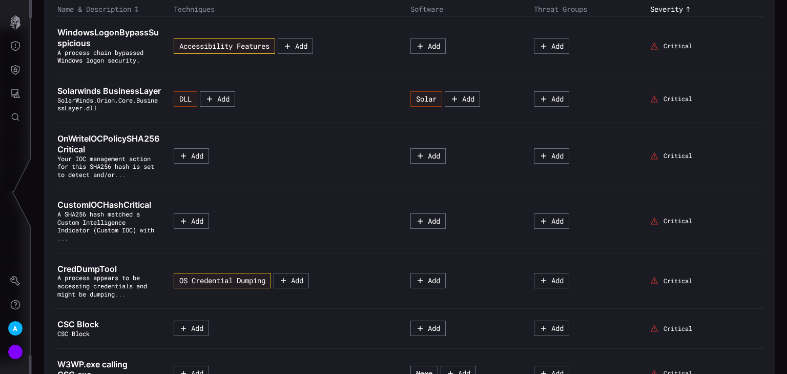
scroll to position [149, 0]
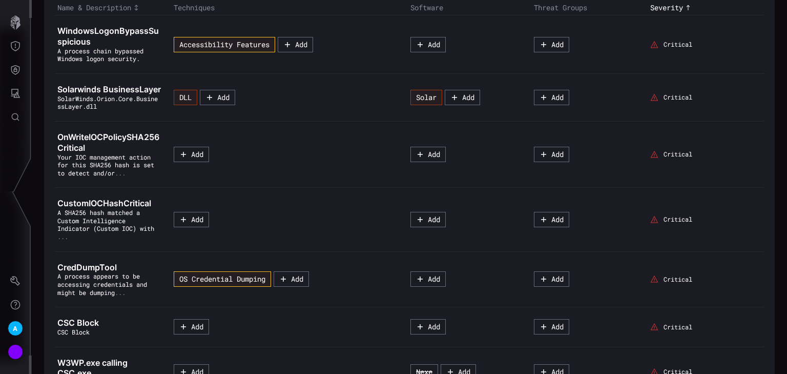
type input "********"
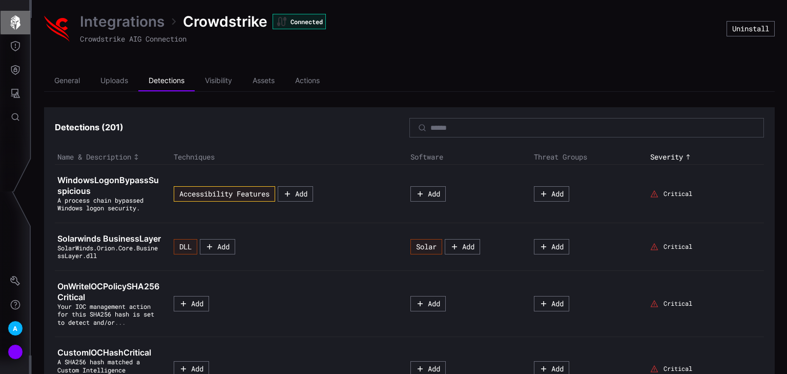
click at [16, 24] on icon "button" at bounding box center [15, 22] width 14 height 14
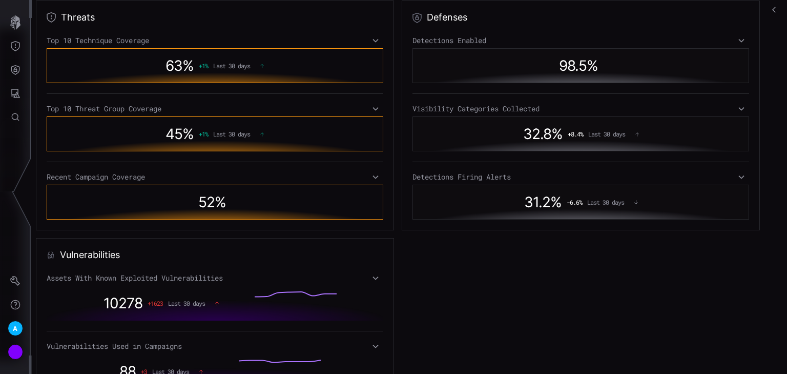
scroll to position [287, 0]
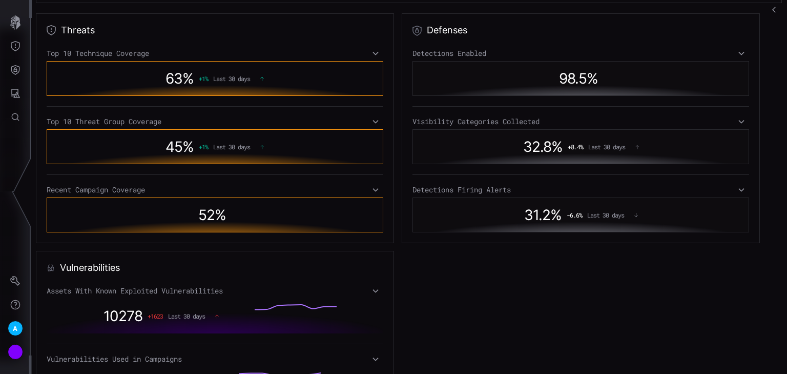
click at [738, 189] on icon at bounding box center [741, 190] width 7 height 8
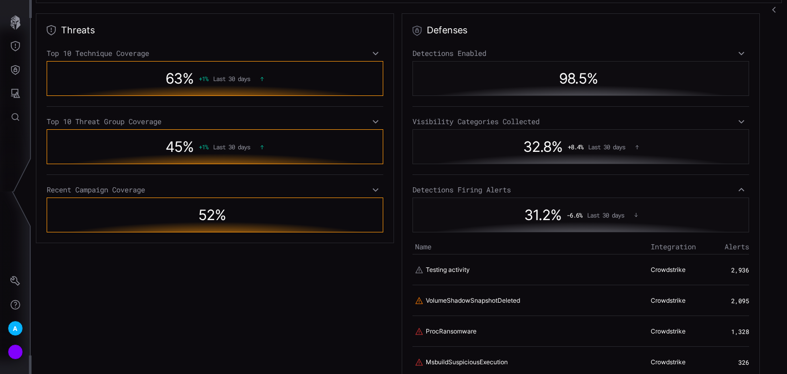
click at [738, 189] on icon at bounding box center [741, 190] width 7 height 8
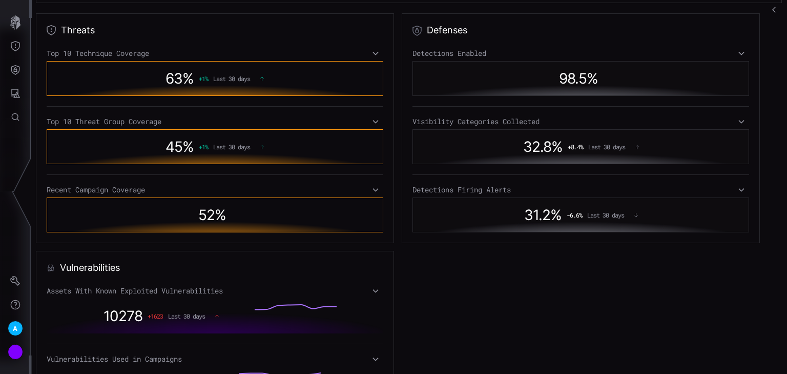
click at [738, 119] on icon at bounding box center [741, 121] width 7 height 8
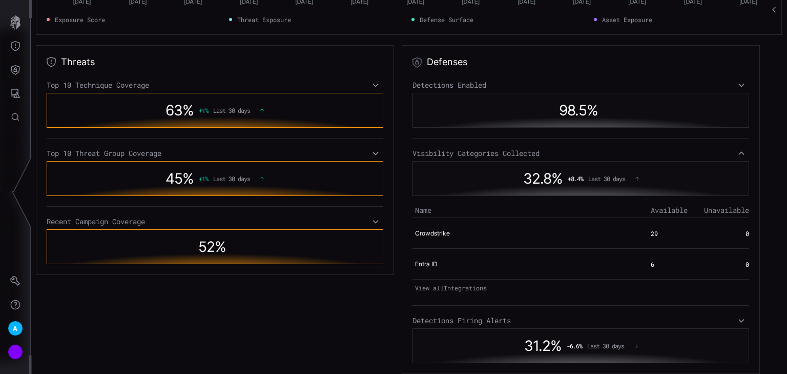
scroll to position [246, 0]
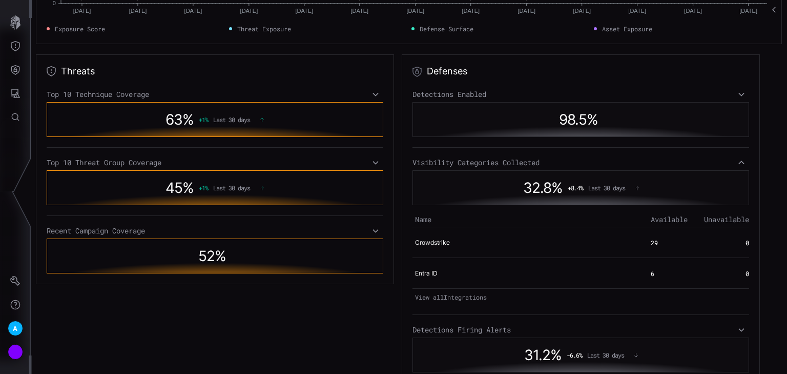
drag, startPoint x: 734, startPoint y: 161, endPoint x: 729, endPoint y: 160, distance: 5.4
click at [734, 161] on div "Visibility Categories Collected" at bounding box center [581, 162] width 337 height 9
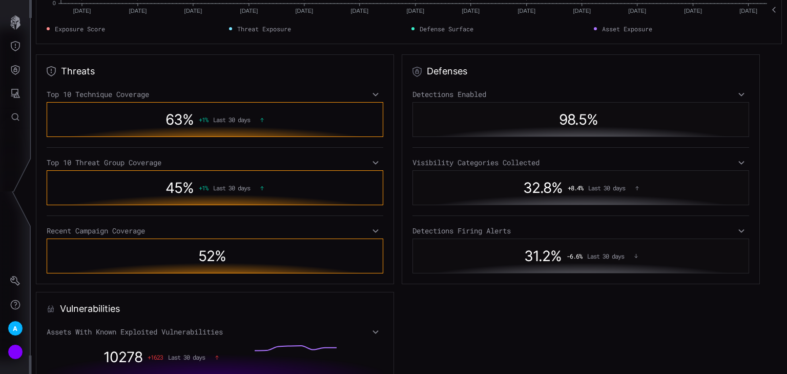
click at [740, 93] on icon at bounding box center [741, 95] width 6 height 4
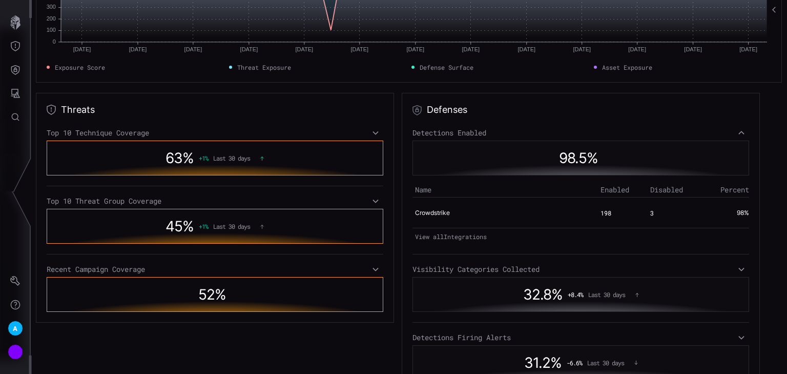
scroll to position [221, 0]
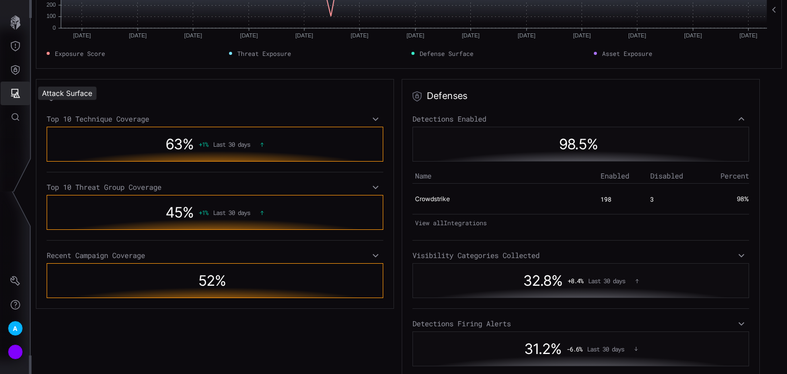
click at [11, 93] on icon "Attack Surface" at bounding box center [15, 93] width 9 height 9
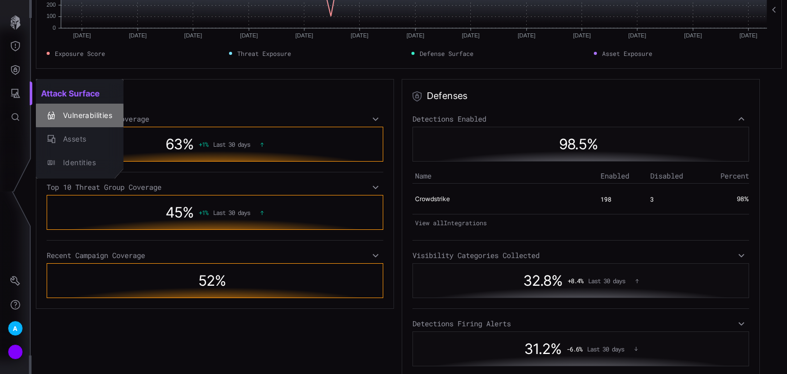
click at [80, 113] on div "Vulnerabilities" at bounding box center [85, 115] width 54 height 13
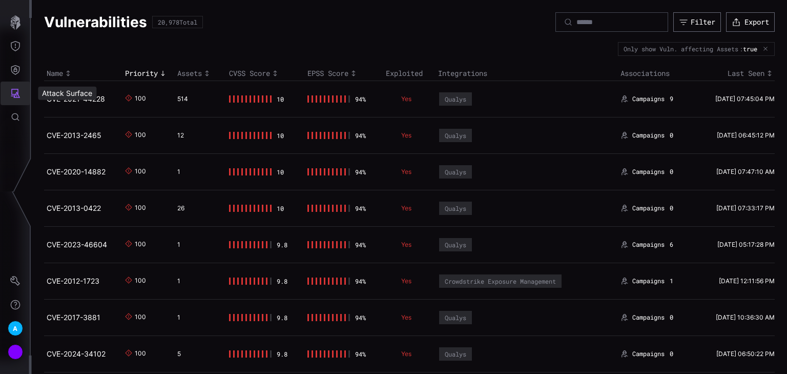
click at [14, 87] on button "Attack Surface" at bounding box center [16, 93] width 30 height 24
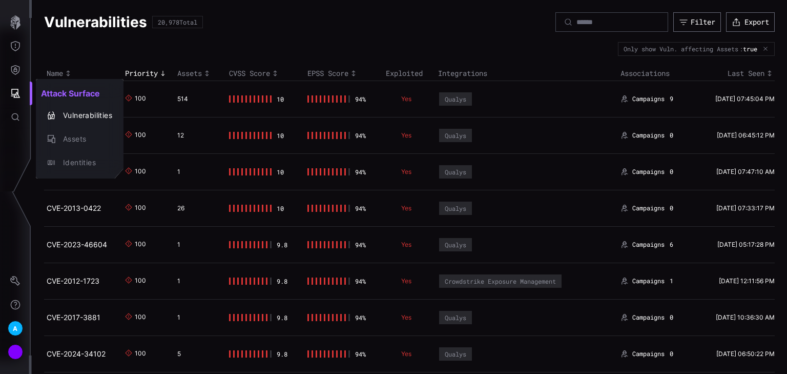
click at [14, 20] on div at bounding box center [393, 187] width 787 height 374
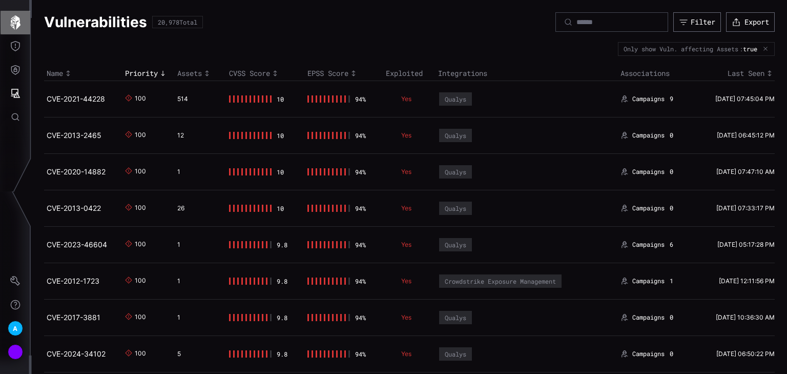
click at [14, 24] on icon "button" at bounding box center [15, 22] width 10 height 14
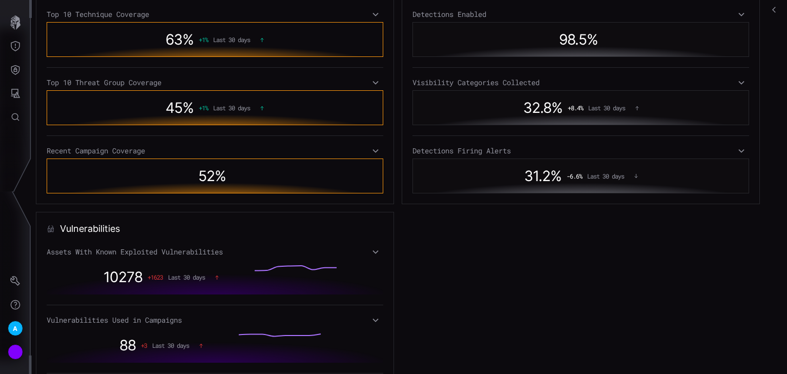
scroll to position [328, 0]
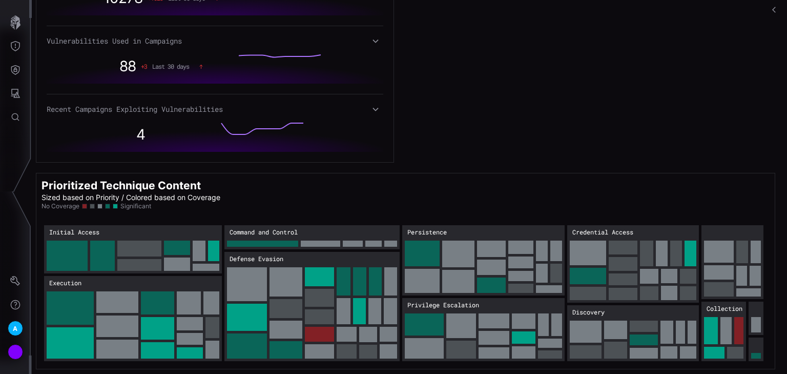
scroll to position [523, 0]
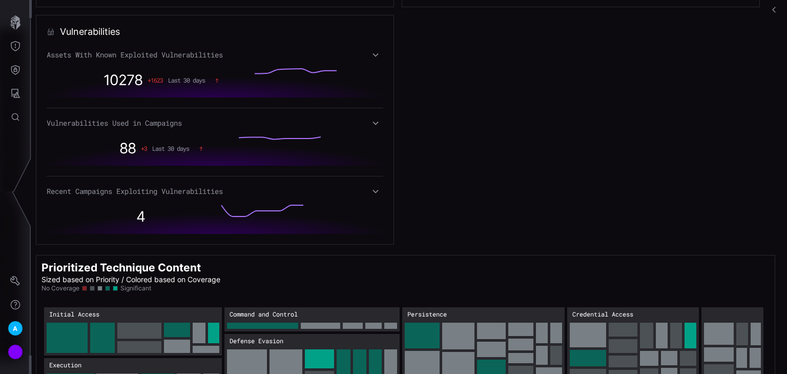
click at [375, 123] on icon at bounding box center [376, 123] width 6 height 4
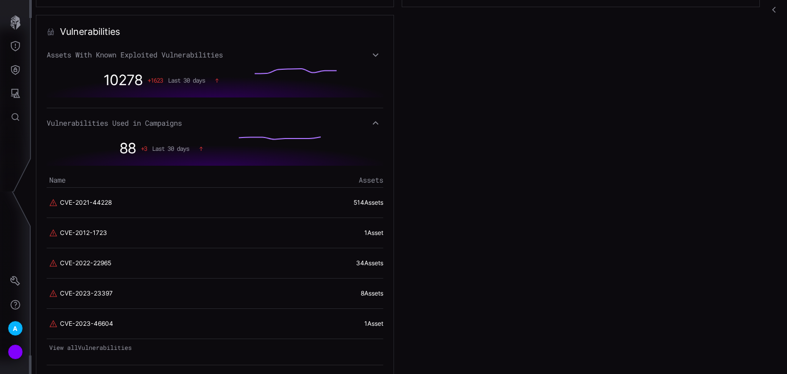
click at [105, 344] on link "View all Vulnerabilities" at bounding box center [215, 347] width 337 height 14
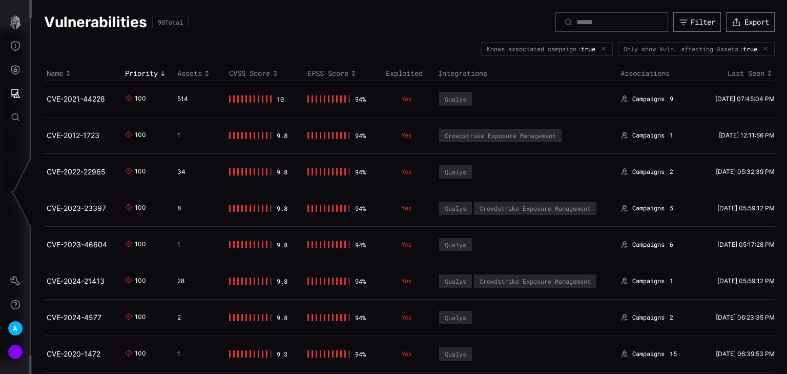
scroll to position [41, 0]
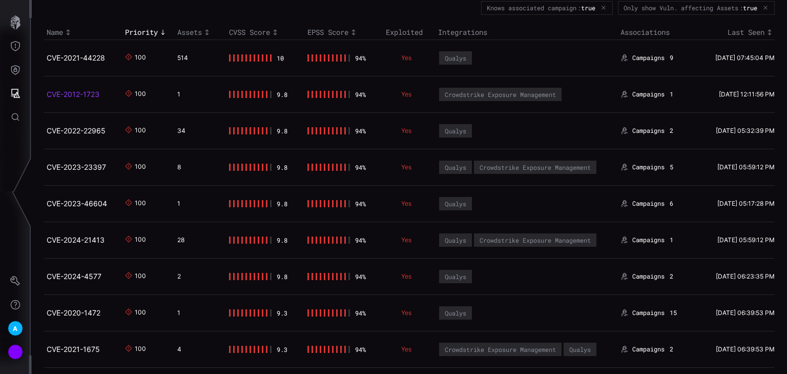
click at [90, 93] on link "CVE-2012-1723" at bounding box center [73, 94] width 53 height 9
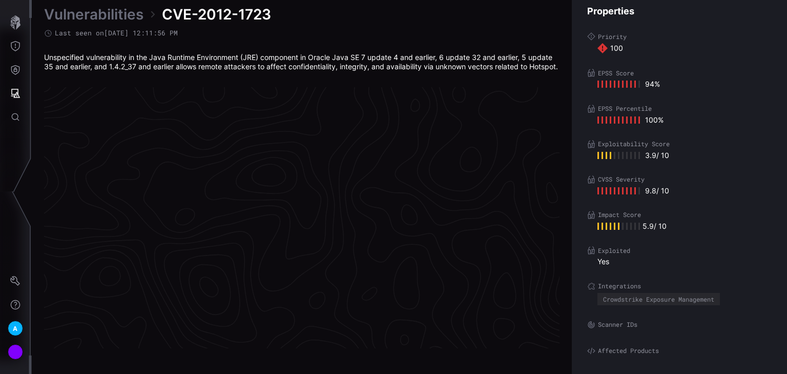
scroll to position [2183, 514]
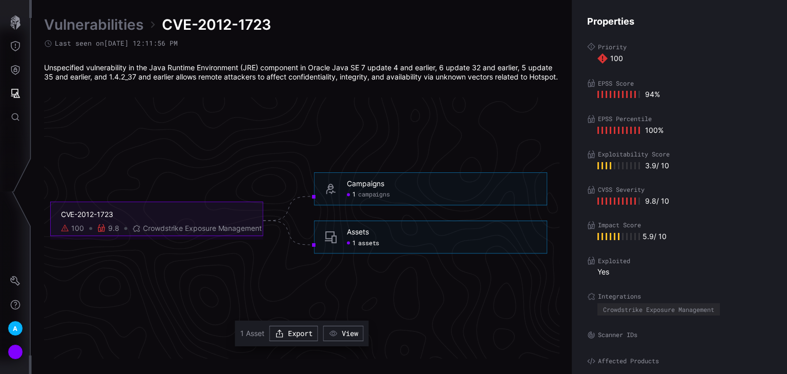
click at [361, 247] on span "assets" at bounding box center [369, 243] width 22 height 8
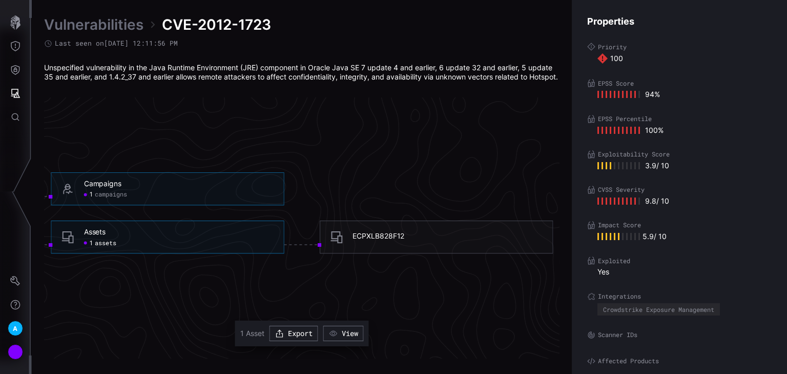
scroll to position [2183, 663]
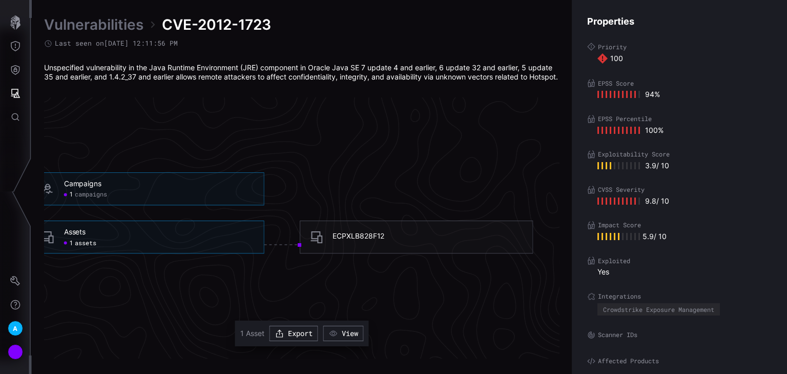
click at [360, 240] on div "ECPXLB828F12" at bounding box center [359, 235] width 52 height 9
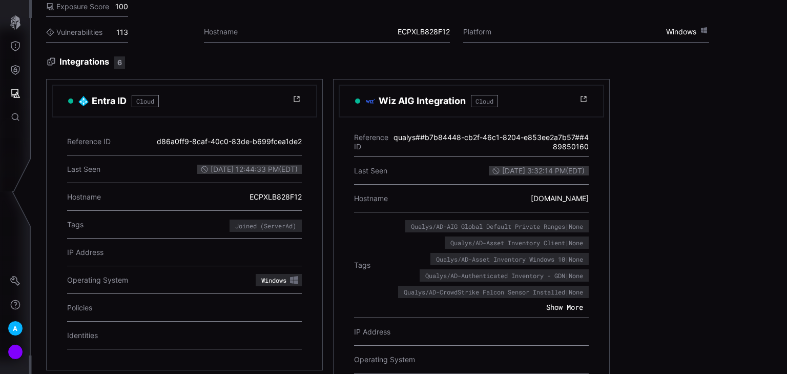
scroll to position [164, 0]
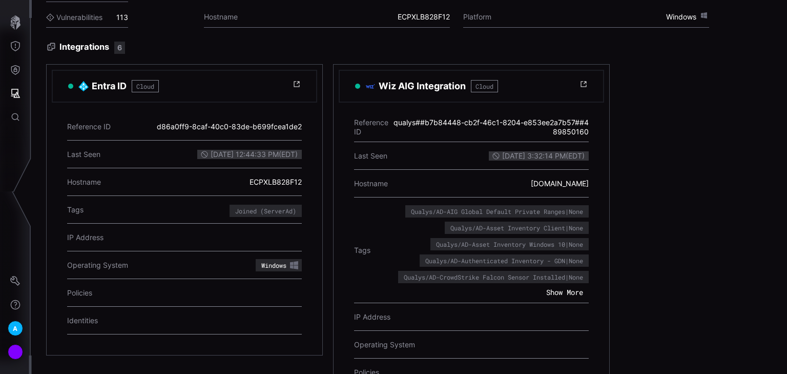
click at [563, 293] on button "Show More" at bounding box center [565, 292] width 48 height 10
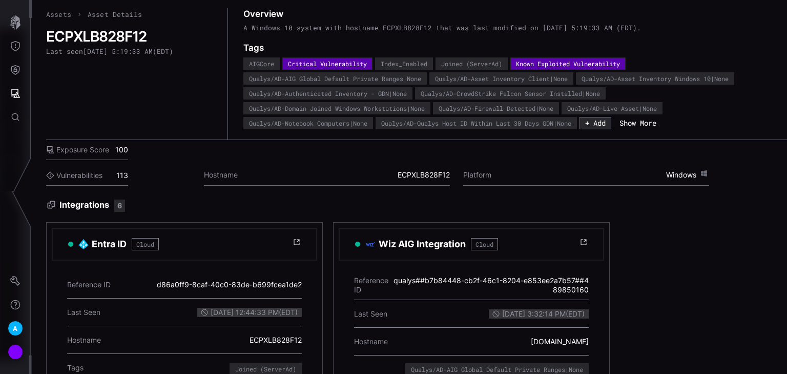
scroll to position [0, 0]
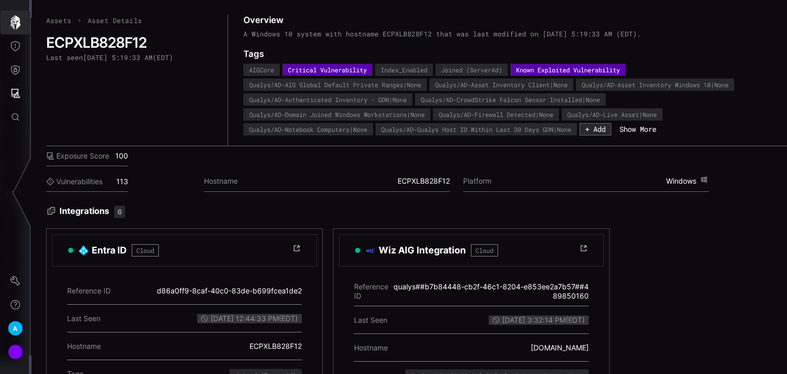
click at [19, 27] on icon "button" at bounding box center [15, 22] width 14 height 14
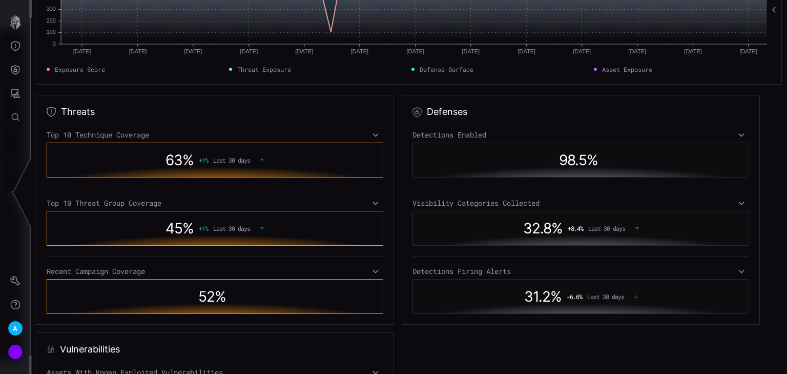
scroll to position [205, 0]
click at [12, 64] on button "Defense Surface" at bounding box center [16, 70] width 30 height 24
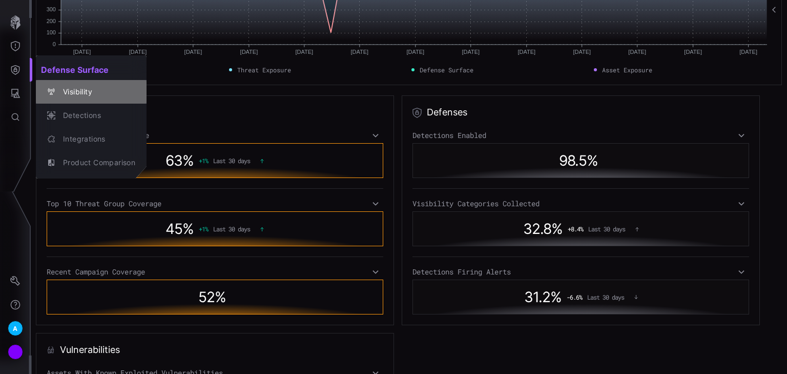
click at [75, 86] on div "Visibility" at bounding box center [96, 92] width 77 height 13
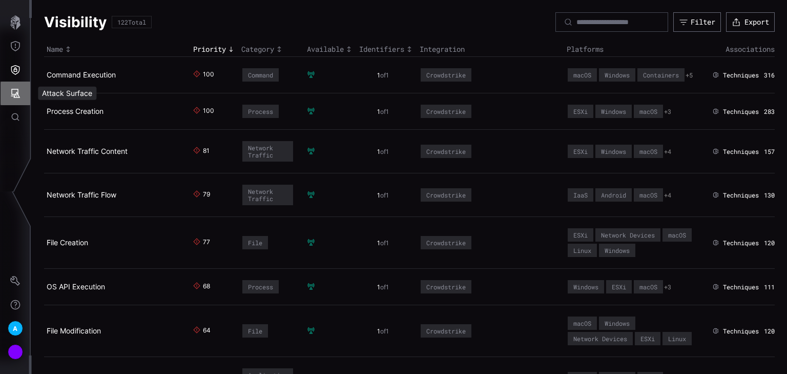
click at [19, 98] on button "Attack Surface" at bounding box center [16, 93] width 30 height 24
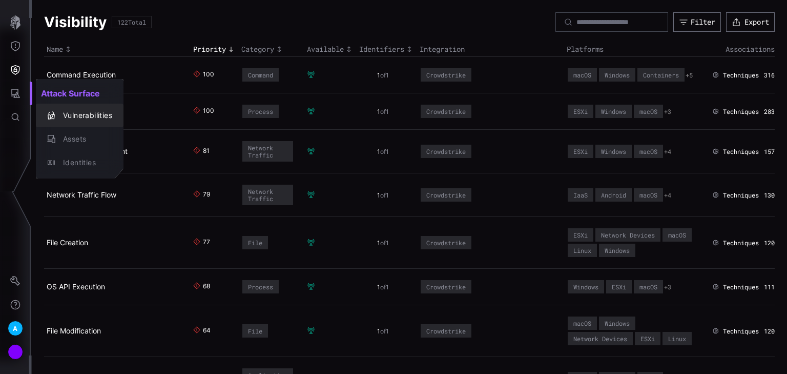
click at [83, 115] on div "Vulnerabilities" at bounding box center [85, 115] width 54 height 13
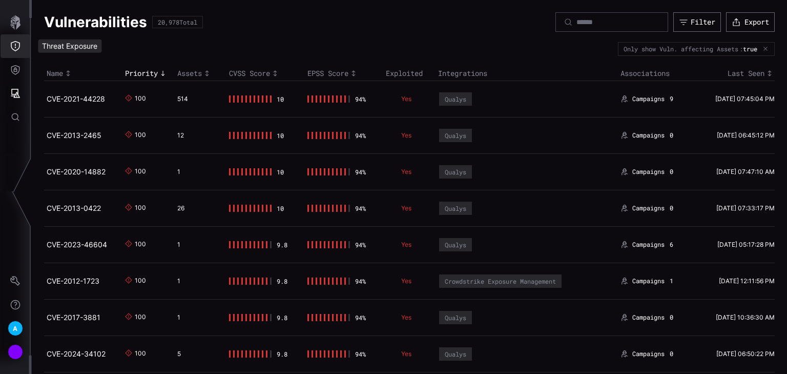
click at [12, 40] on button "Threat Exposure" at bounding box center [16, 46] width 30 height 24
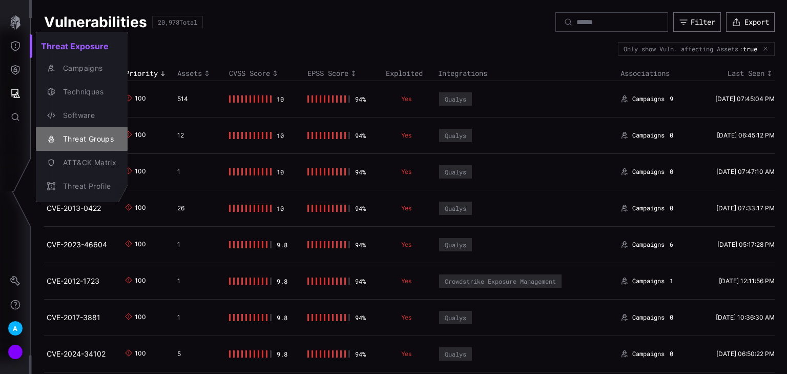
click at [80, 139] on div "Threat Groups" at bounding box center [87, 139] width 58 height 13
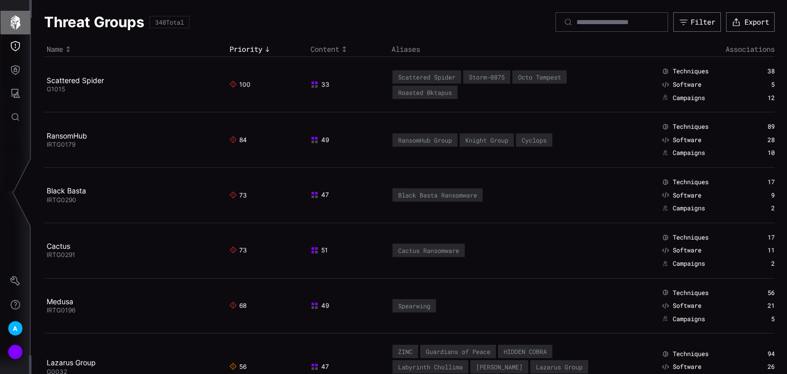
click at [18, 26] on icon "button" at bounding box center [15, 22] width 10 height 14
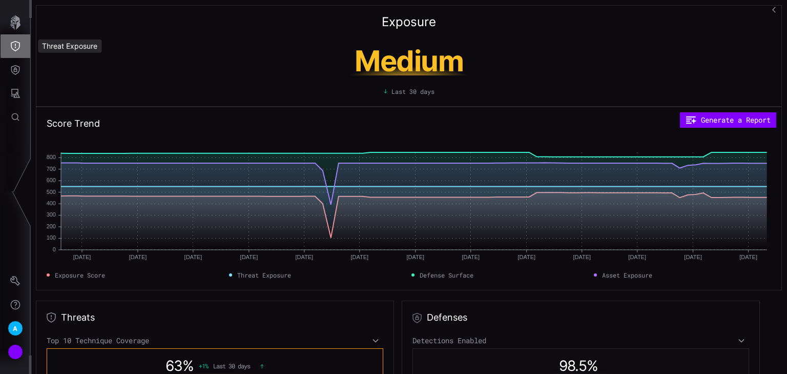
click at [11, 45] on icon "Threat Exposure" at bounding box center [15, 46] width 9 height 10
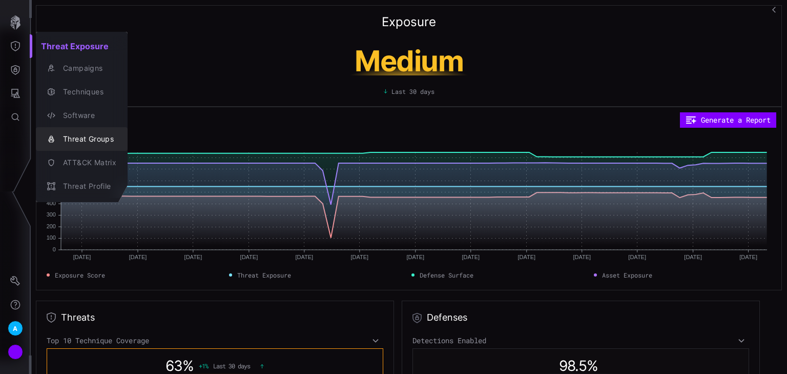
click at [82, 142] on div "Threat Groups" at bounding box center [87, 139] width 58 height 13
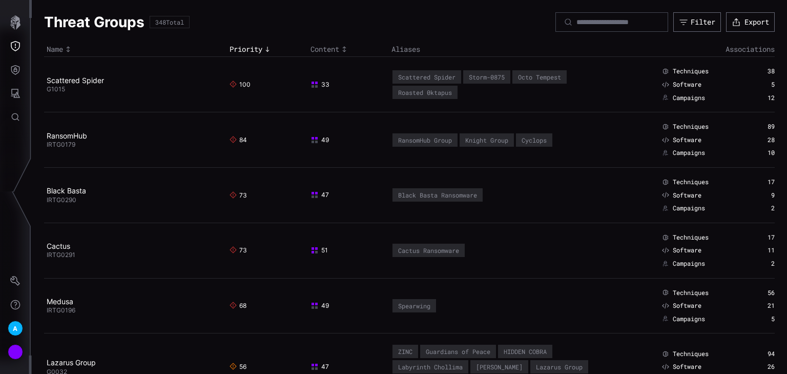
click at [187, 93] on td "Scattered Spider G1015" at bounding box center [135, 84] width 183 height 55
click at [19, 24] on icon "button" at bounding box center [15, 22] width 10 height 14
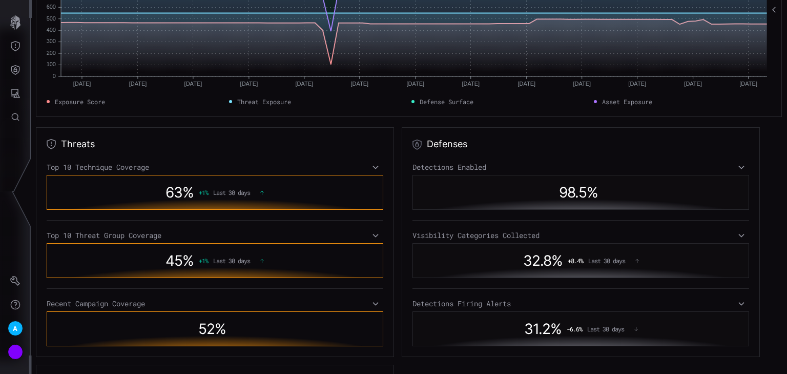
scroll to position [164, 0]
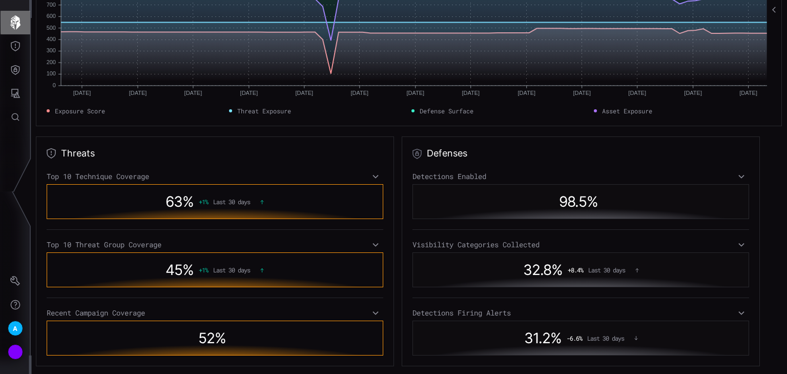
click at [19, 17] on icon "button" at bounding box center [15, 22] width 14 height 14
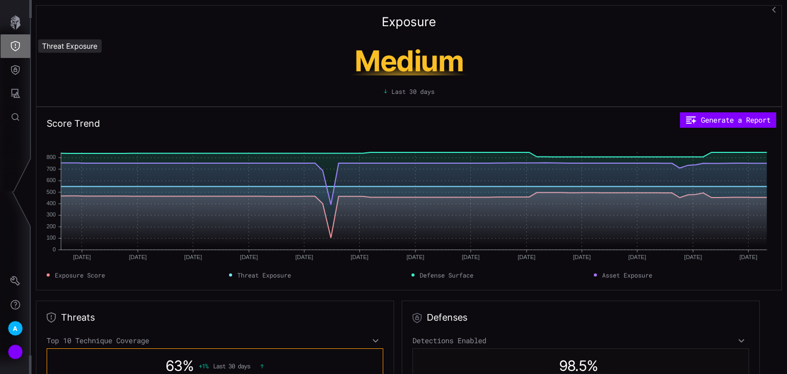
click at [8, 46] on button "Threat Exposure" at bounding box center [16, 46] width 30 height 24
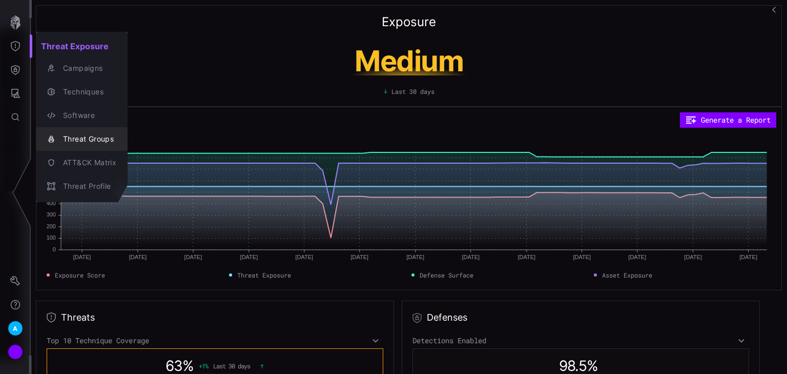
drag, startPoint x: 90, startPoint y: 139, endPoint x: 282, endPoint y: 182, distance: 197.1
click at [90, 139] on div "Threat Groups" at bounding box center [87, 139] width 58 height 13
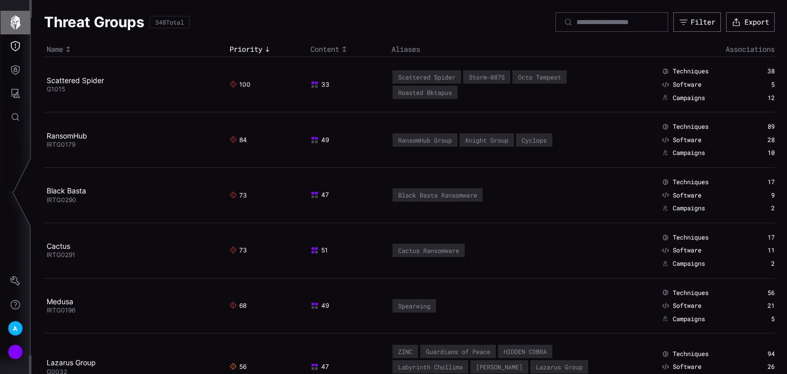
click at [15, 25] on icon "button" at bounding box center [15, 22] width 14 height 14
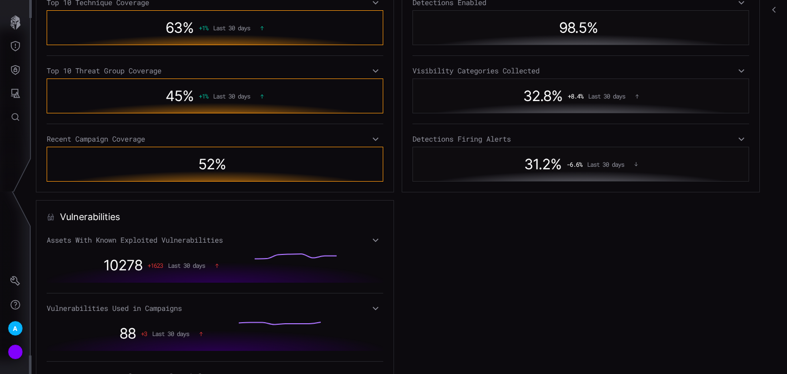
scroll to position [369, 0]
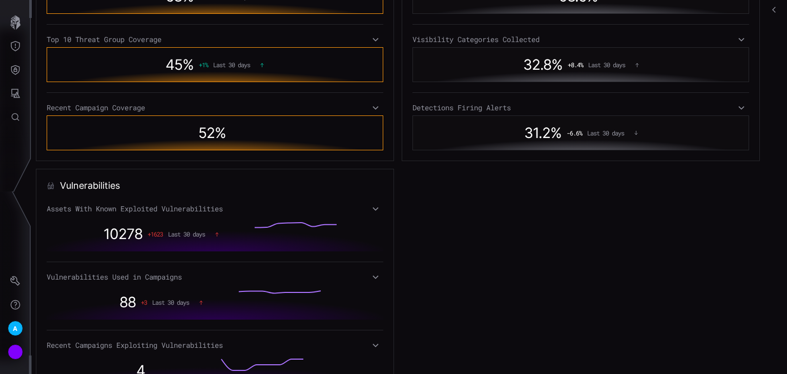
click at [376, 275] on icon at bounding box center [376, 277] width 6 height 4
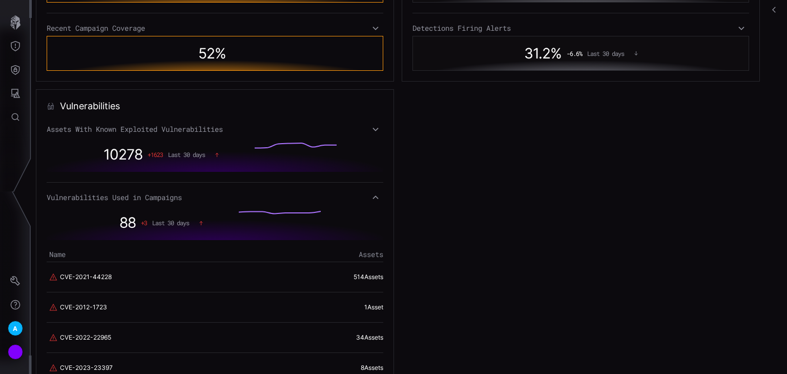
scroll to position [451, 0]
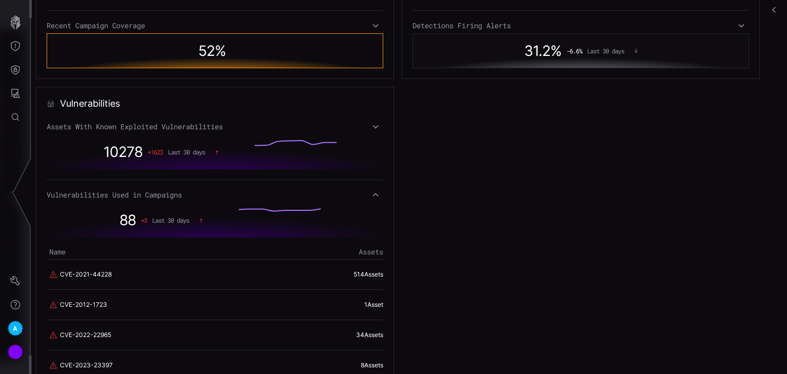
click at [376, 195] on icon at bounding box center [376, 195] width 6 height 4
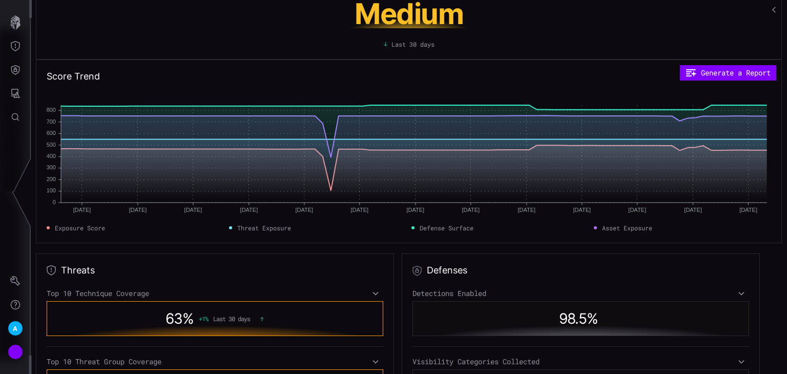
scroll to position [41, 0]
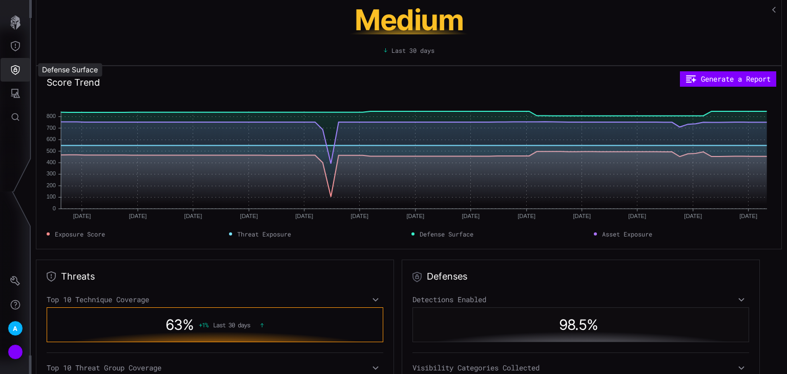
click at [16, 69] on icon "Defense Surface" at bounding box center [15, 70] width 9 height 10
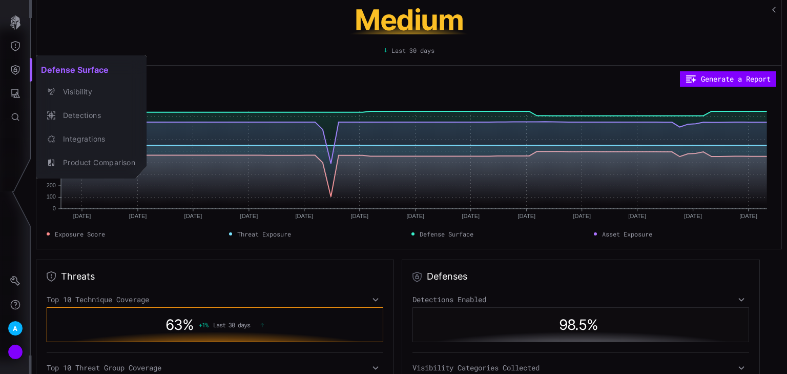
click at [16, 44] on div at bounding box center [393, 187] width 787 height 374
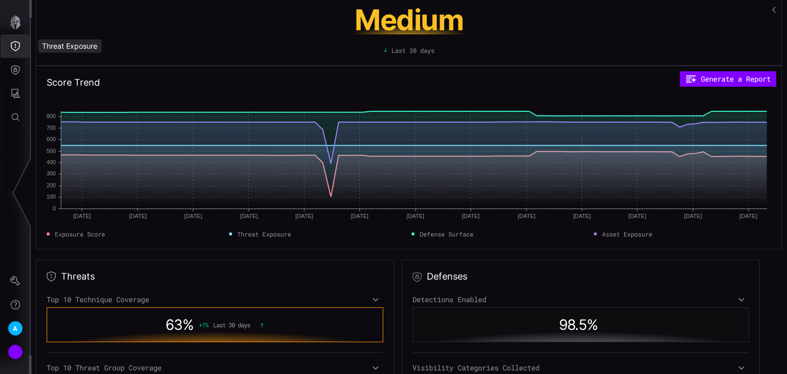
click at [16, 44] on icon "Threat Exposure" at bounding box center [15, 46] width 10 height 10
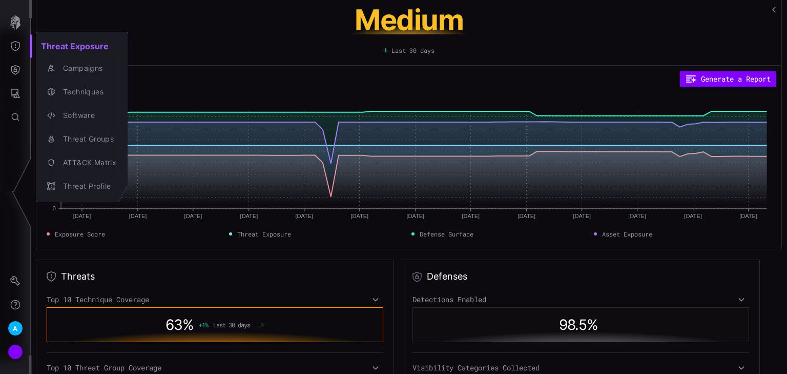
click at [158, 55] on div at bounding box center [393, 187] width 787 height 374
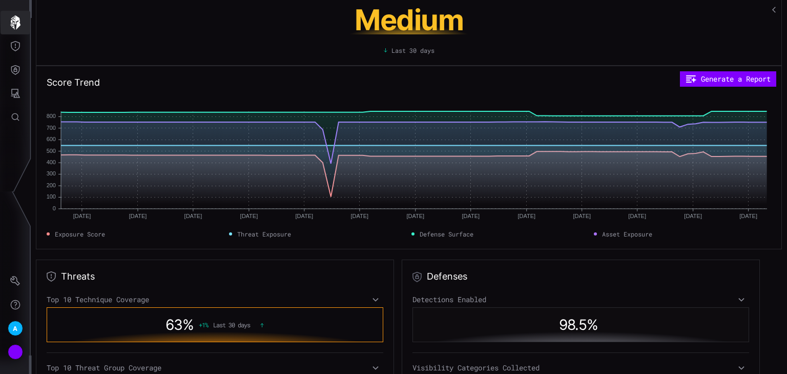
drag, startPoint x: 8, startPoint y: 21, endPoint x: 14, endPoint y: 37, distance: 17.2
click at [8, 21] on button "button" at bounding box center [16, 23] width 30 height 24
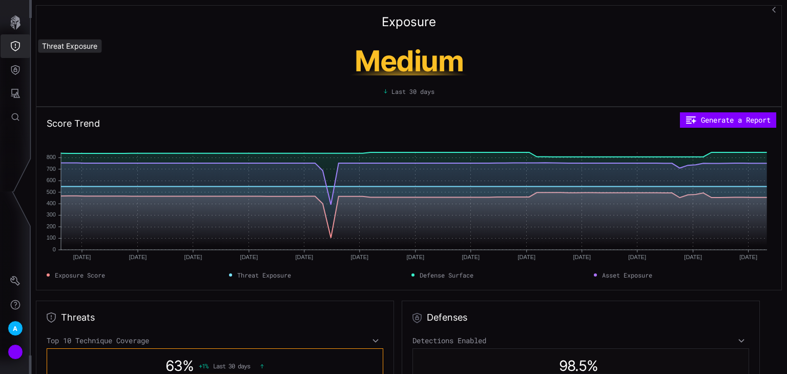
click at [14, 54] on button "Threat Exposure" at bounding box center [16, 46] width 30 height 24
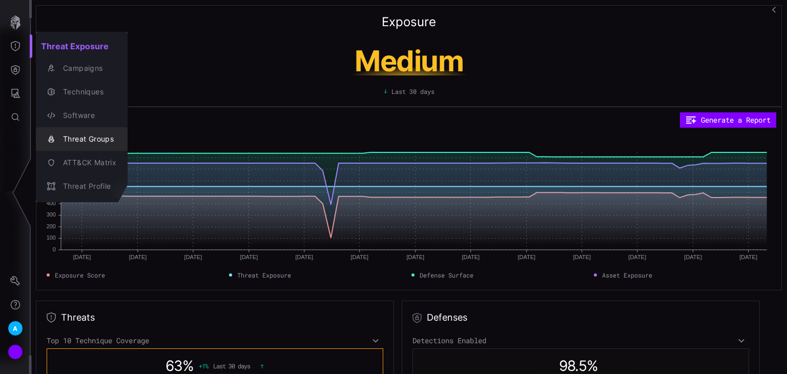
click at [85, 139] on div "Threat Groups" at bounding box center [87, 139] width 58 height 13
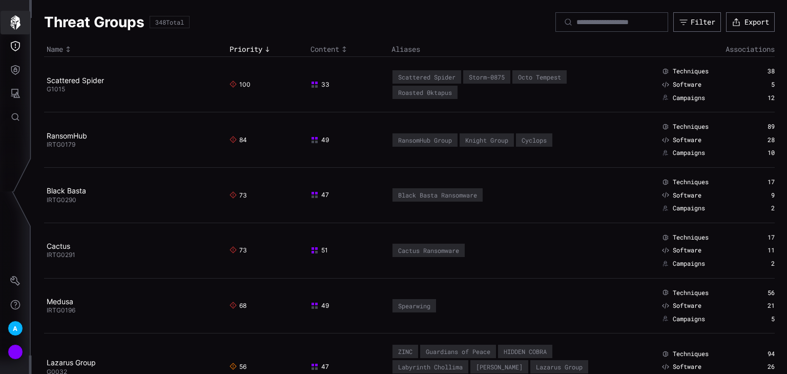
click at [16, 29] on icon "button" at bounding box center [15, 22] width 10 height 14
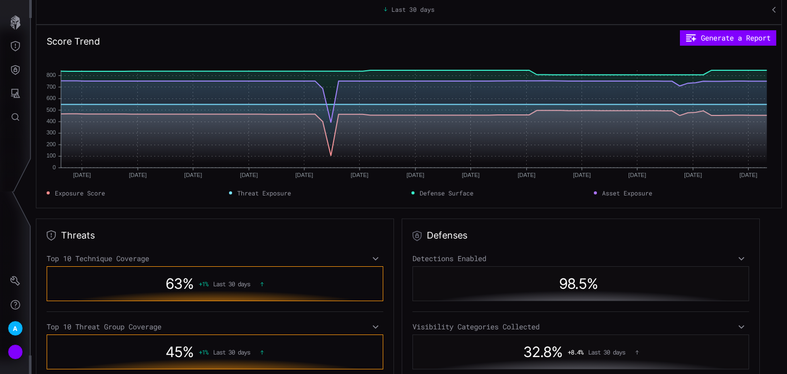
scroll to position [41, 0]
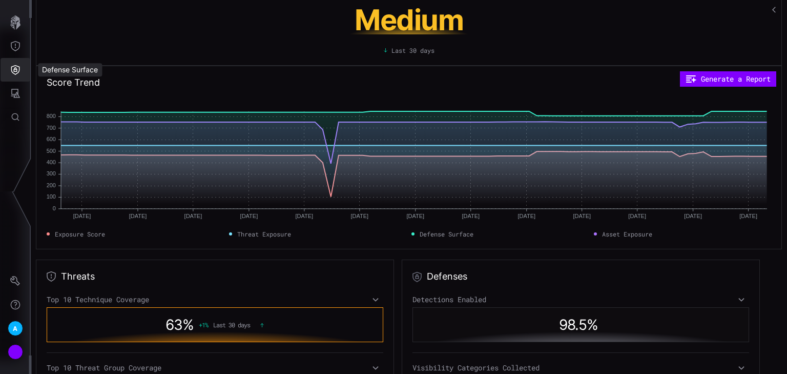
click at [18, 71] on icon "Defense Surface" at bounding box center [15, 70] width 10 height 10
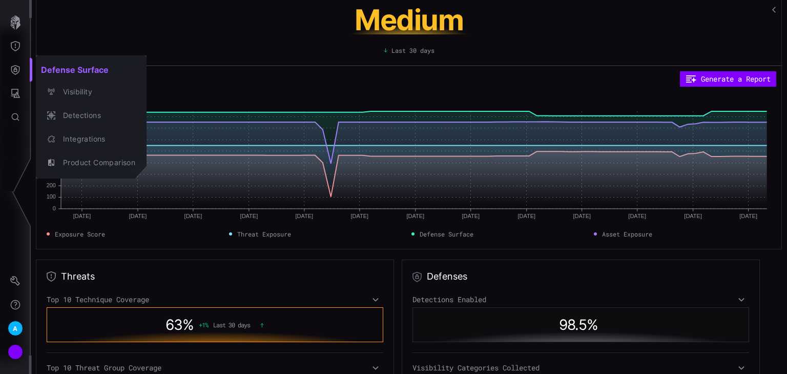
click at [17, 89] on div at bounding box center [393, 187] width 787 height 374
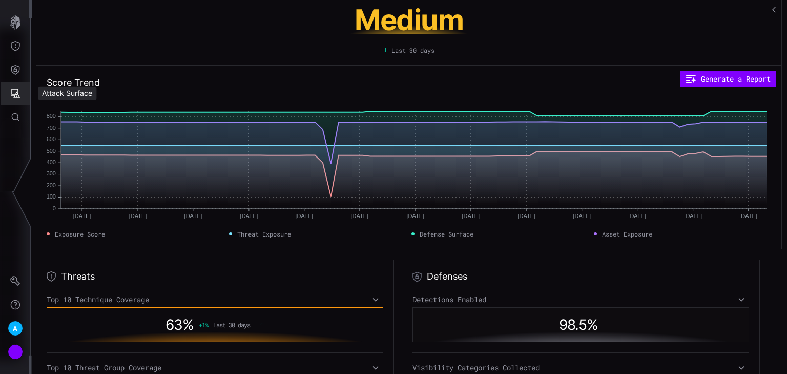
click at [18, 93] on icon "Attack Surface" at bounding box center [15, 93] width 10 height 10
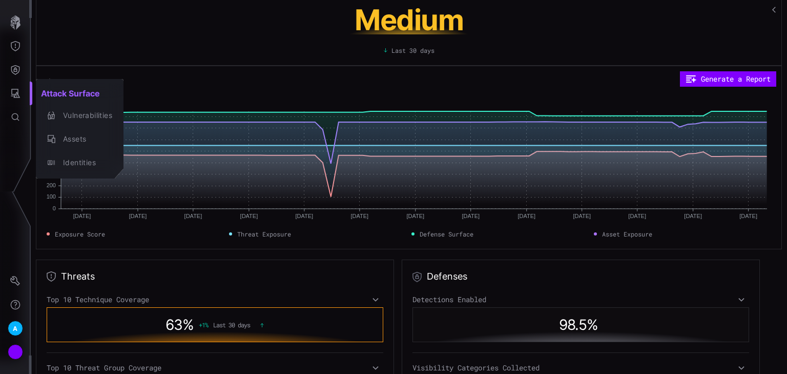
click at [23, 68] on div at bounding box center [393, 187] width 787 height 374
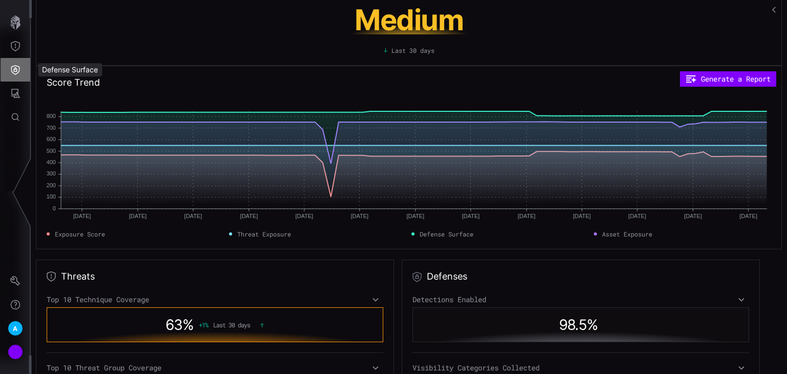
click at [17, 68] on icon "Defense Surface" at bounding box center [15, 70] width 10 height 10
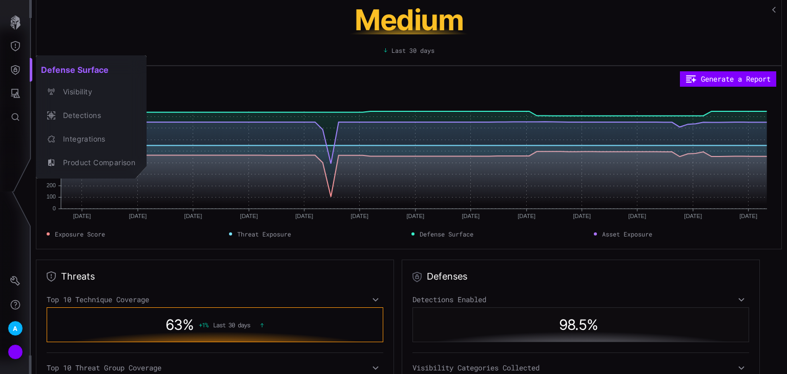
click at [177, 49] on div at bounding box center [393, 187] width 787 height 374
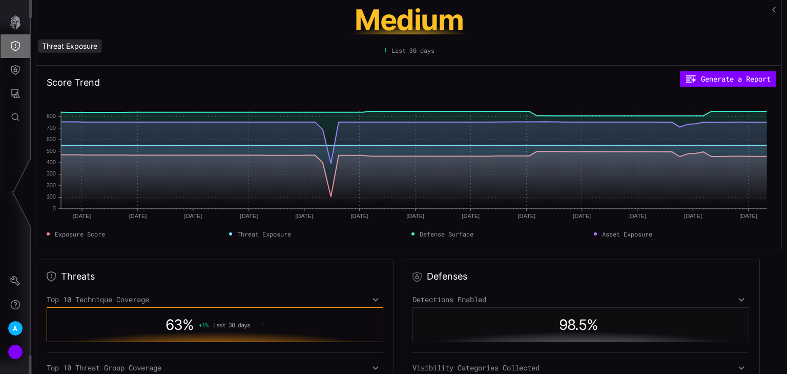
click at [24, 47] on button "Threat Exposure" at bounding box center [16, 46] width 30 height 24
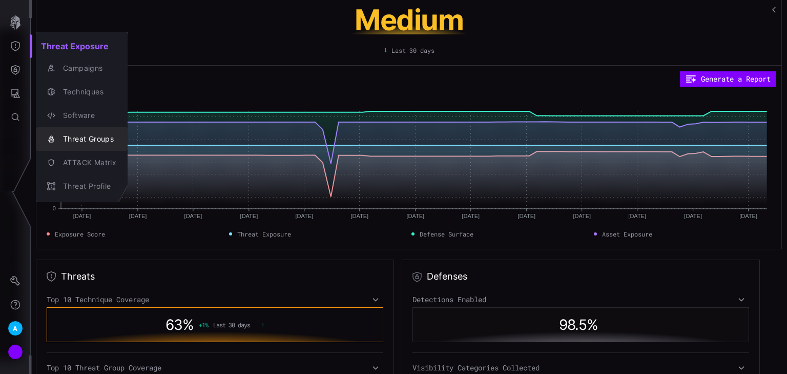
drag, startPoint x: 87, startPoint y: 138, endPoint x: 291, endPoint y: 94, distance: 209.2
click at [87, 138] on div "Threat Groups" at bounding box center [87, 139] width 58 height 13
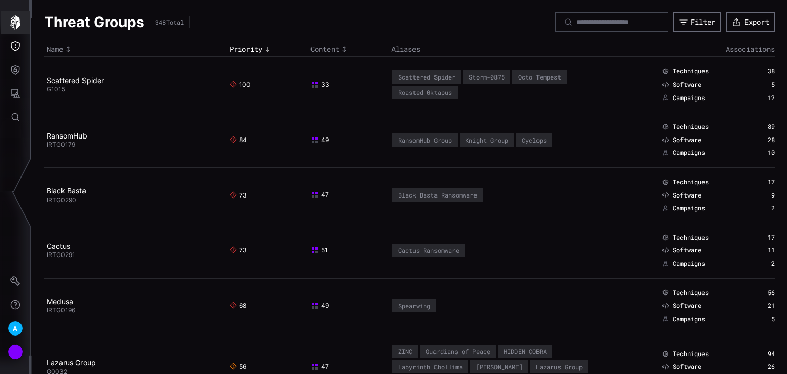
click at [18, 23] on icon "button" at bounding box center [15, 22] width 10 height 14
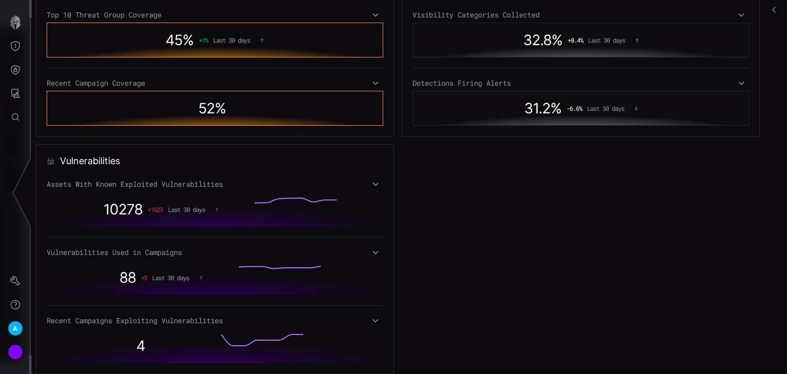
scroll to position [410, 0]
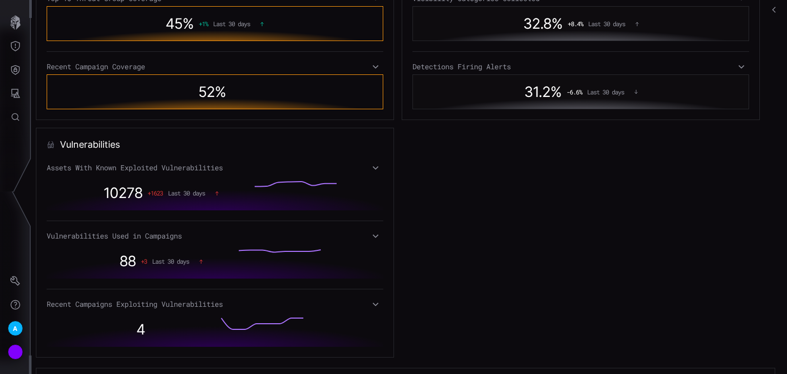
click at [373, 235] on icon at bounding box center [376, 236] width 6 height 4
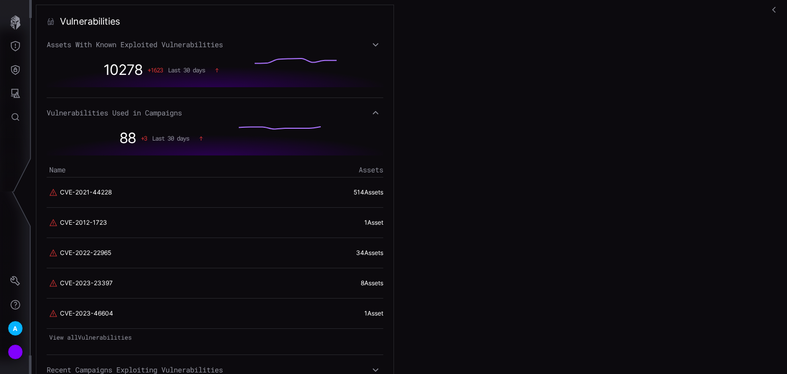
scroll to position [574, 0]
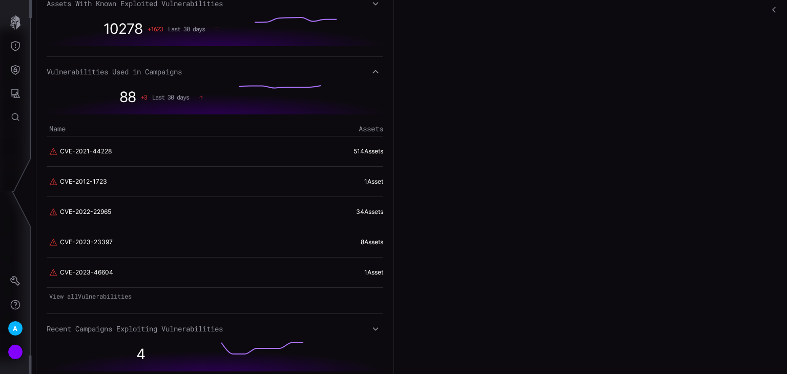
click at [129, 295] on link "View all Vulnerabilities" at bounding box center [215, 296] width 337 height 14
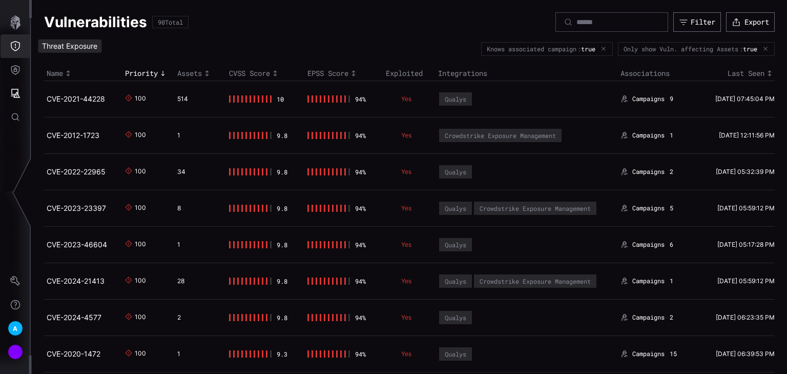
click at [14, 46] on icon "Threat Exposure" at bounding box center [15, 46] width 10 height 10
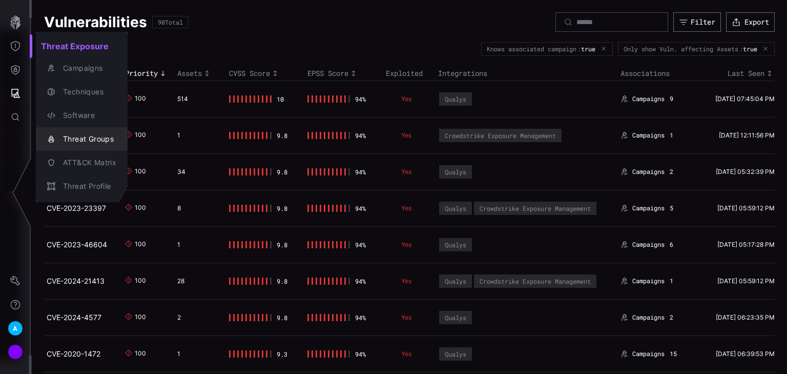
click at [78, 141] on div "Threat Groups" at bounding box center [87, 139] width 58 height 13
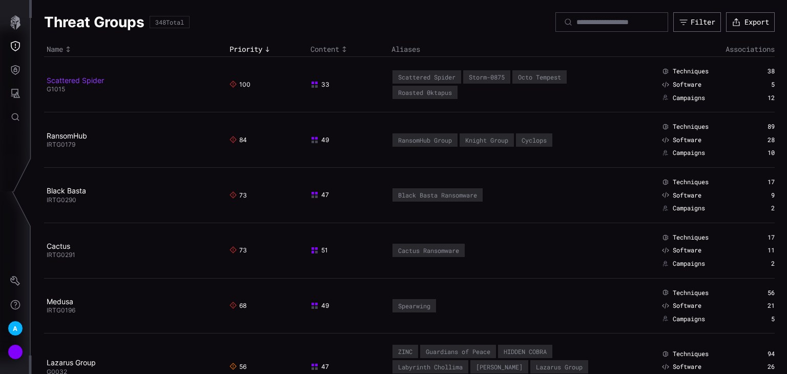
click at [77, 81] on link "Scattered Spider" at bounding box center [75, 80] width 57 height 9
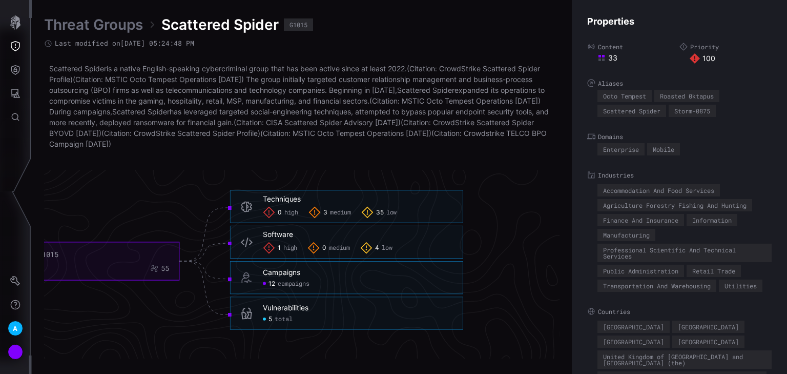
scroll to position [2215, 599]
click at [342, 213] on span "medium" at bounding box center [340, 213] width 22 height 8
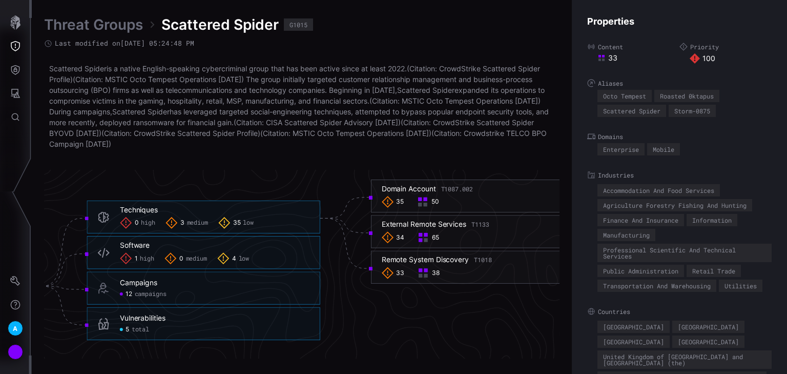
click at [145, 256] on span "high" at bounding box center [147, 258] width 14 height 8
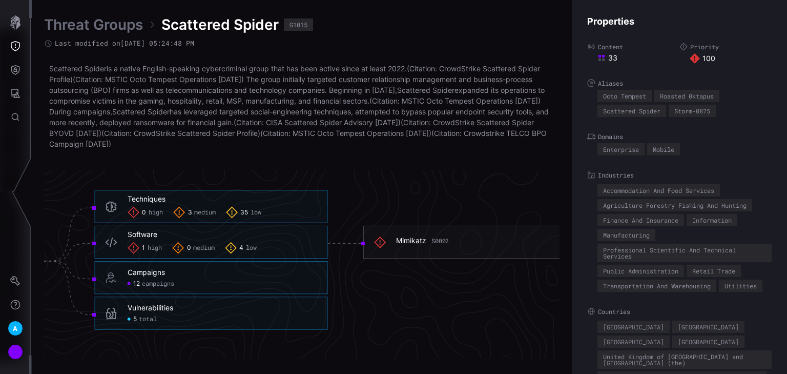
click at [248, 250] on span "low" at bounding box center [251, 248] width 11 height 8
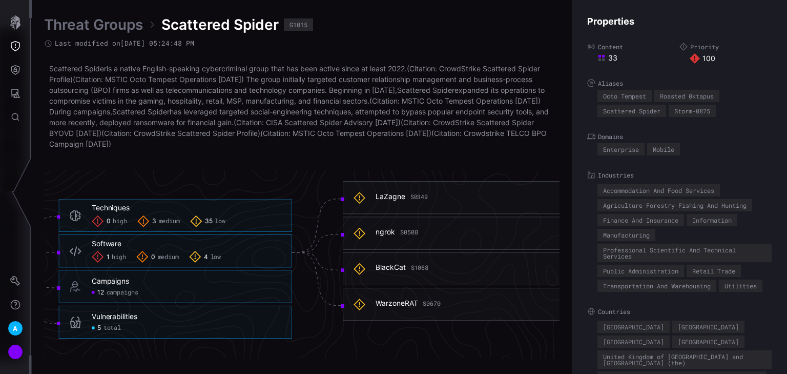
scroll to position [2215, 632]
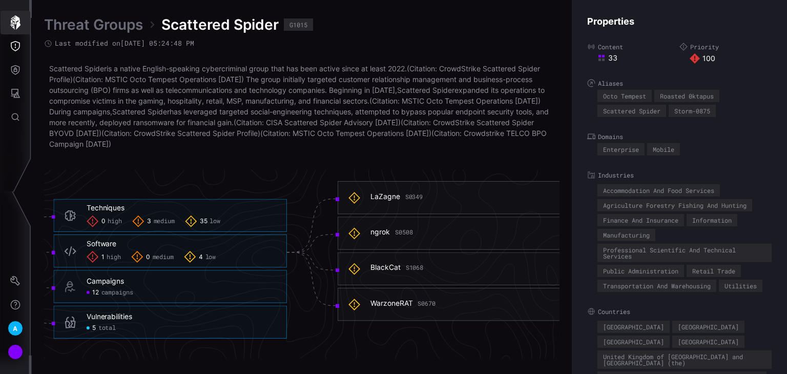
click at [25, 26] on button "button" at bounding box center [16, 23] width 30 height 24
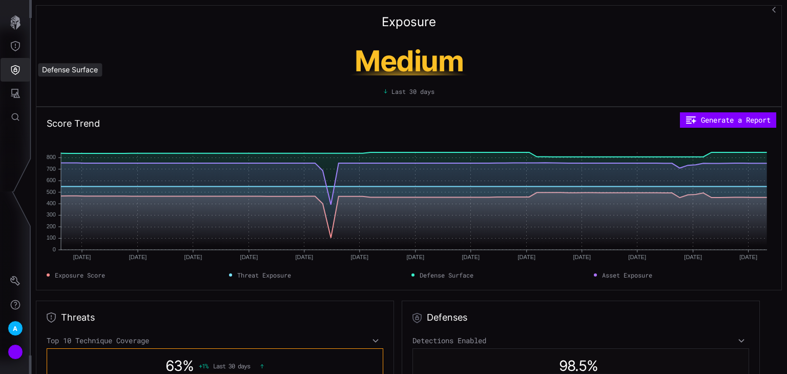
click at [16, 70] on icon "Defense Surface" at bounding box center [15, 70] width 9 height 10
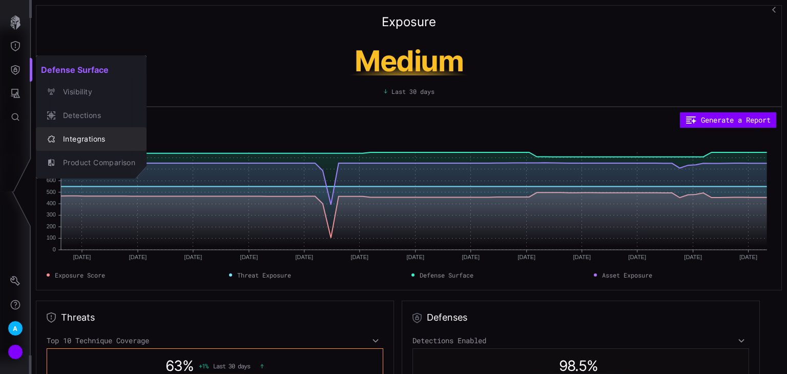
click at [92, 136] on div "Integrations" at bounding box center [96, 139] width 77 height 13
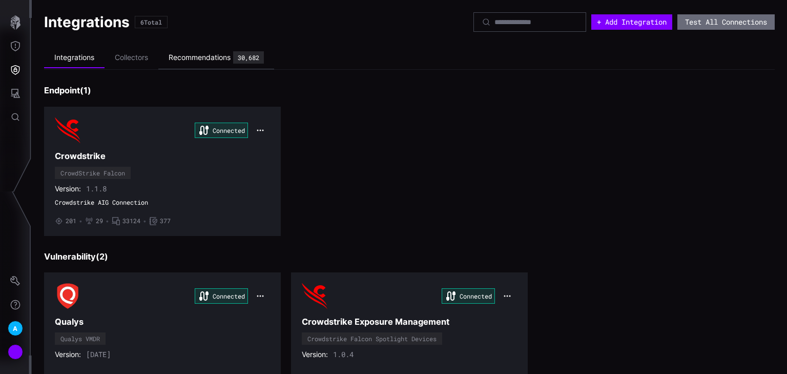
click at [199, 57] on div "Recommendations" at bounding box center [200, 57] width 62 height 9
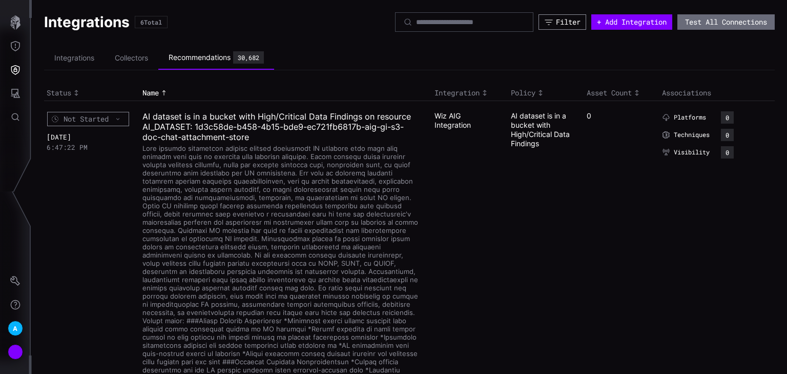
click at [560, 24] on div "Filter" at bounding box center [568, 21] width 25 height 9
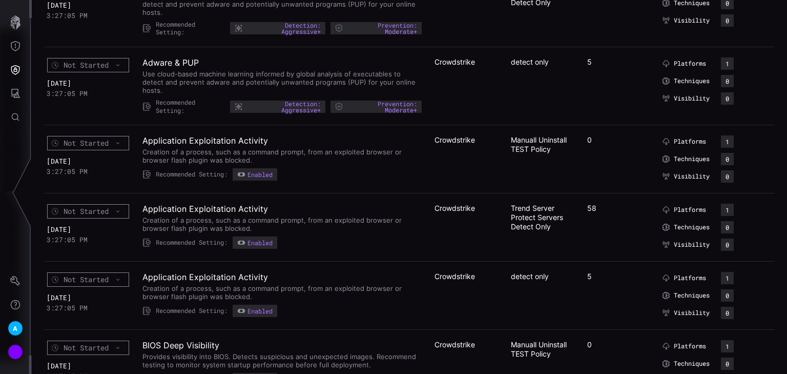
scroll to position [779, 0]
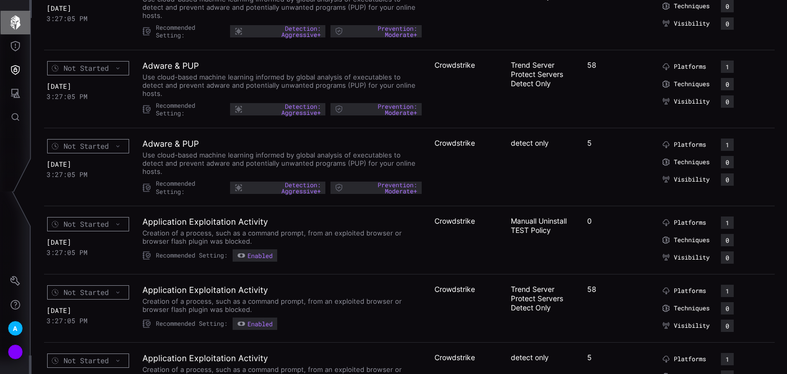
click at [16, 20] on icon "button" at bounding box center [15, 22] width 10 height 14
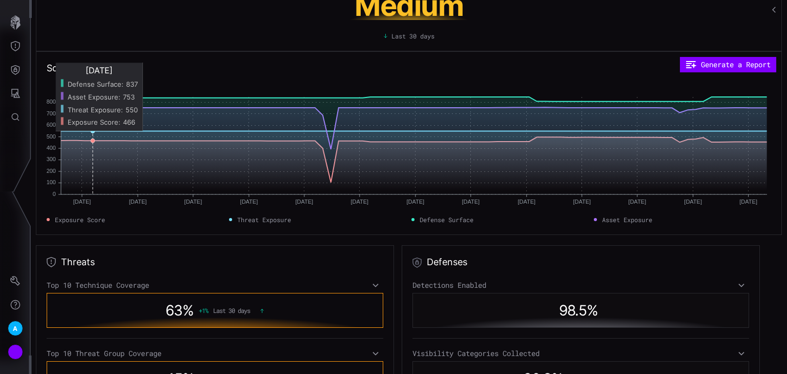
scroll to position [41, 0]
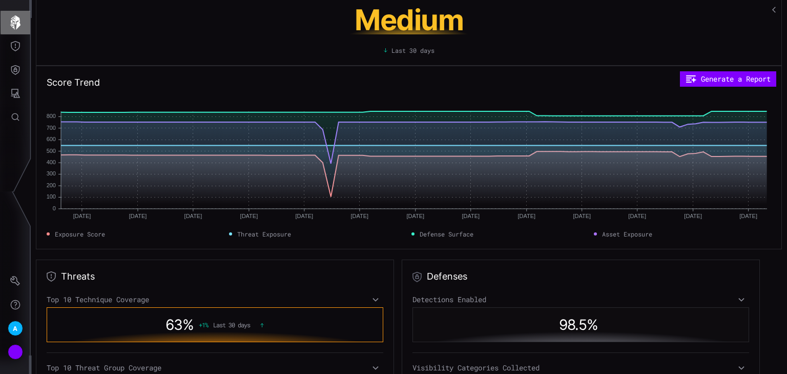
click at [10, 13] on button "button" at bounding box center [16, 23] width 30 height 24
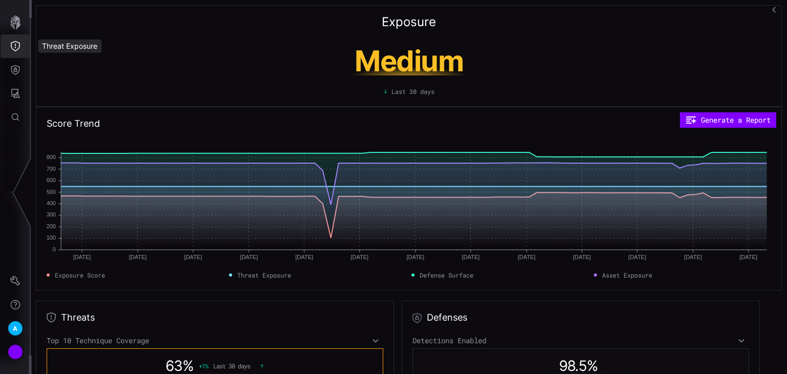
click at [14, 41] on icon "Threat Exposure" at bounding box center [15, 46] width 9 height 10
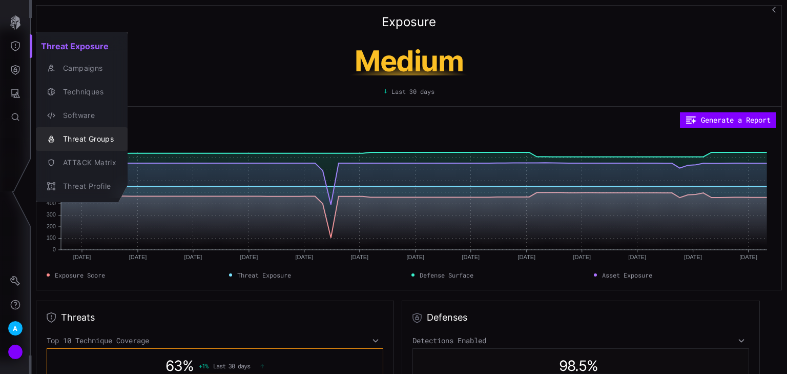
click at [84, 130] on button "Threat Groups" at bounding box center [82, 139] width 92 height 24
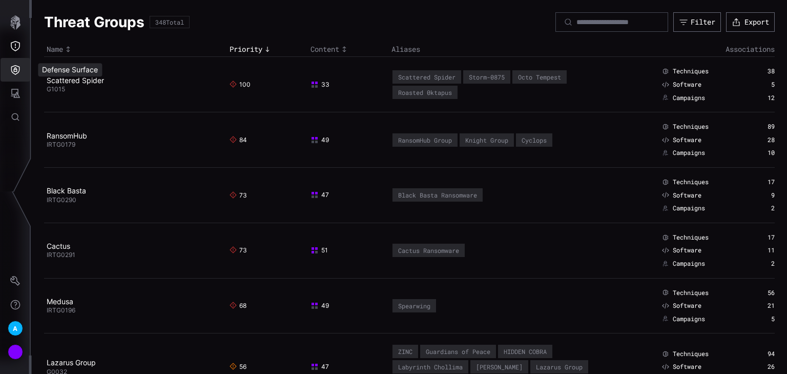
click at [14, 69] on icon "Defense Surface" at bounding box center [15, 70] width 9 height 10
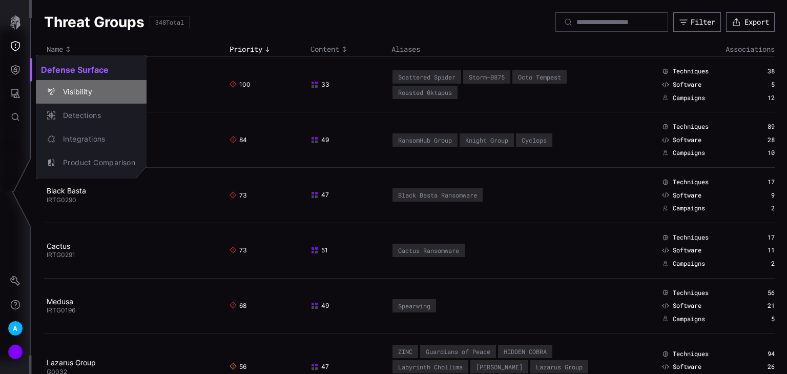
click at [91, 87] on div "Visibility" at bounding box center [96, 92] width 77 height 13
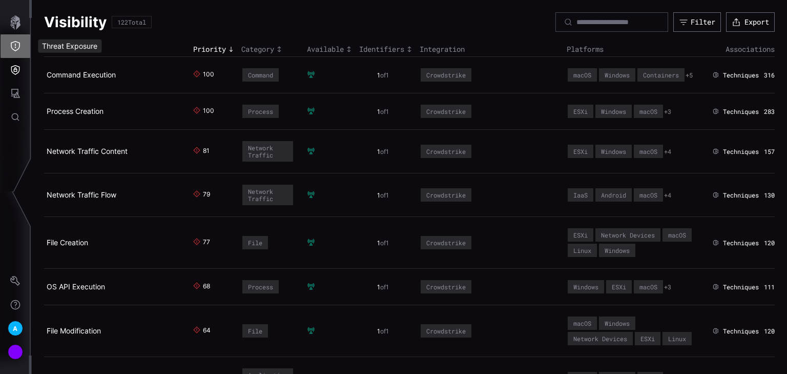
click at [18, 41] on icon "Threat Exposure" at bounding box center [15, 46] width 10 height 10
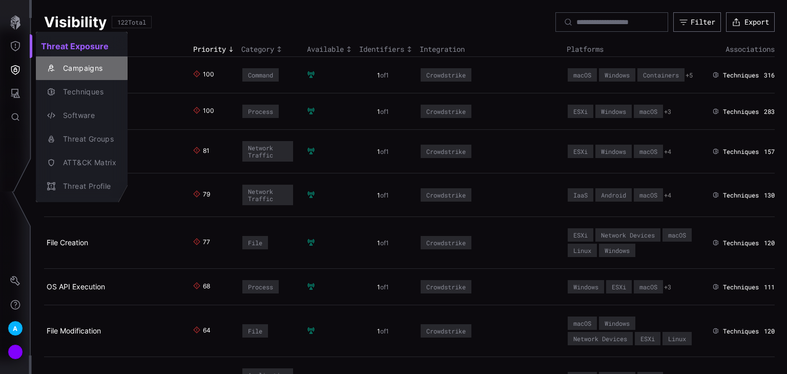
click at [79, 63] on div "Campaigns" at bounding box center [87, 68] width 58 height 13
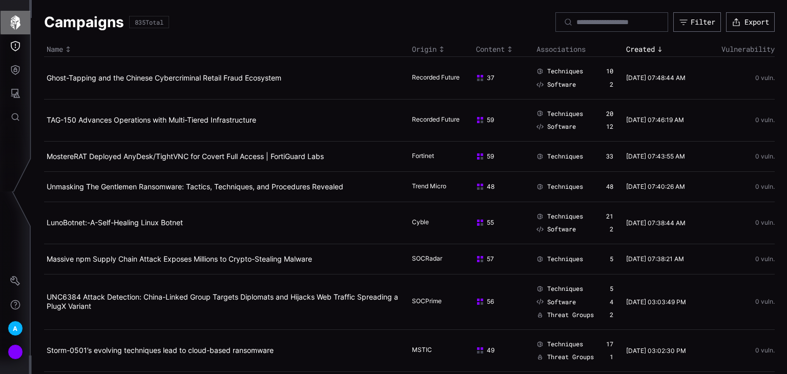
click at [10, 18] on icon "button" at bounding box center [15, 22] width 14 height 14
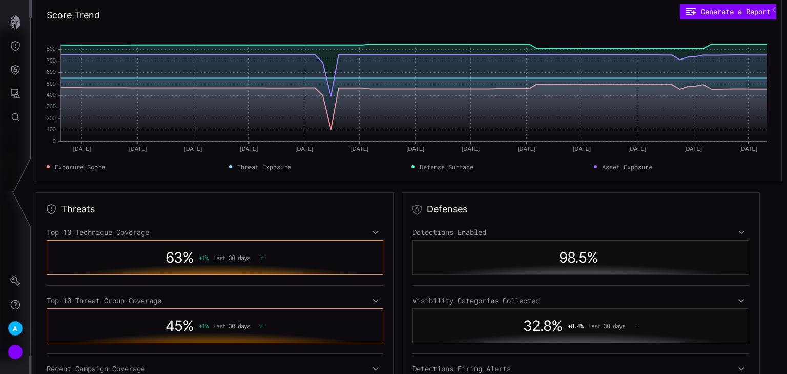
scroll to position [123, 0]
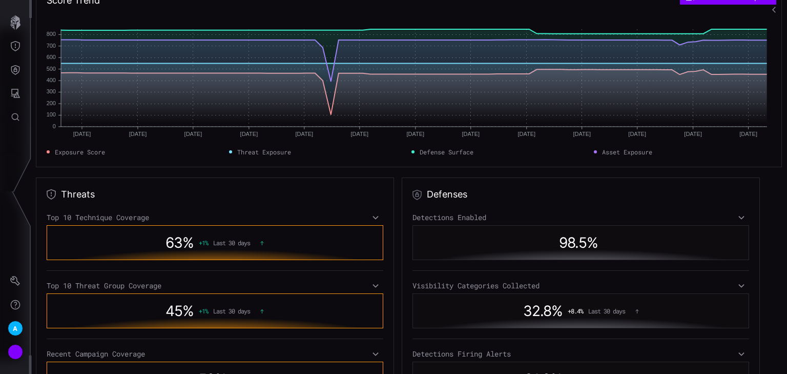
click at [420, 148] on span "Defense Surface" at bounding box center [447, 151] width 54 height 9
click at [429, 158] on div "Score Trend Generate a Report [DATE] Jun [DATE] Jun [DATE] [DATE] [DATE] [DATE]…" at bounding box center [409, 75] width 746 height 183
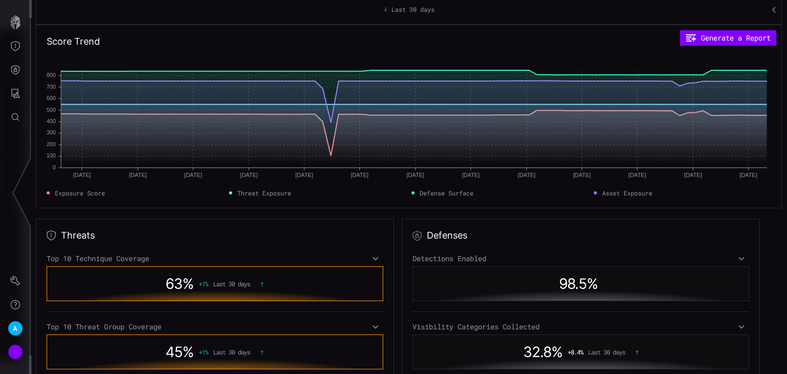
scroll to position [0, 0]
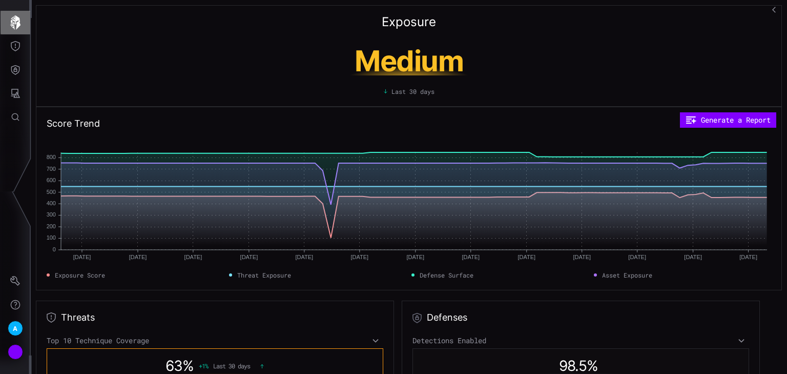
click at [14, 27] on icon "button" at bounding box center [15, 22] width 10 height 14
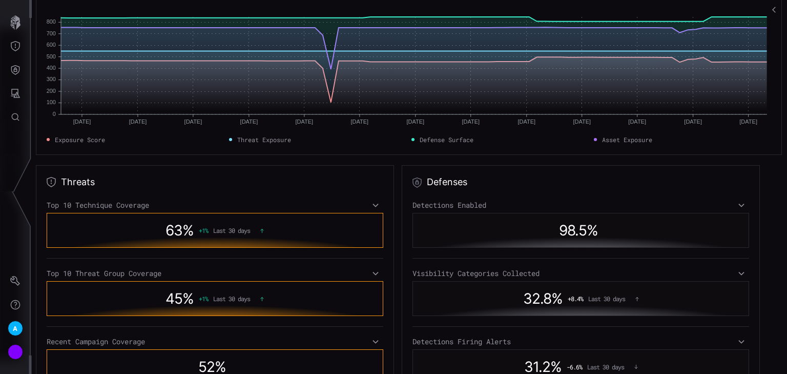
scroll to position [123, 0]
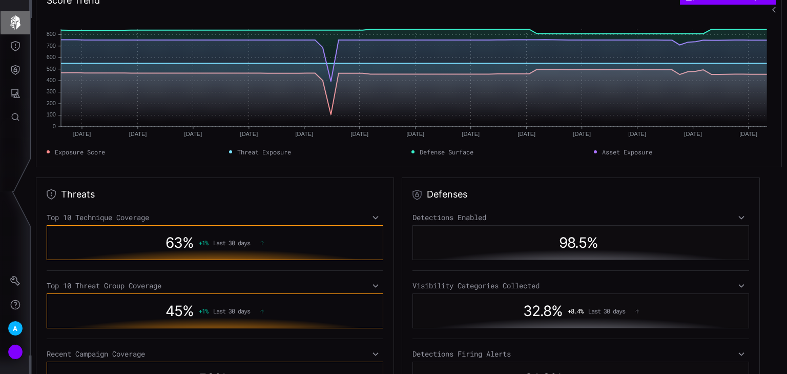
click at [7, 17] on button "button" at bounding box center [16, 23] width 30 height 24
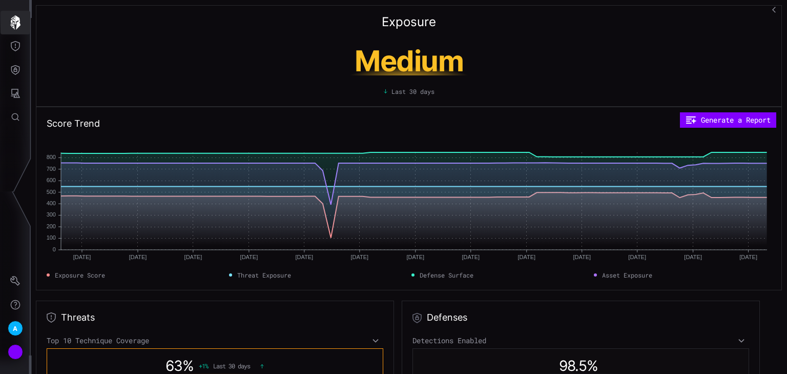
drag, startPoint x: 16, startPoint y: 26, endPoint x: 16, endPoint y: 41, distance: 15.4
click at [16, 26] on icon "button" at bounding box center [15, 22] width 10 height 14
click at [18, 45] on icon "Threat Exposure" at bounding box center [15, 46] width 10 height 10
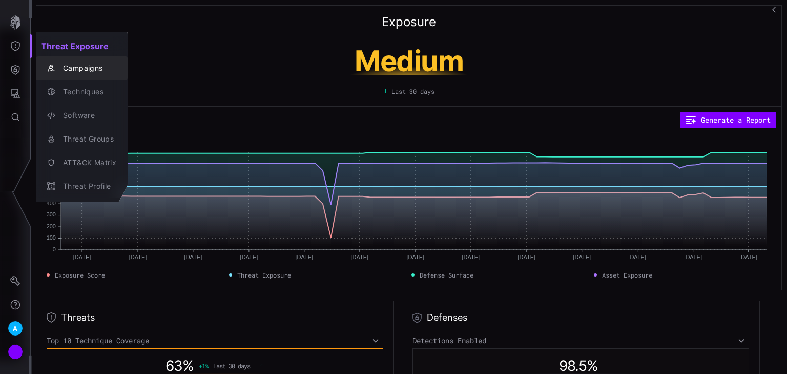
click at [86, 68] on div "Campaigns" at bounding box center [87, 68] width 58 height 13
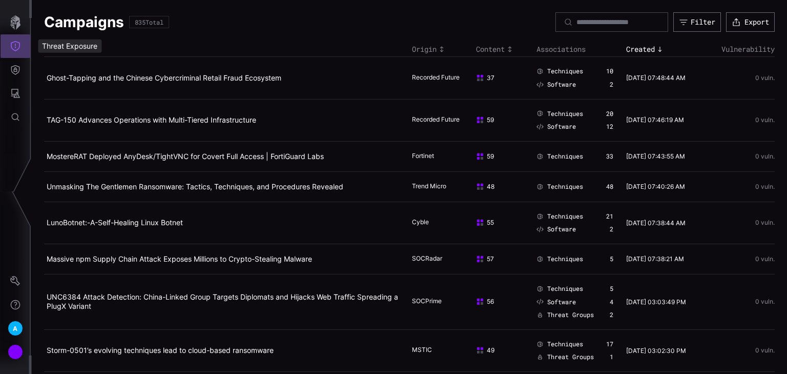
click at [18, 49] on icon "Threat Exposure" at bounding box center [15, 46] width 10 height 10
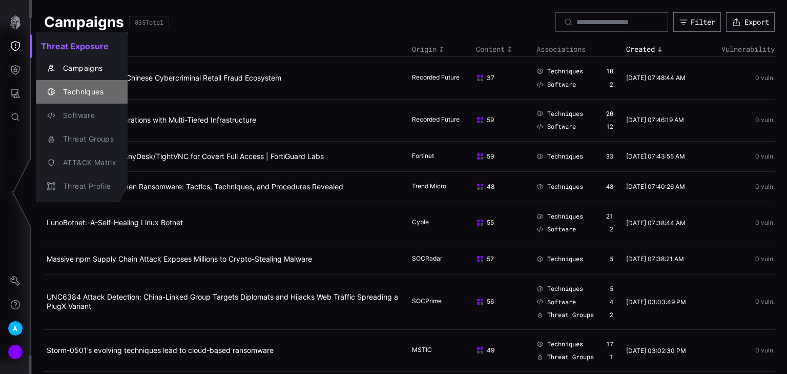
click at [68, 86] on div "Techniques" at bounding box center [87, 92] width 58 height 13
